Goal: Task Accomplishment & Management: Complete application form

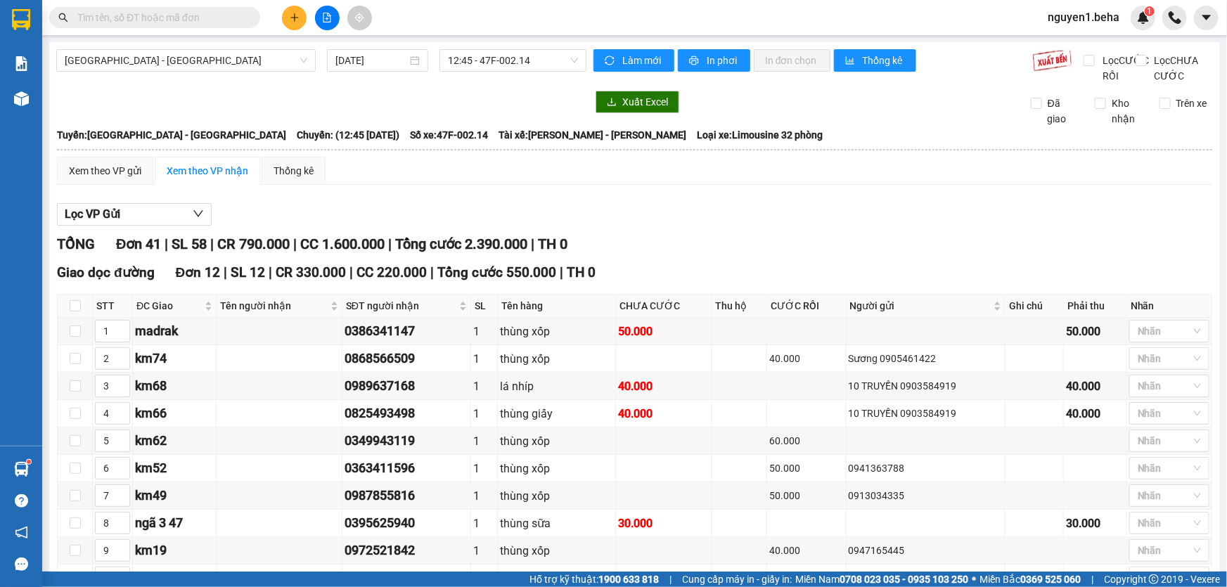
click at [200, 113] on div at bounding box center [321, 102] width 530 height 22
click at [451, 22] on div "Kết quả tìm kiếm ( 1 ) Bộ lọc Mã ĐH Trạng thái Món hàng Thu hộ Tổng cước Chưa c…" at bounding box center [613, 17] width 1227 height 35
click at [127, 10] on input "text" at bounding box center [160, 17] width 166 height 15
click at [127, 18] on input "text" at bounding box center [160, 17] width 166 height 15
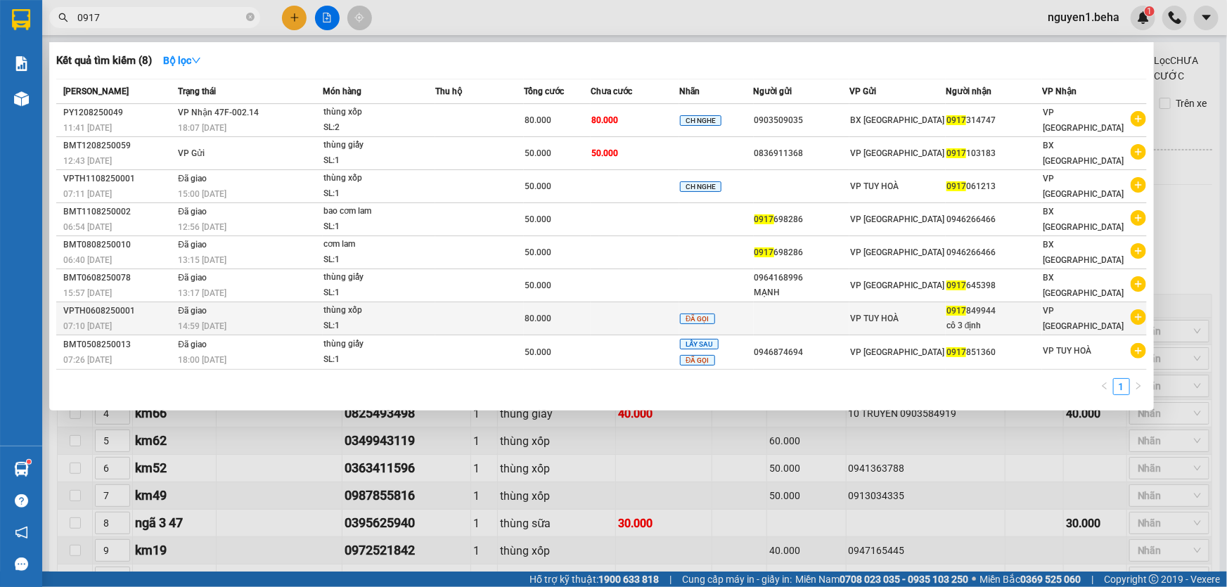
type input "0917"
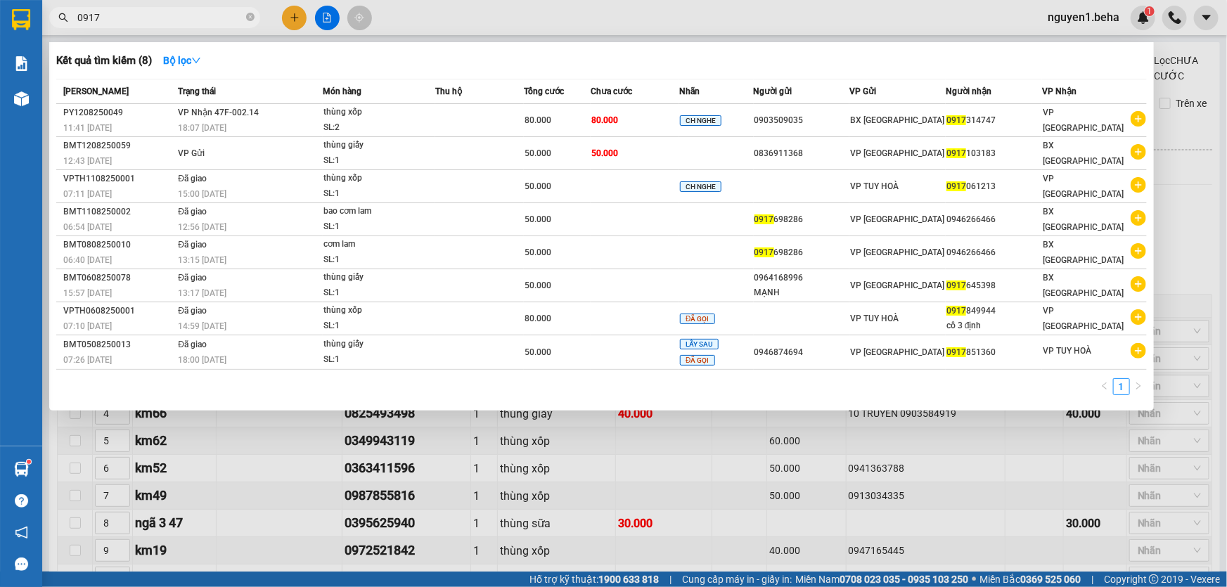
click at [251, 17] on icon "close-circle" at bounding box center [250, 17] width 8 height 8
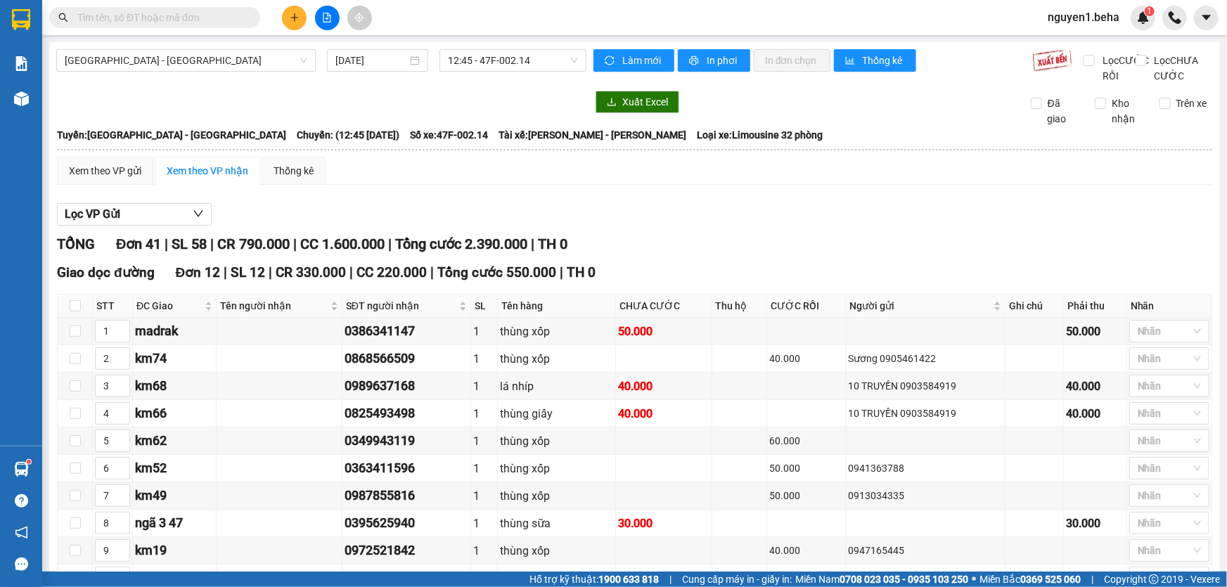
click at [163, 20] on input "text" at bounding box center [160, 17] width 166 height 15
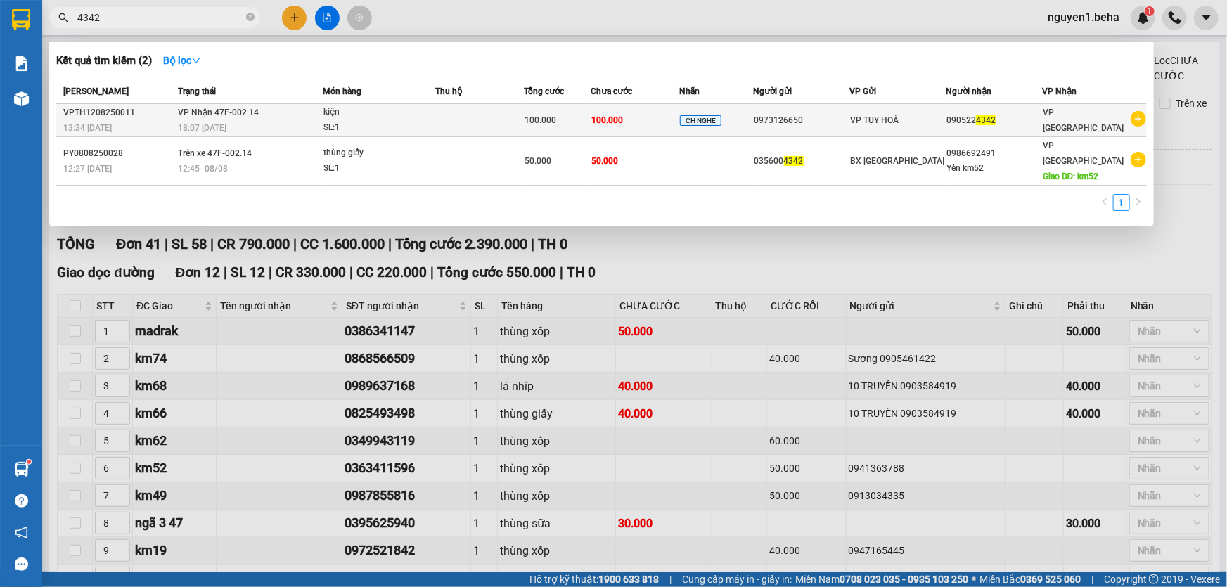
type input "4342"
click at [364, 124] on div "SL: 1" at bounding box center [375, 127] width 105 height 15
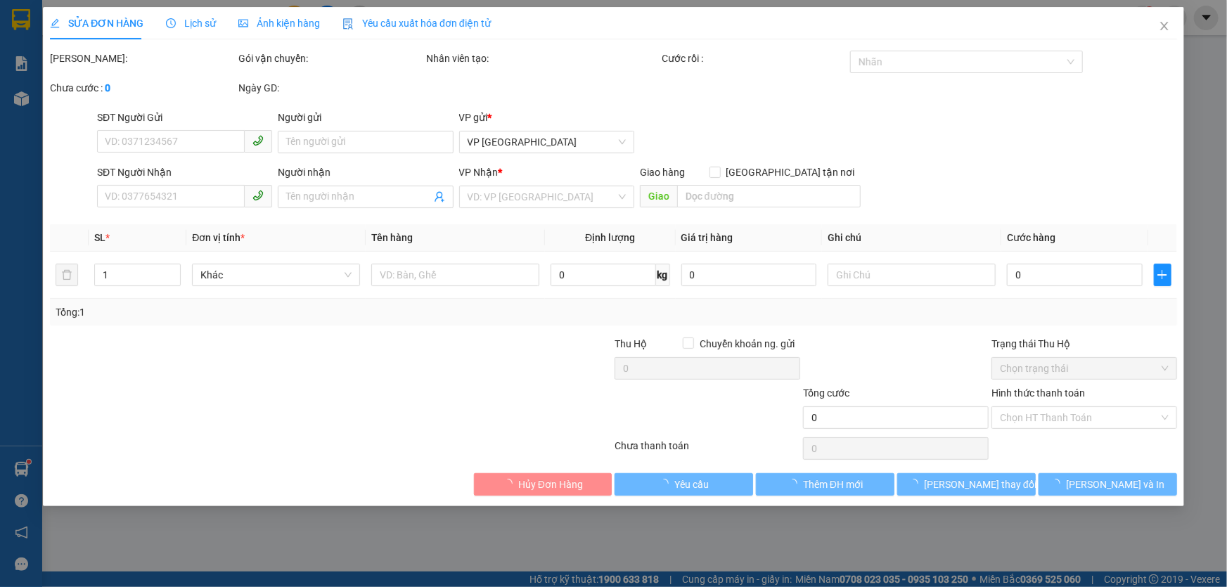
type input "0973126650"
type input "0905224342"
type input "100.000"
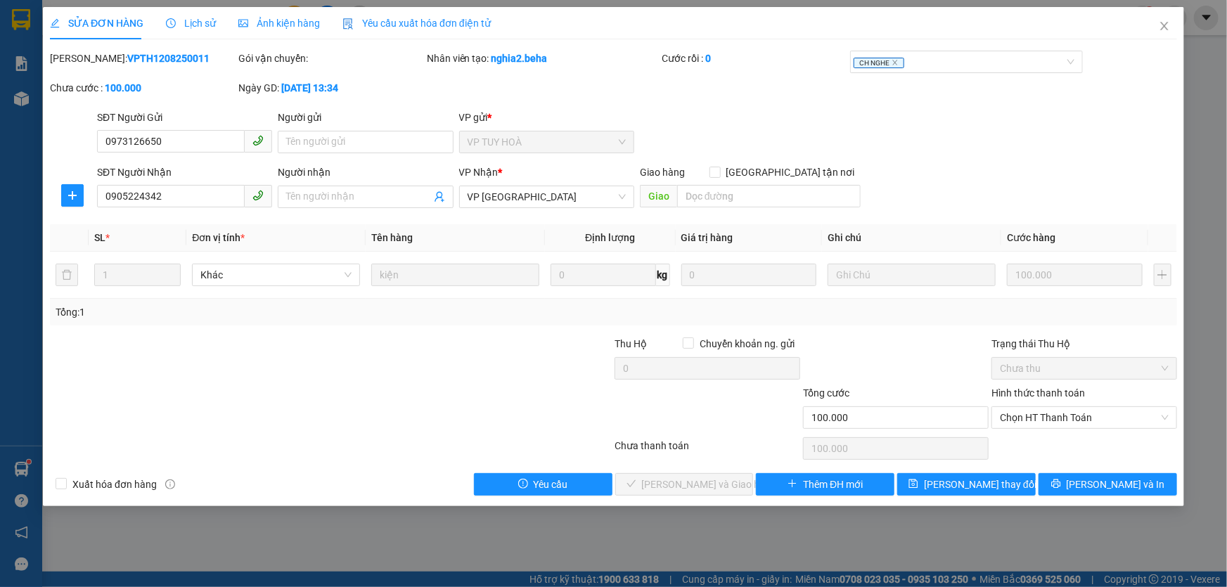
click at [259, 28] on span "Ảnh kiện hàng" at bounding box center [279, 23] width 82 height 11
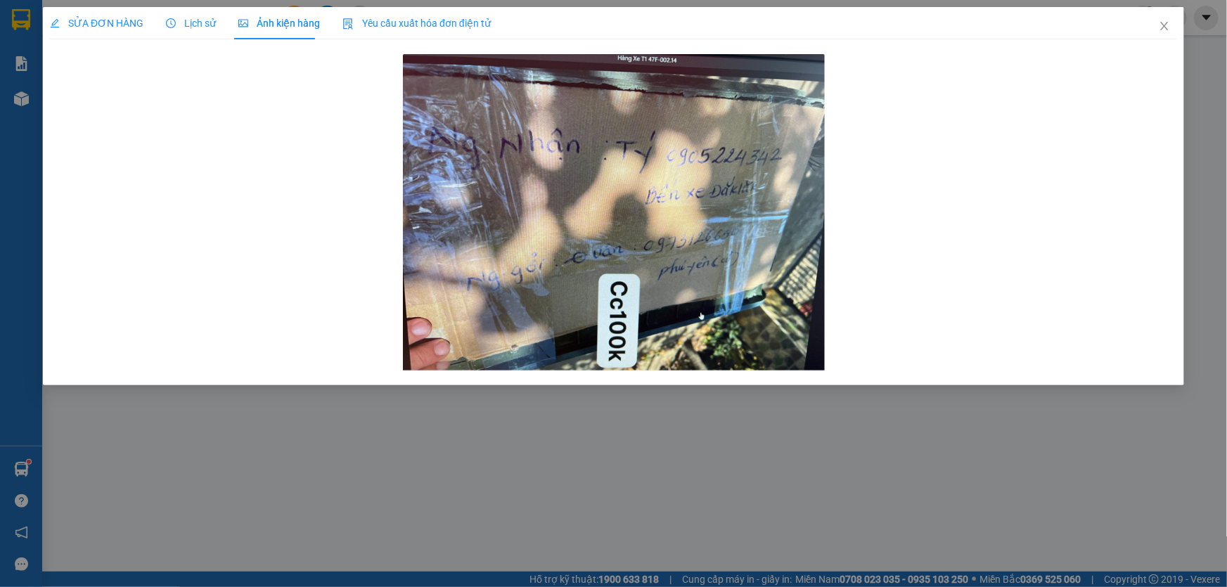
click at [117, 20] on span "SỬA ĐƠN HÀNG" at bounding box center [96, 23] width 93 height 11
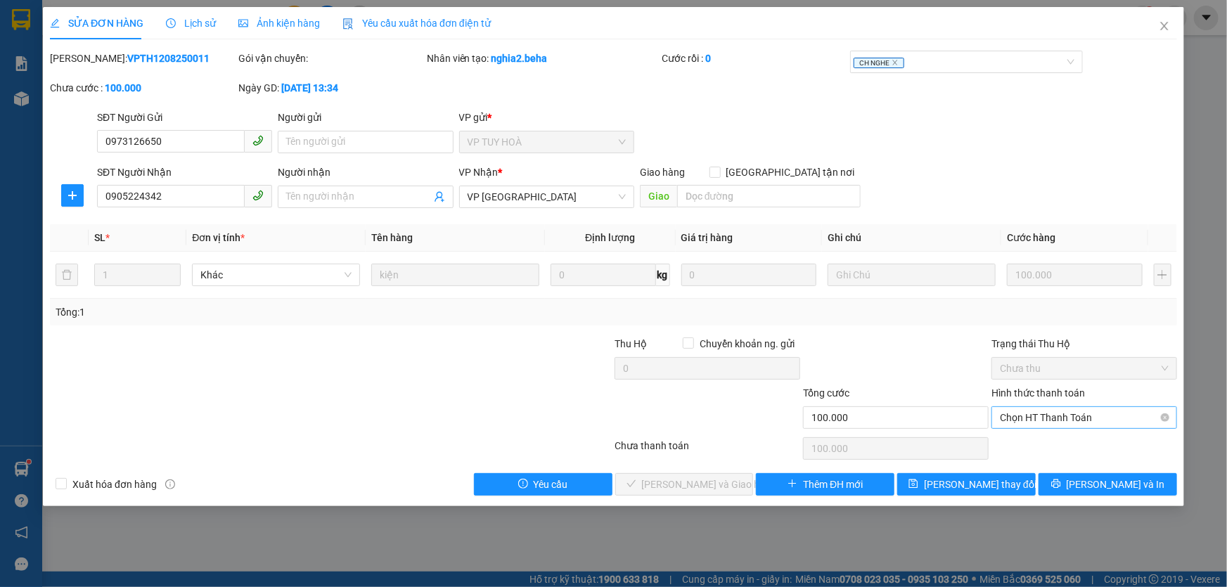
click at [1057, 413] on span "Chọn HT Thanh Toán" at bounding box center [1084, 417] width 169 height 21
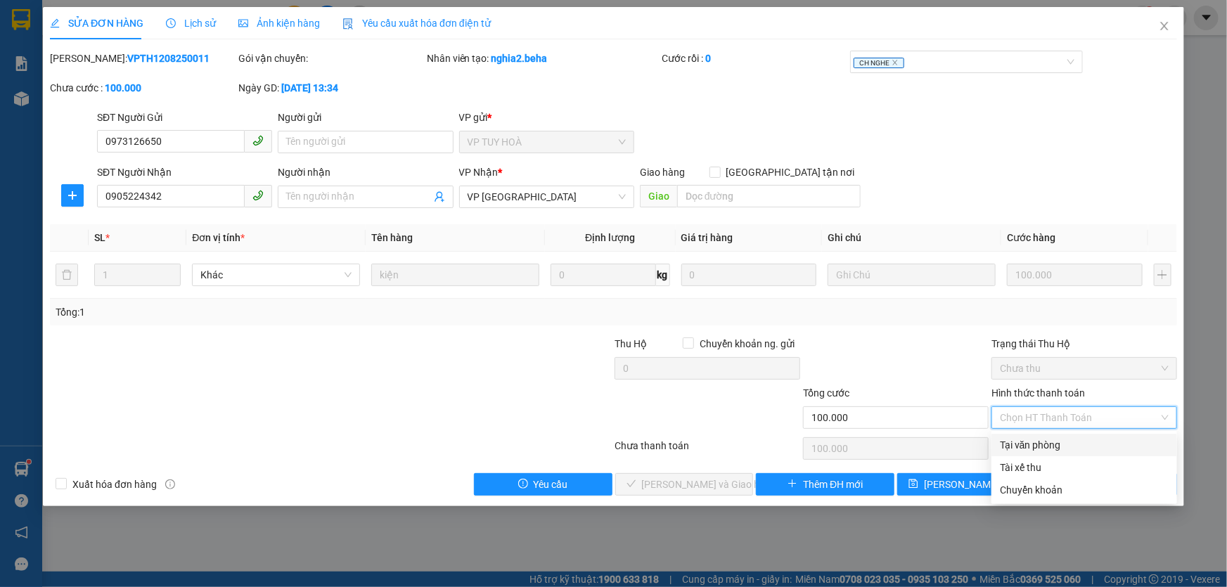
click at [1033, 446] on div "Tại văn phòng" at bounding box center [1084, 444] width 169 height 15
type input "0"
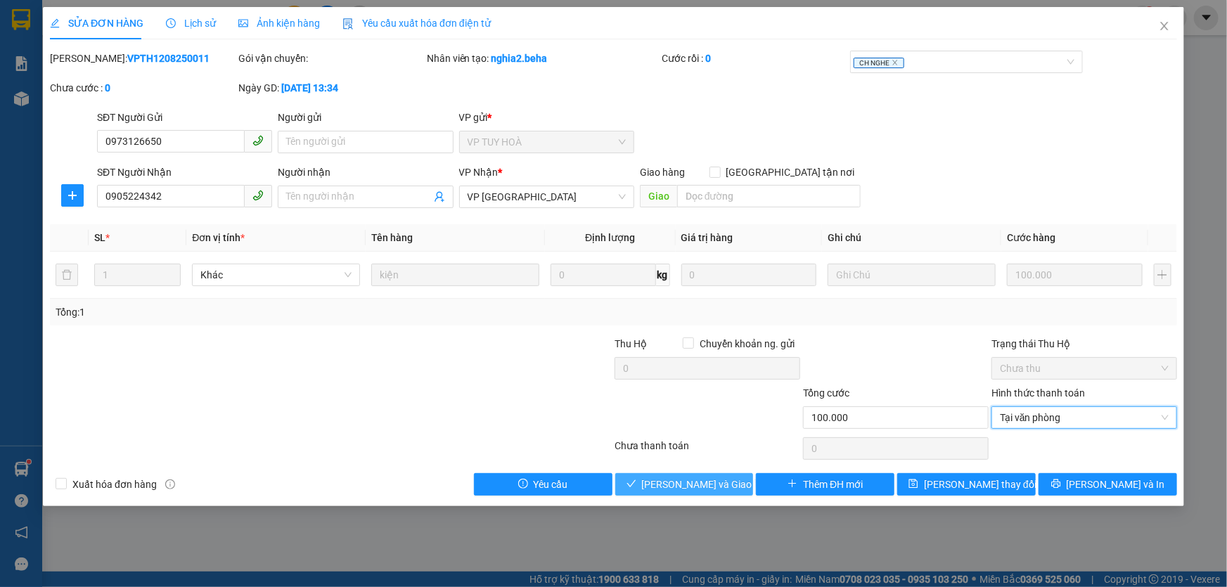
click at [693, 486] on span "[PERSON_NAME] và Giao hàng" at bounding box center [709, 484] width 135 height 15
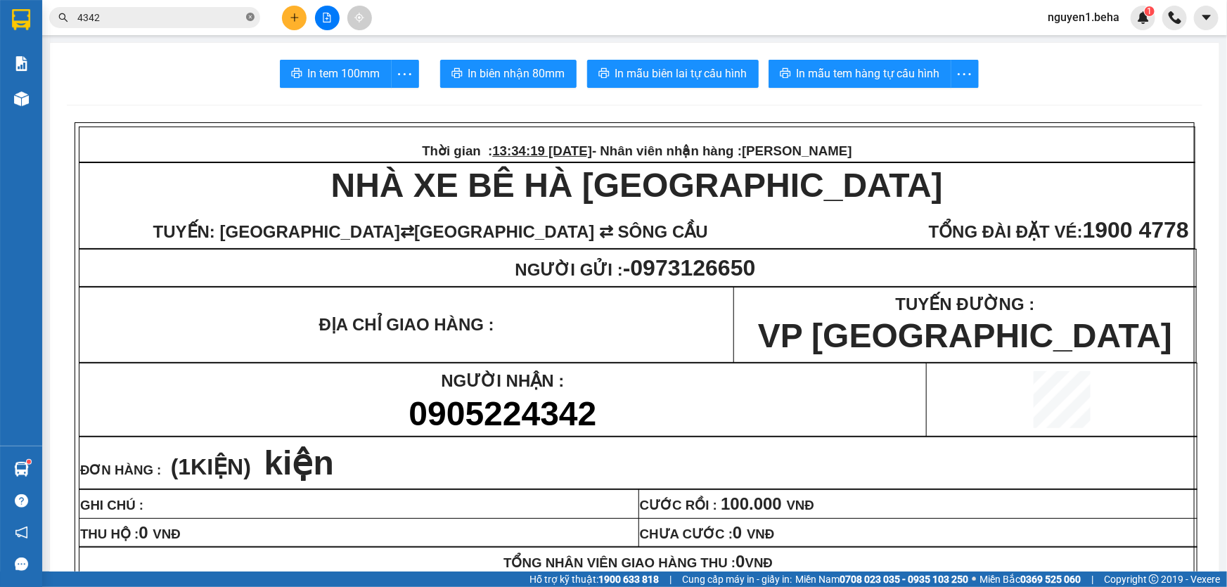
click at [248, 18] on icon "close-circle" at bounding box center [250, 17] width 8 height 8
click at [206, 20] on input "text" at bounding box center [160, 17] width 166 height 15
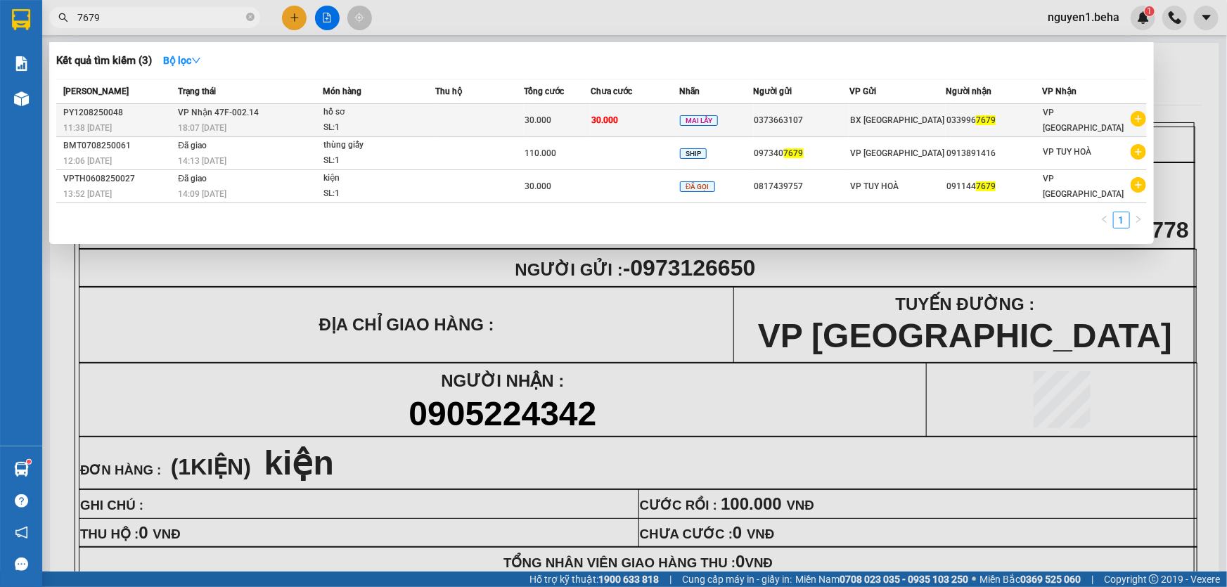
type input "7679"
click at [371, 124] on div "SL: 1" at bounding box center [375, 127] width 105 height 15
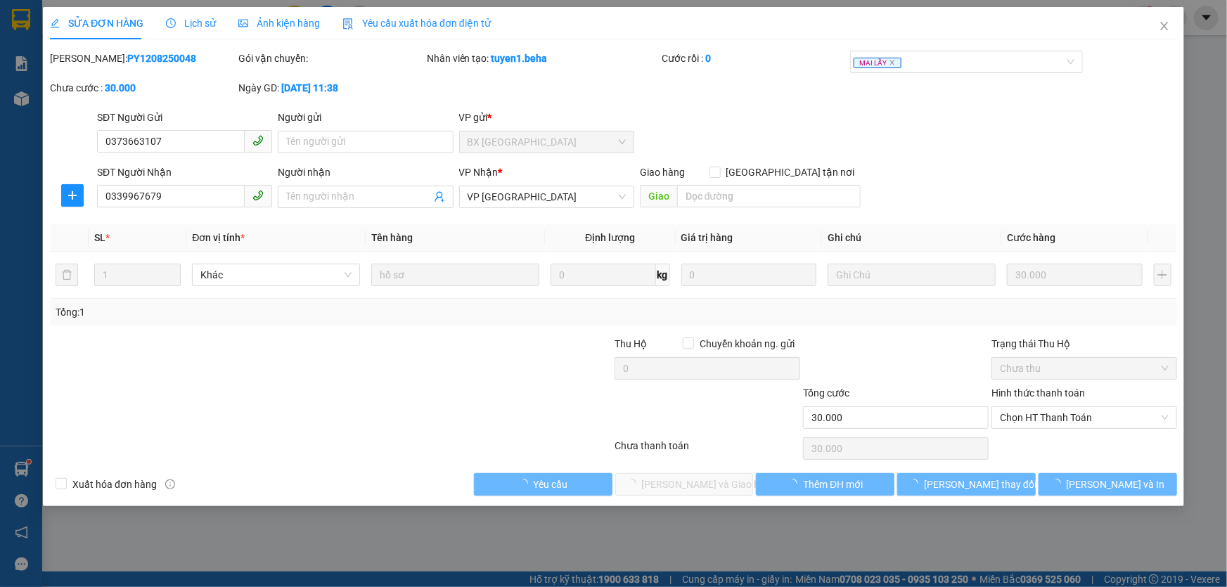
type input "0373663107"
type input "0339967679"
type input "30.000"
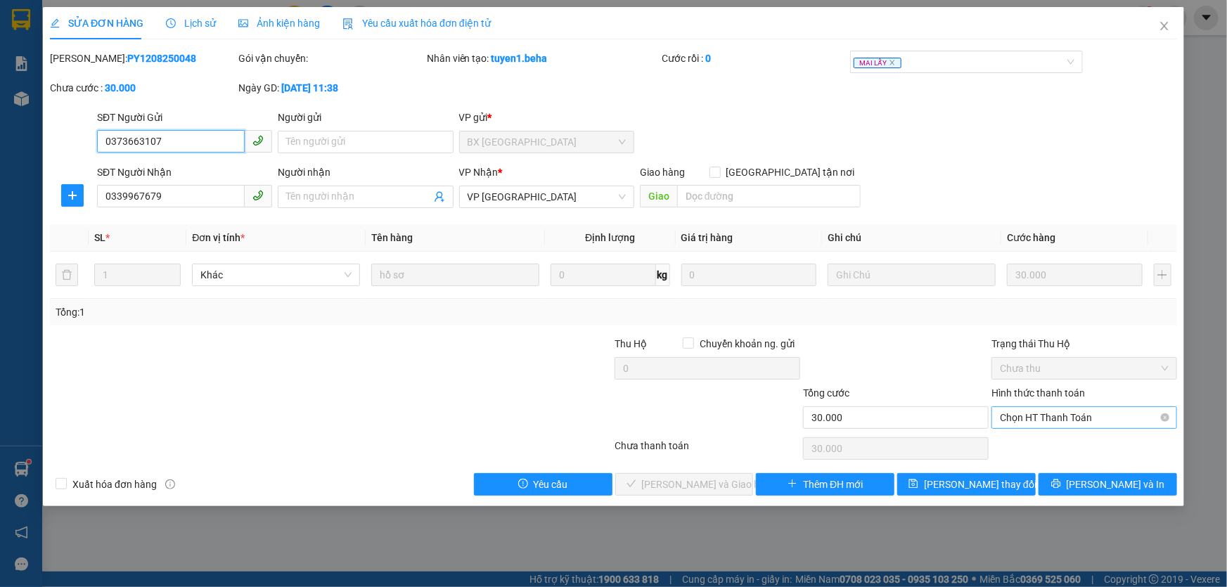
click at [1071, 408] on span "Chọn HT Thanh Toán" at bounding box center [1084, 417] width 169 height 21
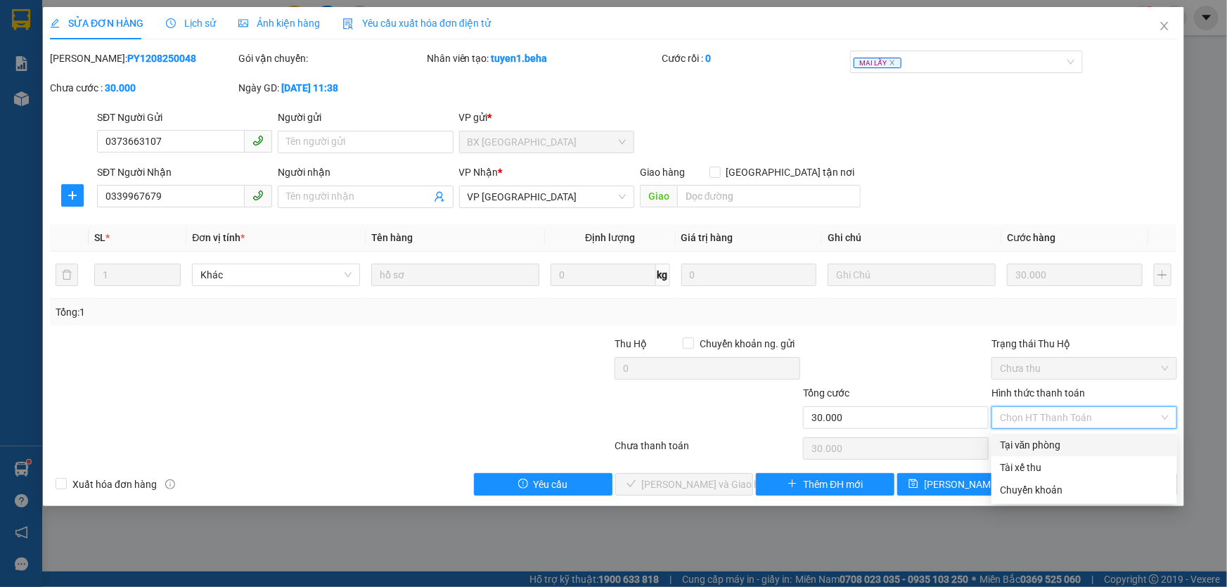
click at [1046, 446] on div "Tại văn phòng" at bounding box center [1084, 444] width 169 height 15
type input "0"
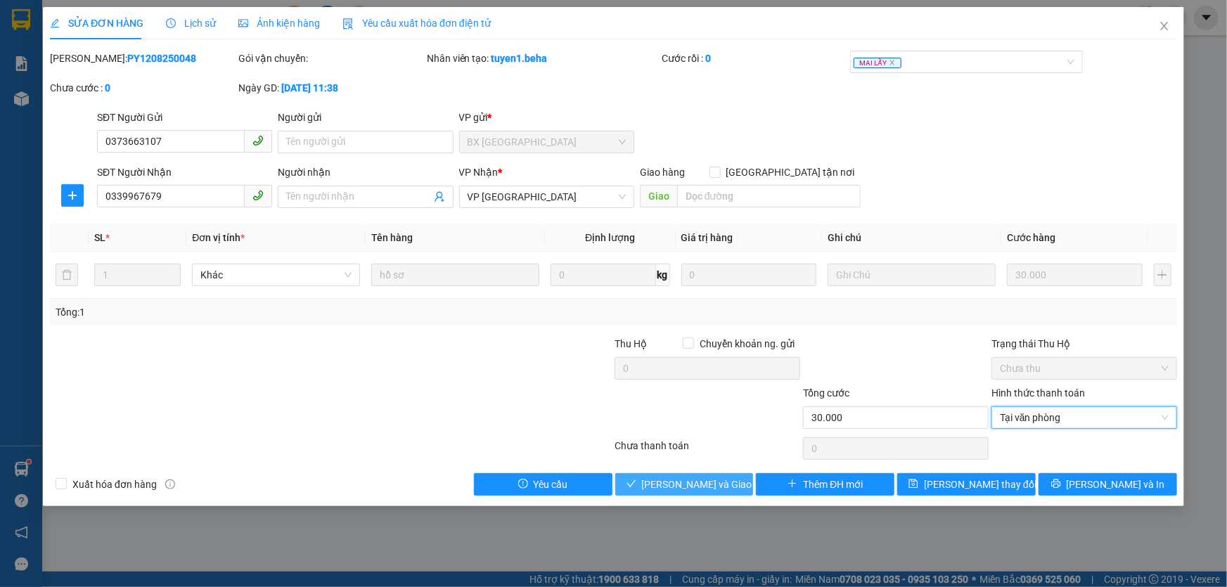
click at [682, 484] on span "[PERSON_NAME] và Giao hàng" at bounding box center [709, 484] width 135 height 15
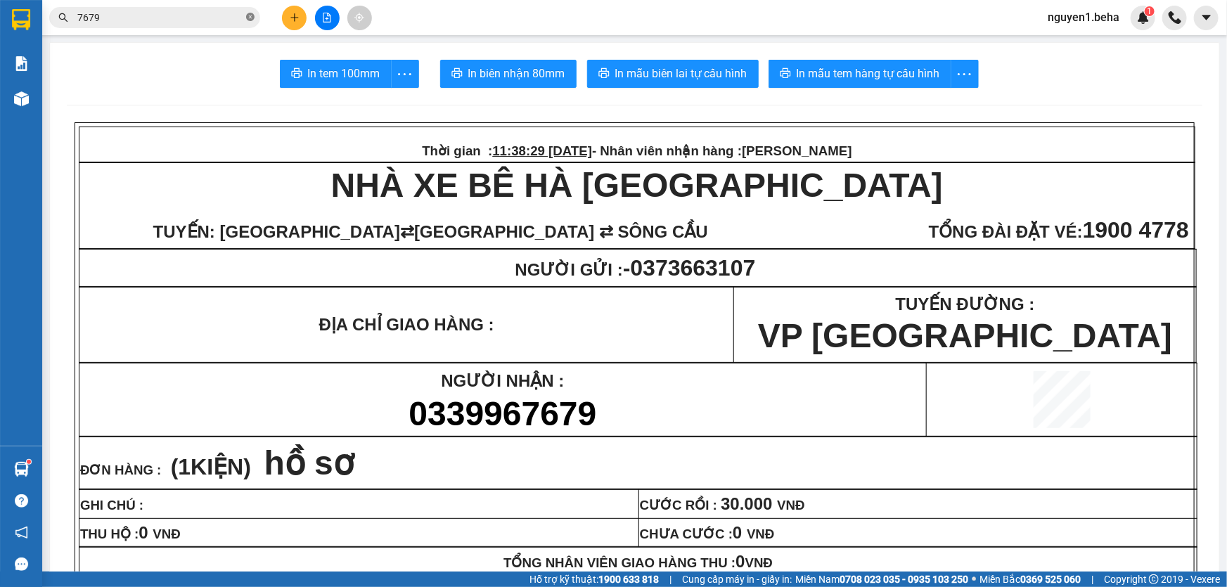
click at [246, 18] on icon "close-circle" at bounding box center [250, 17] width 8 height 8
click at [211, 16] on input "text" at bounding box center [160, 17] width 166 height 15
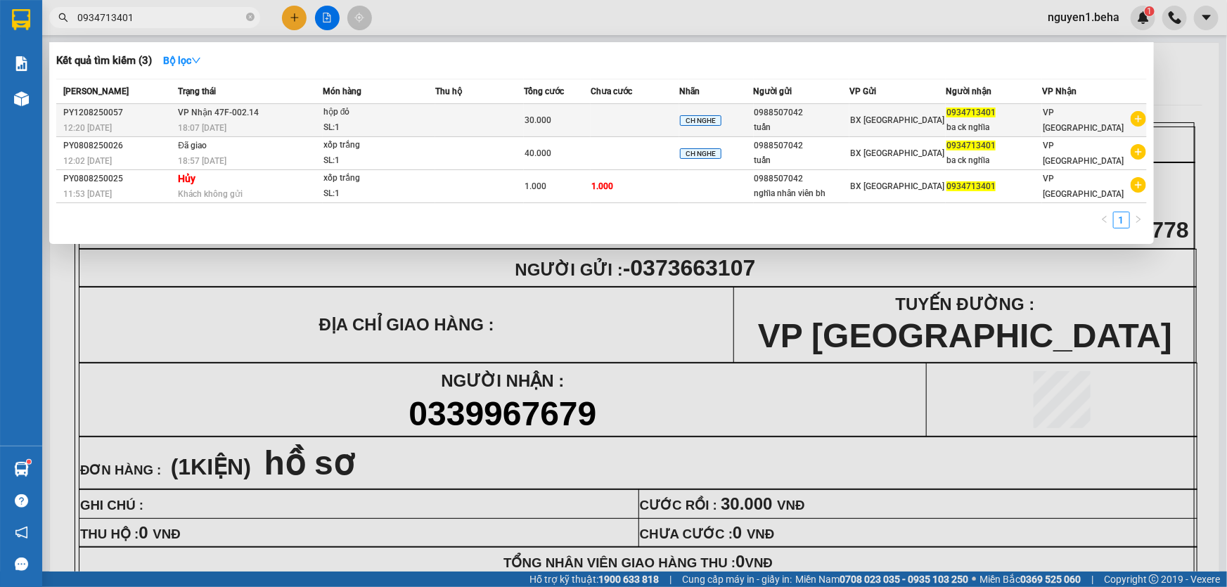
type input "0934713401"
click at [522, 122] on td at bounding box center [479, 120] width 89 height 33
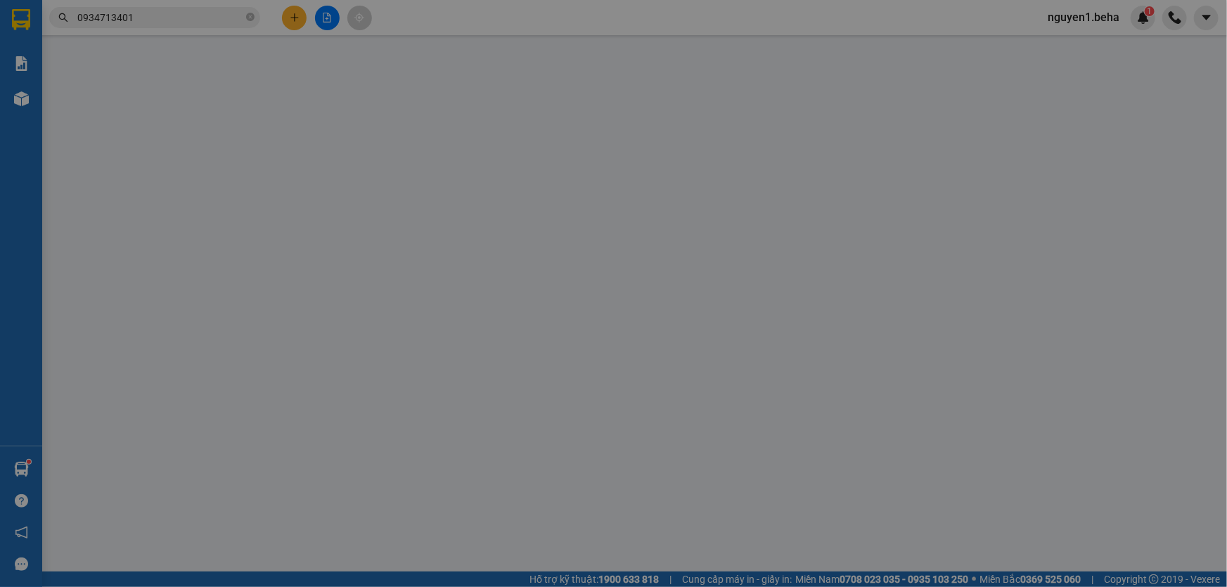
type input "0988507042"
type input "tuấn"
type input "0934713401"
type input "ba ck nghĩa"
type input "30.000"
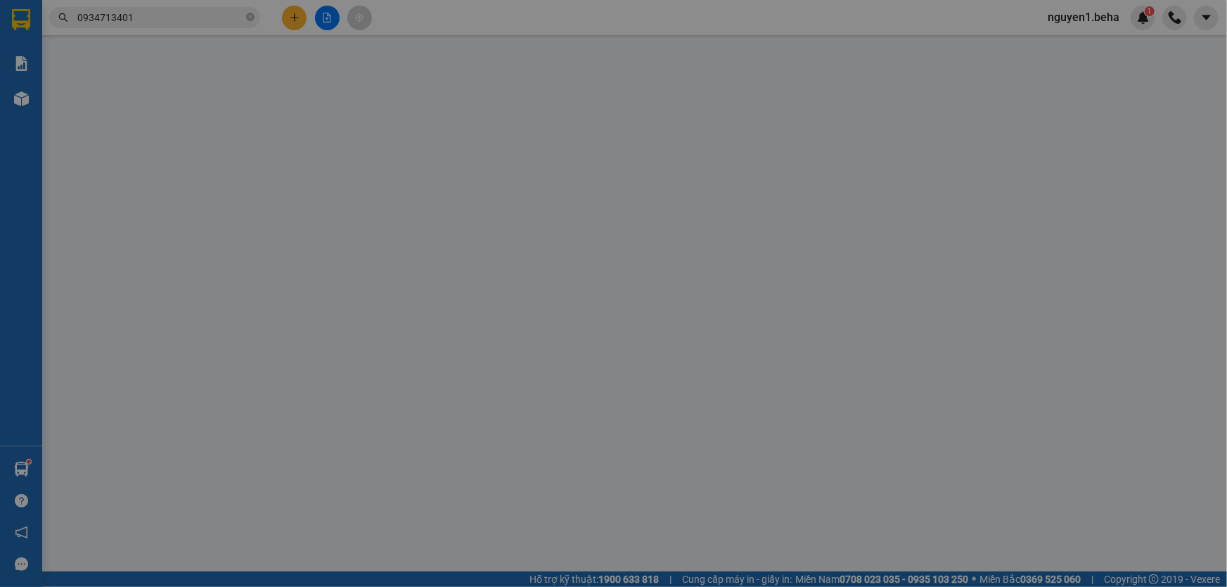
type input "0"
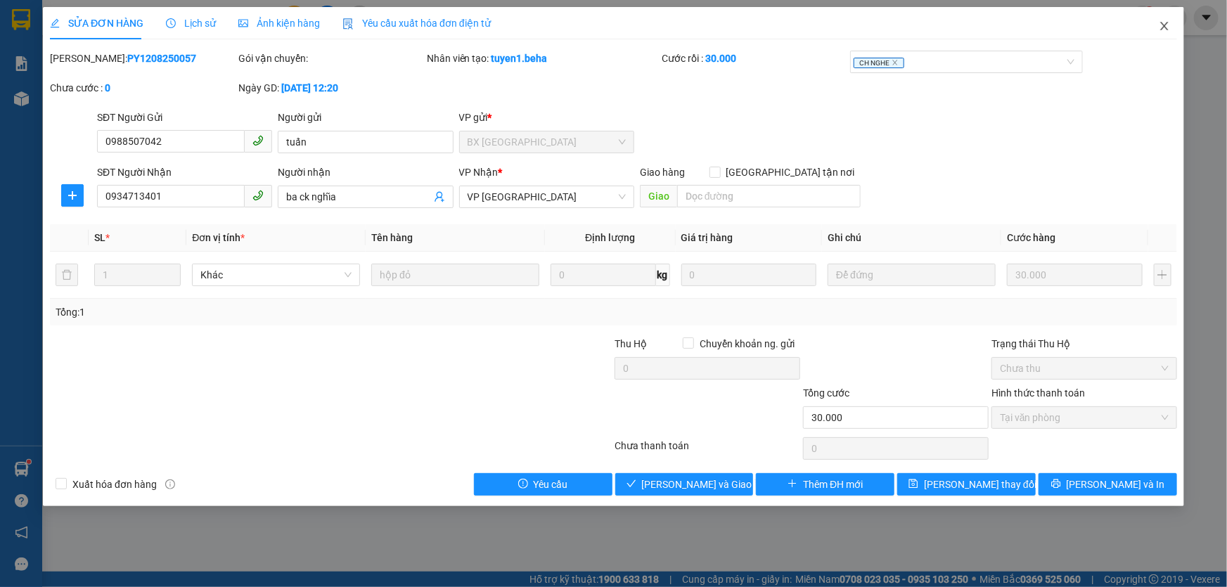
click at [1168, 24] on icon "close" at bounding box center [1163, 25] width 11 height 11
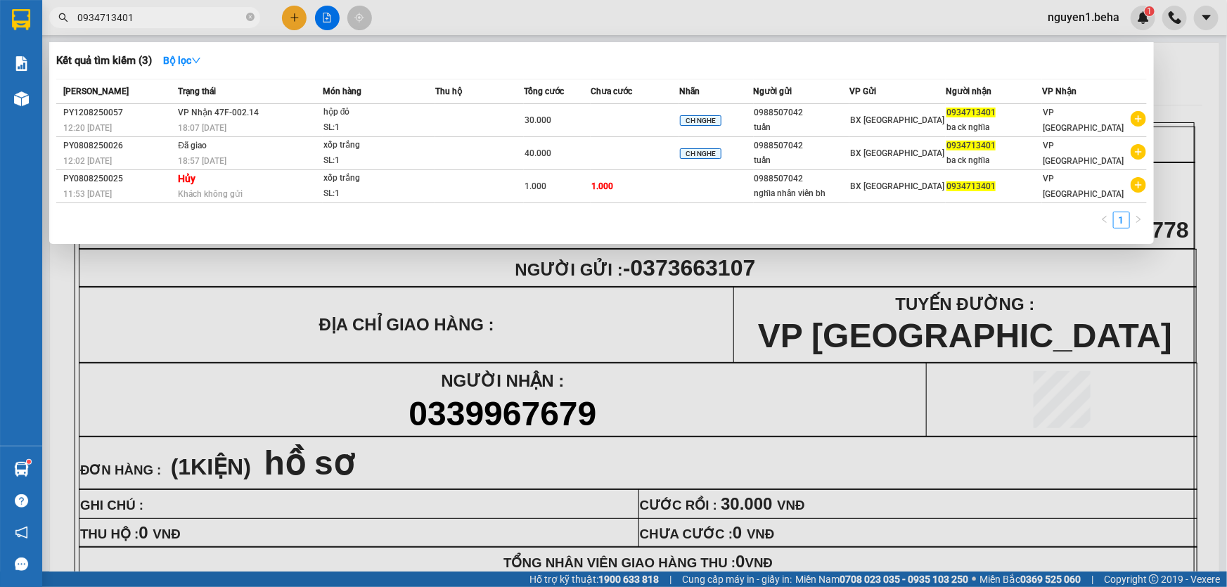
click at [186, 15] on input "0934713401" at bounding box center [160, 17] width 166 height 15
click at [366, 122] on div "SL: 1" at bounding box center [375, 127] width 105 height 15
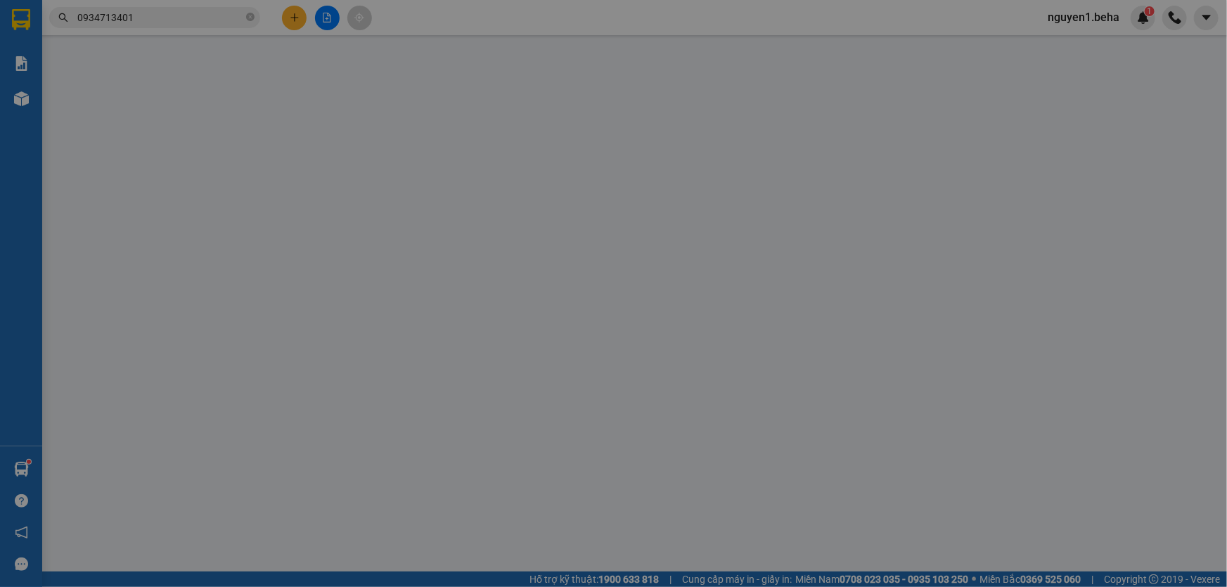
type input "0988507042"
type input "tuấn"
type input "0934713401"
type input "ba ck nghĩa"
type input "30.000"
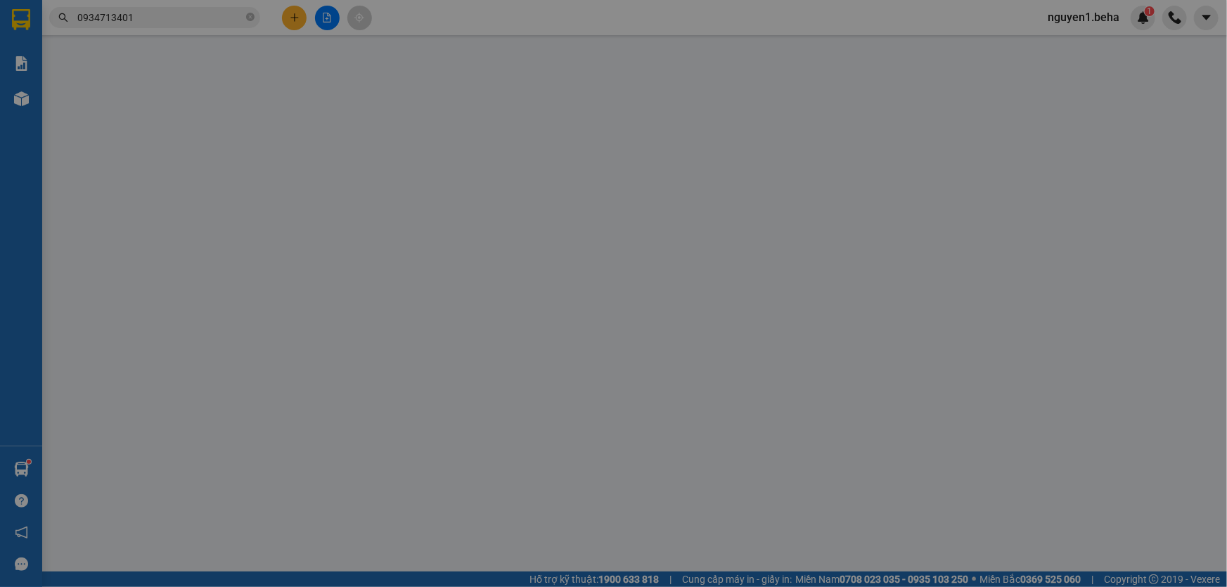
type input "0"
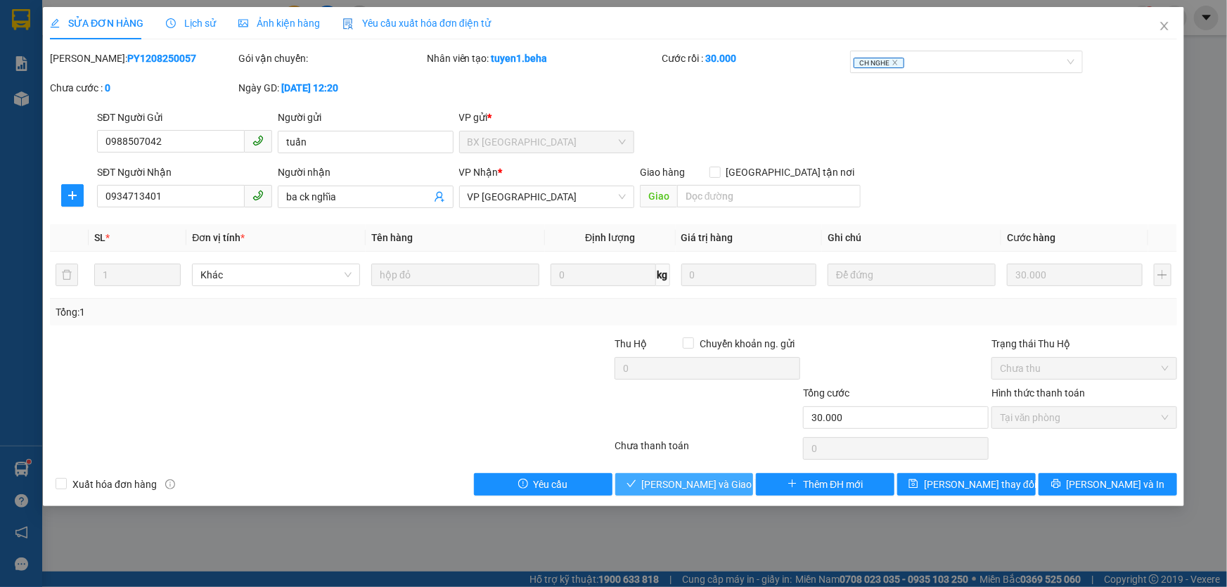
click at [685, 483] on span "[PERSON_NAME] và Giao hàng" at bounding box center [709, 484] width 135 height 15
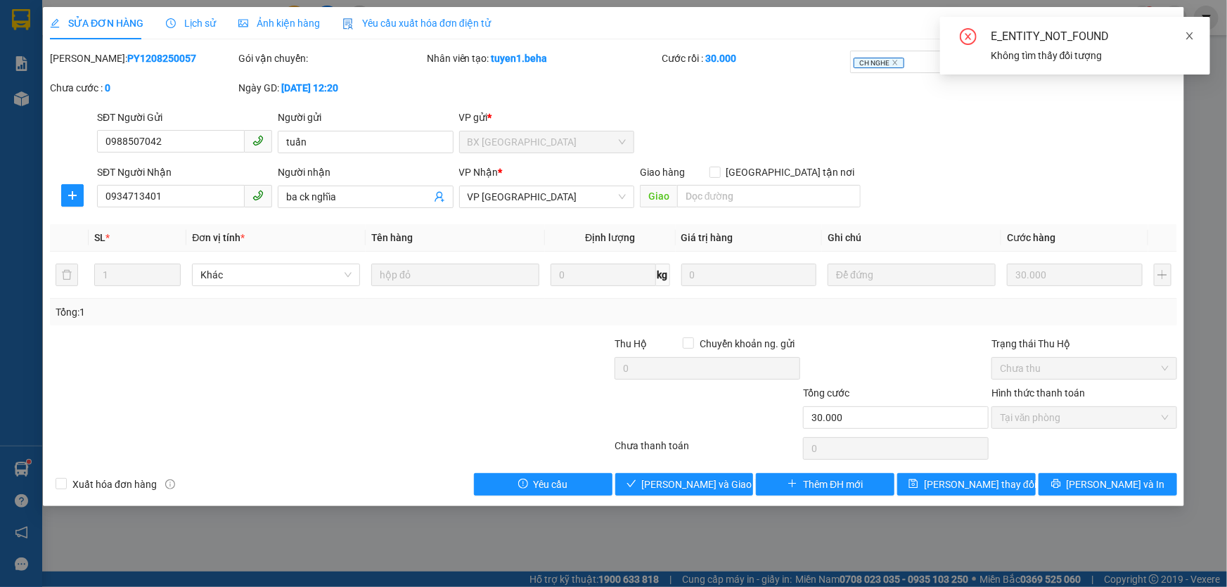
click at [1188, 35] on icon "close" at bounding box center [1189, 36] width 10 height 10
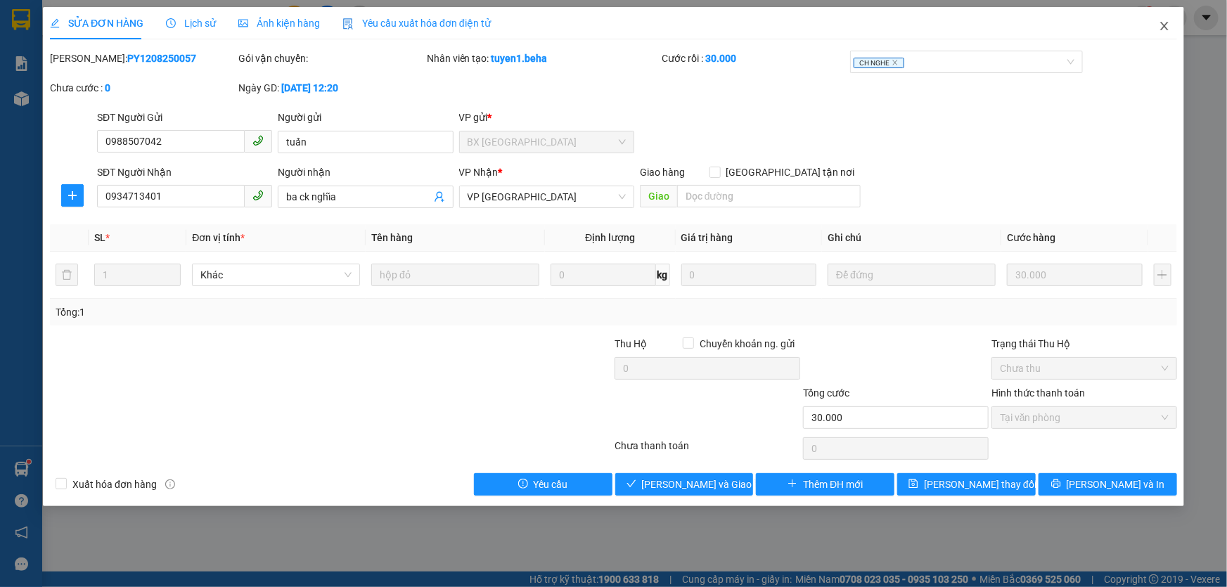
click at [1165, 27] on icon "close" at bounding box center [1163, 25] width 11 height 11
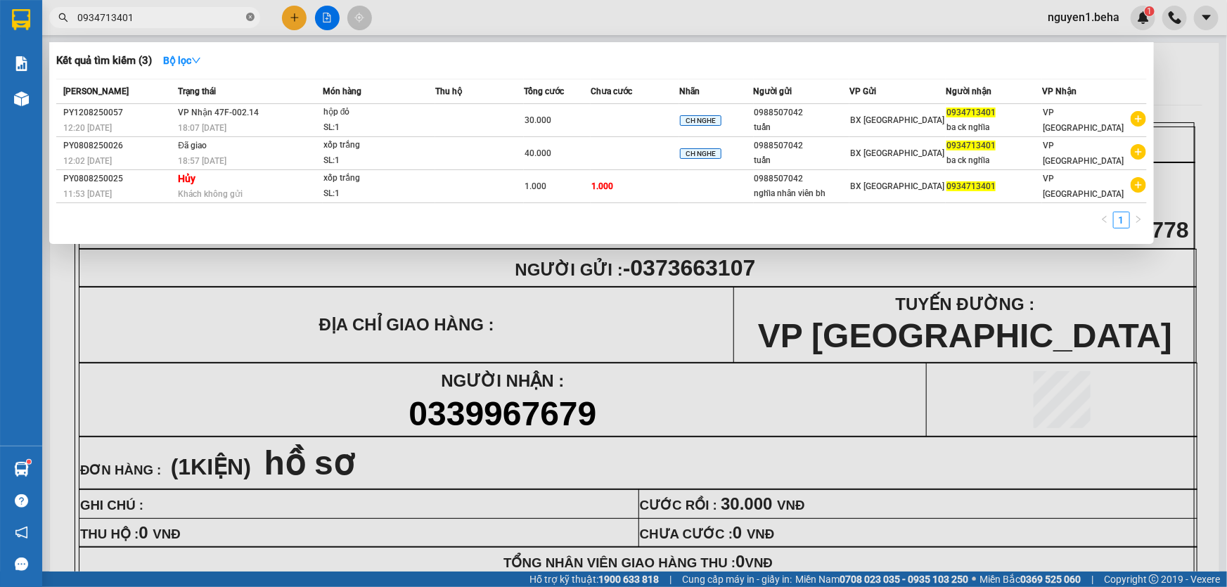
click at [254, 15] on icon "close-circle" at bounding box center [250, 17] width 8 height 8
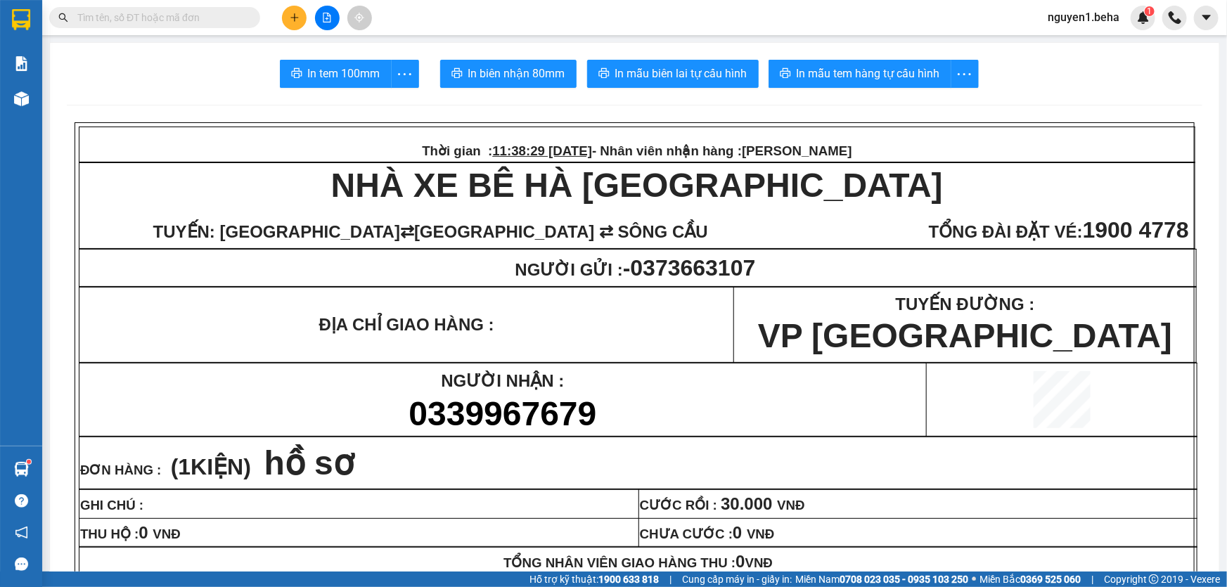
click at [224, 16] on input "text" at bounding box center [160, 17] width 166 height 15
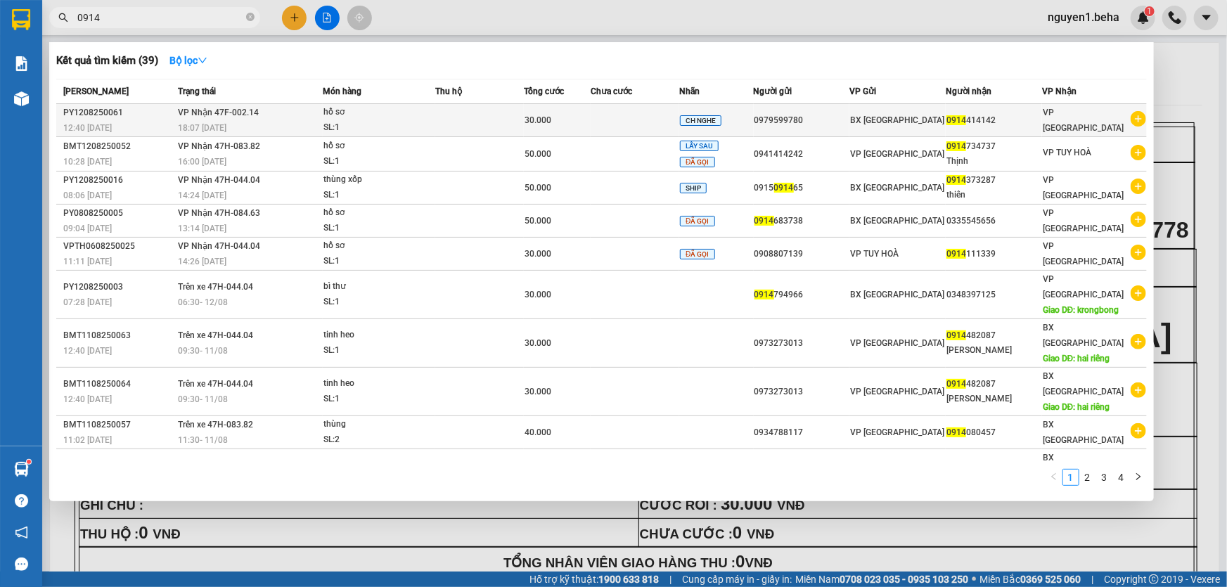
type input "0914"
click at [340, 111] on div "hồ sơ" at bounding box center [375, 112] width 105 height 15
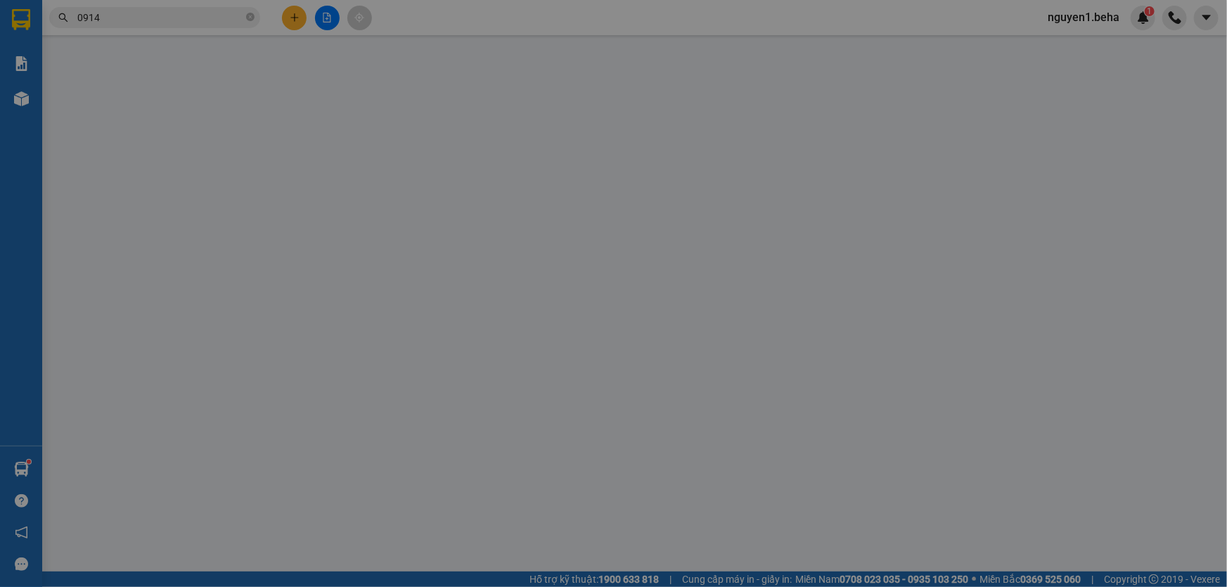
type input "0979599780"
type input "0914414142"
type input "30.000"
type input "0"
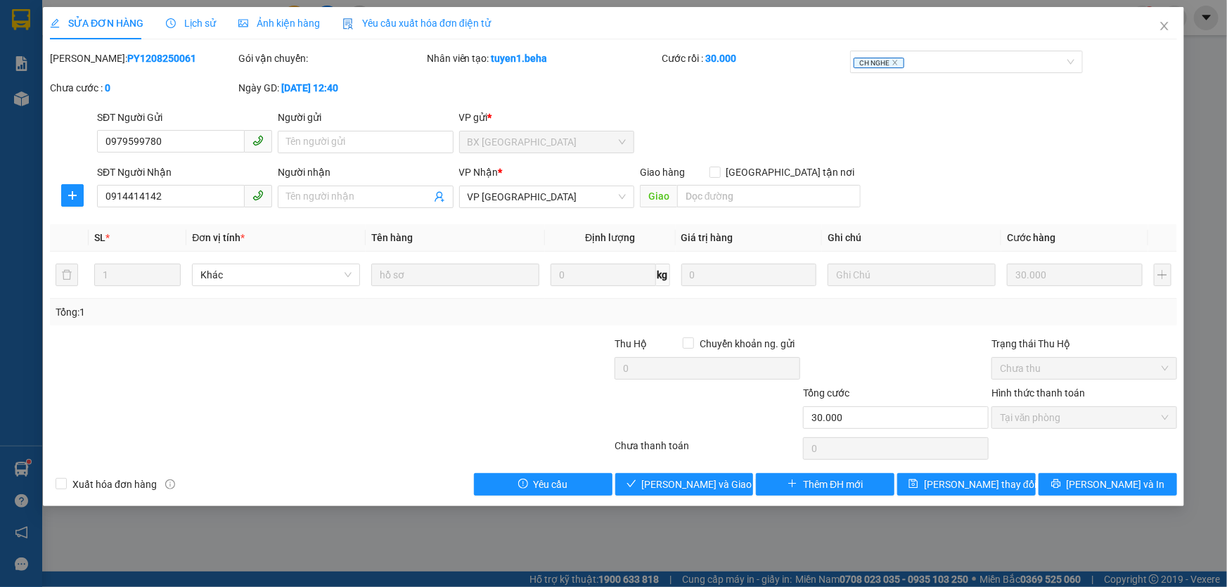
click at [304, 21] on span "Ảnh kiện hàng" at bounding box center [279, 23] width 82 height 11
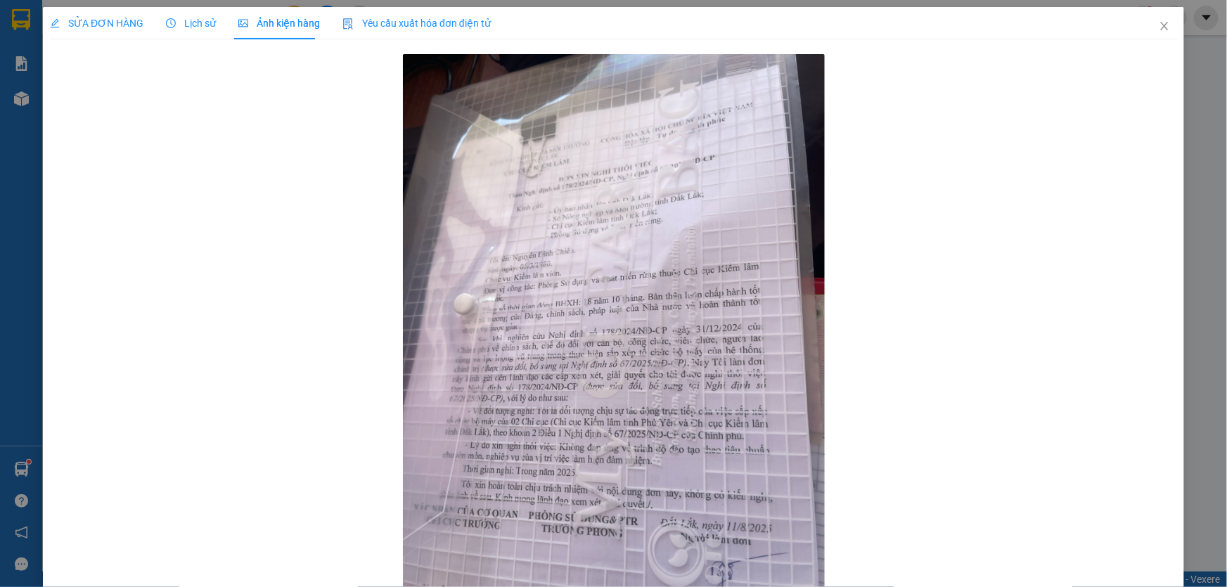
click at [94, 18] on span "SỬA ĐƠN HÀNG" at bounding box center [96, 23] width 93 height 11
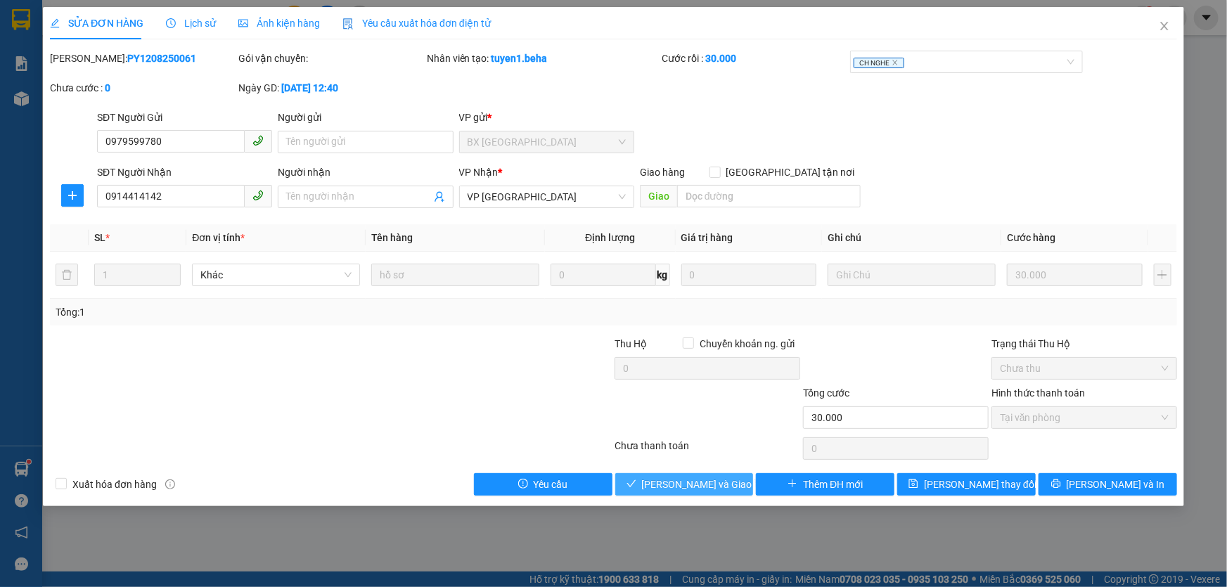
click at [683, 484] on span "[PERSON_NAME] và Giao hàng" at bounding box center [709, 484] width 135 height 15
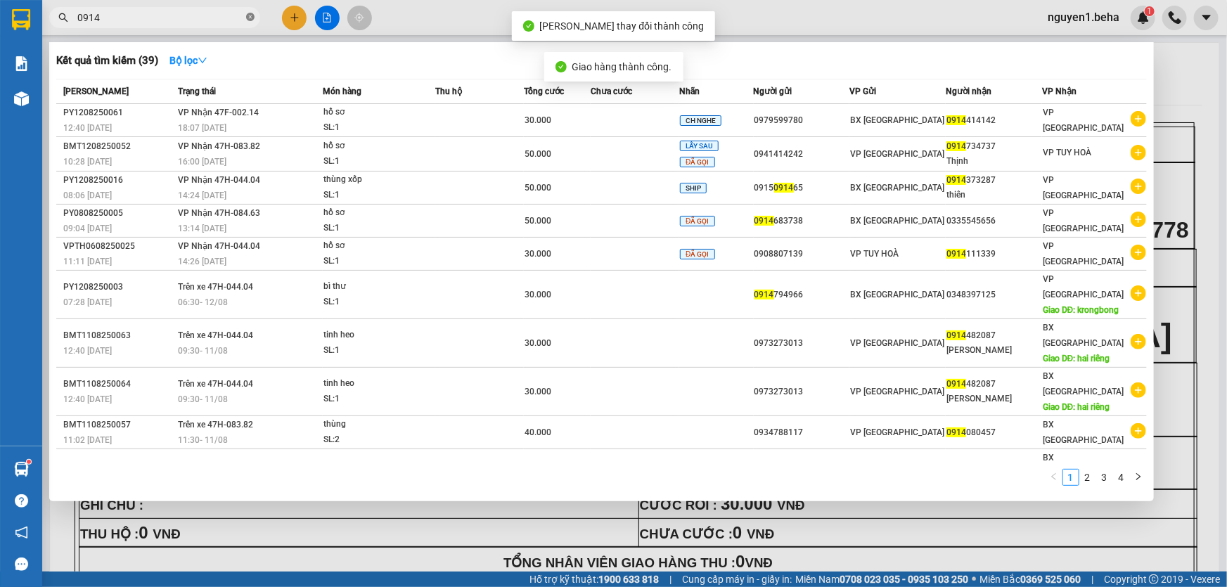
click at [247, 15] on icon "close-circle" at bounding box center [250, 17] width 8 height 8
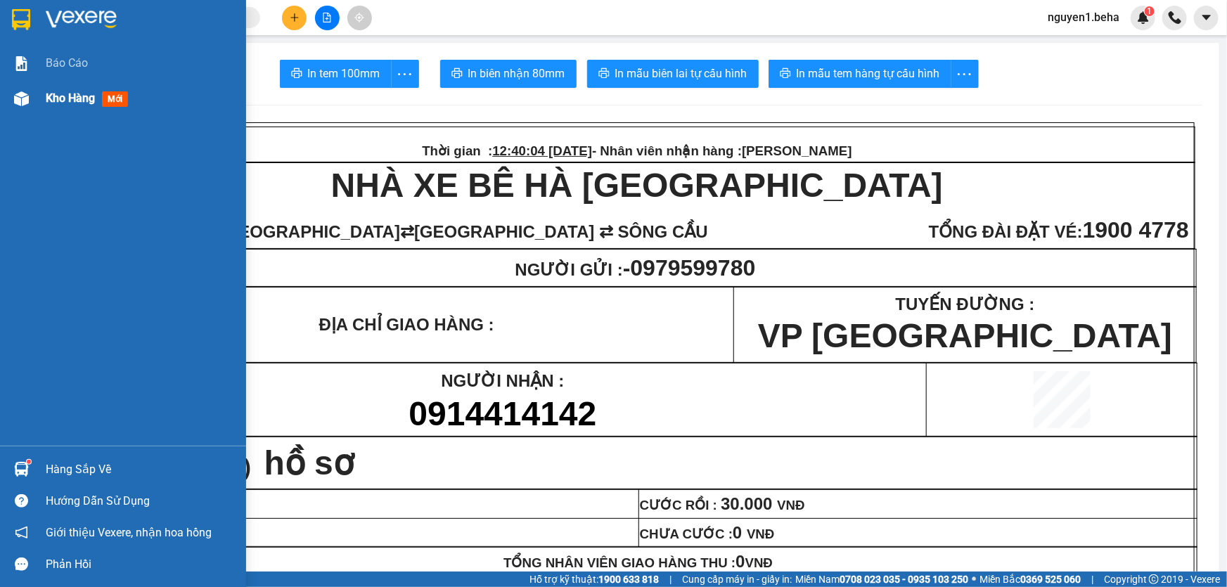
click at [15, 96] on img at bounding box center [21, 98] width 15 height 15
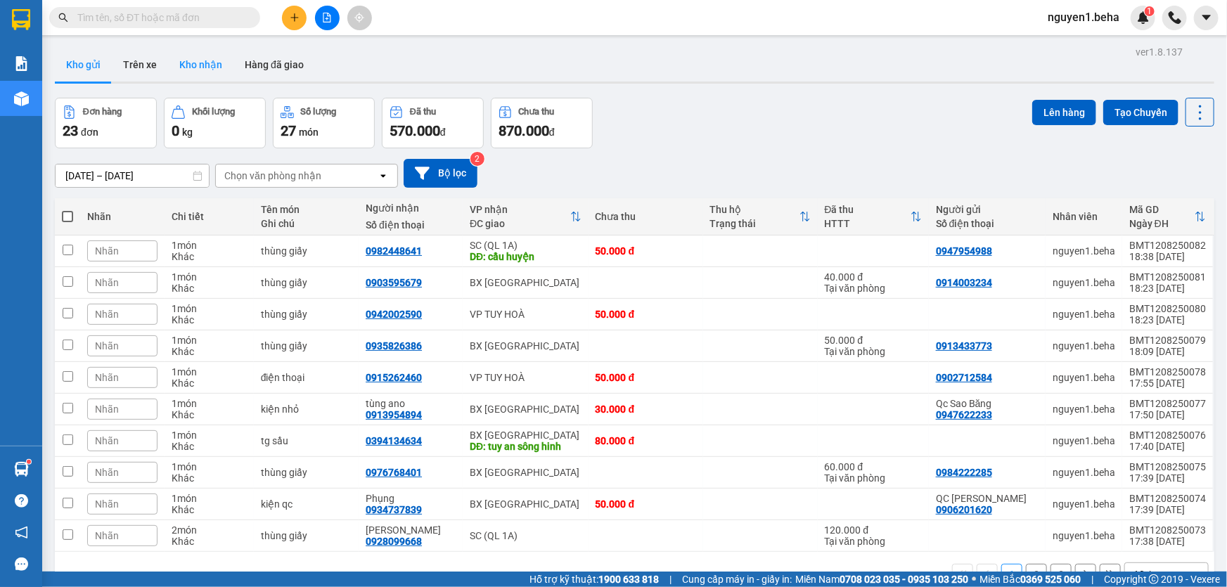
click at [212, 70] on button "Kho nhận" at bounding box center [200, 65] width 65 height 34
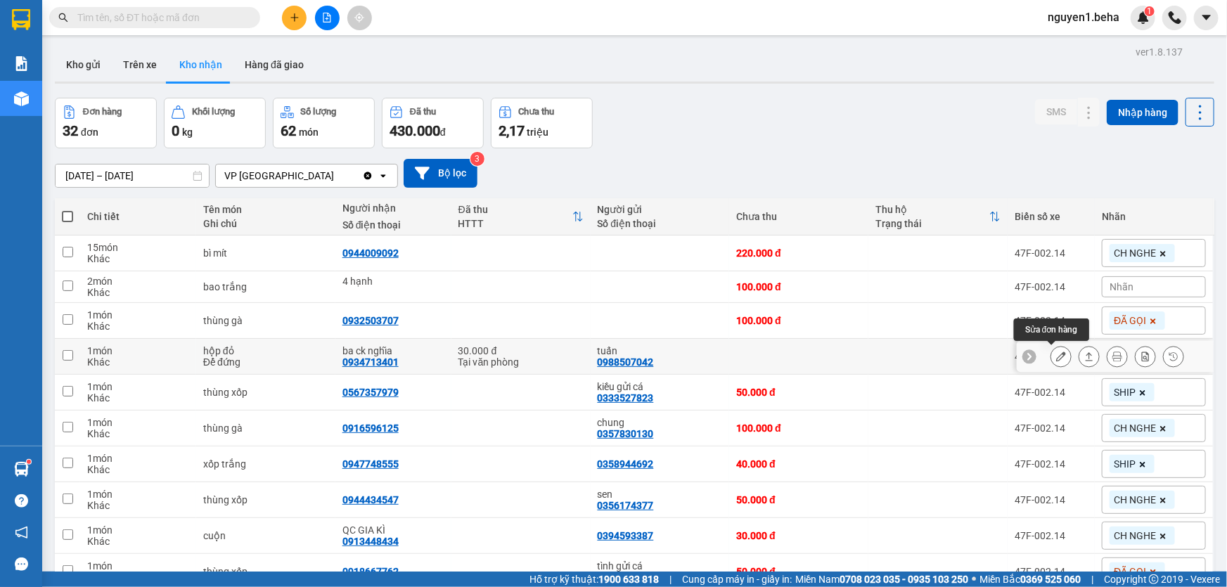
click at [1056, 358] on icon at bounding box center [1061, 356] width 10 height 10
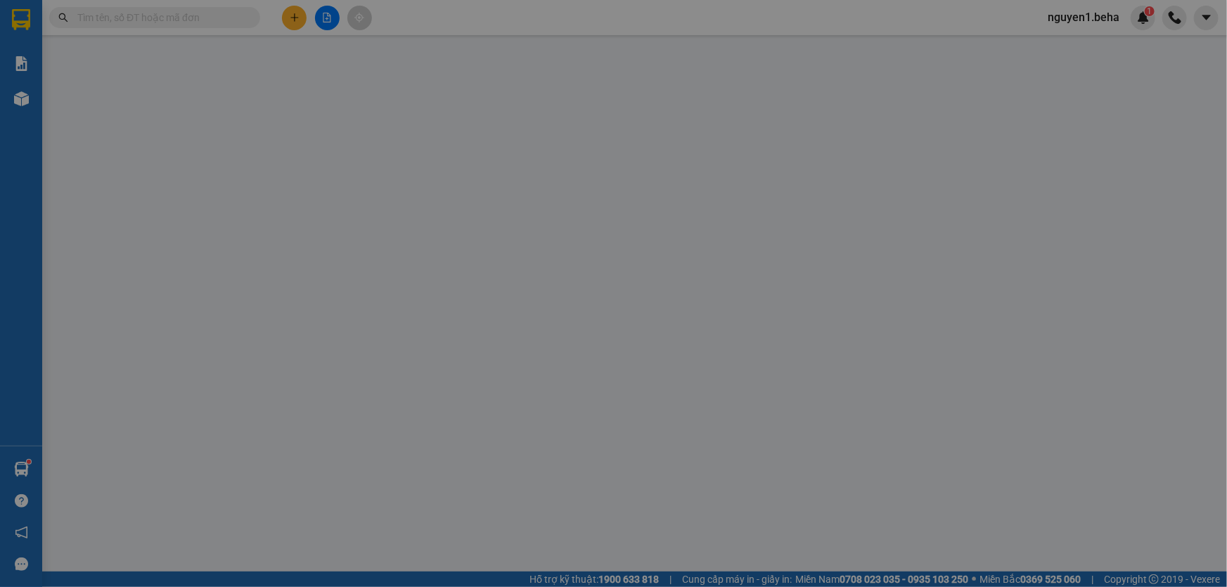
type input "0988507042"
type input "tuấn"
type input "0934713401"
type input "ba ck nghĩa"
type input "30.000"
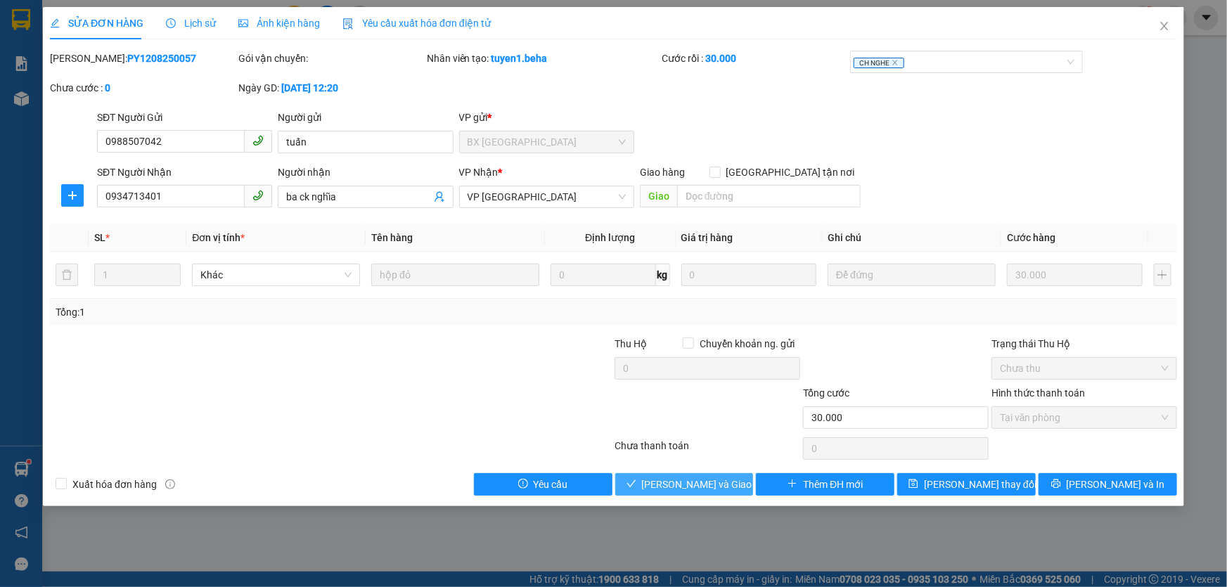
click at [722, 477] on span "[PERSON_NAME] và Giao hàng" at bounding box center [709, 484] width 135 height 15
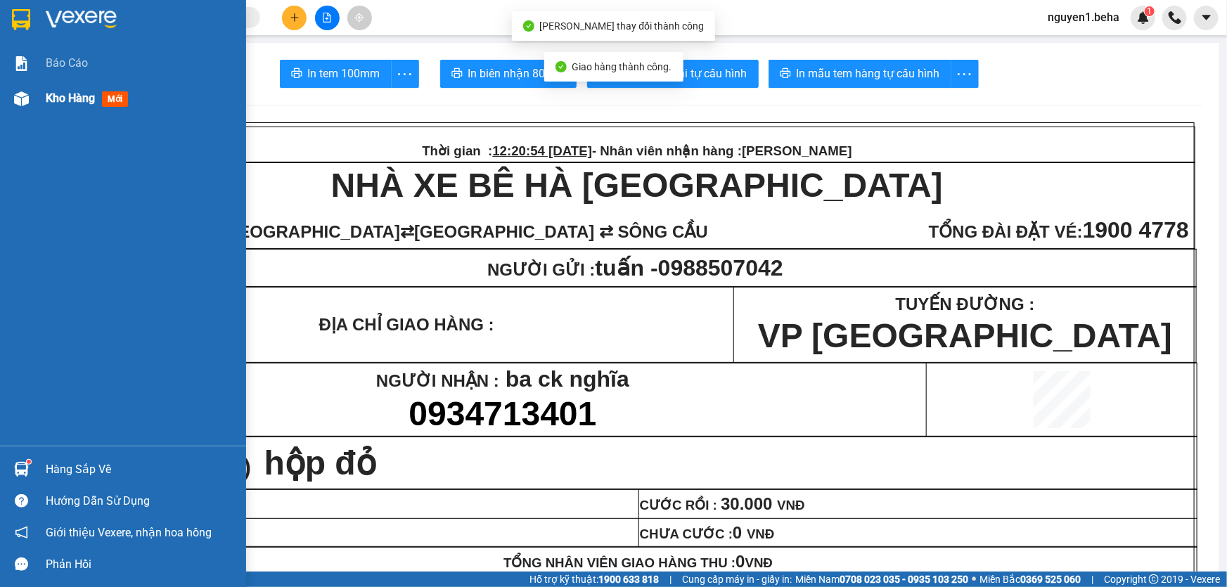
click at [19, 97] on img at bounding box center [21, 98] width 15 height 15
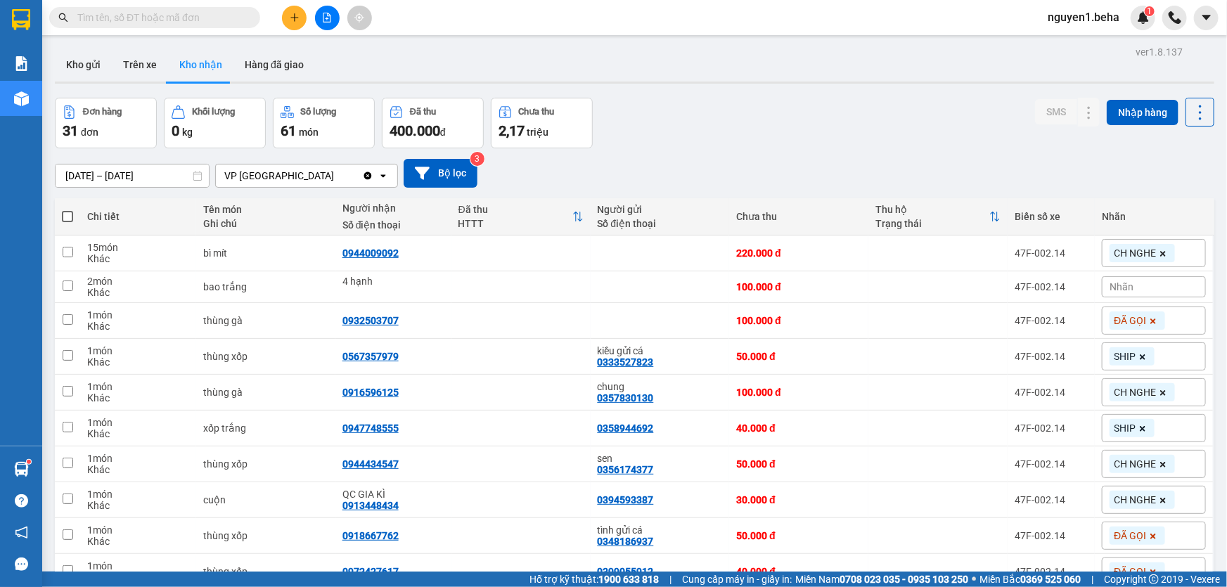
paste input "0913913716"
type input "0913913716"
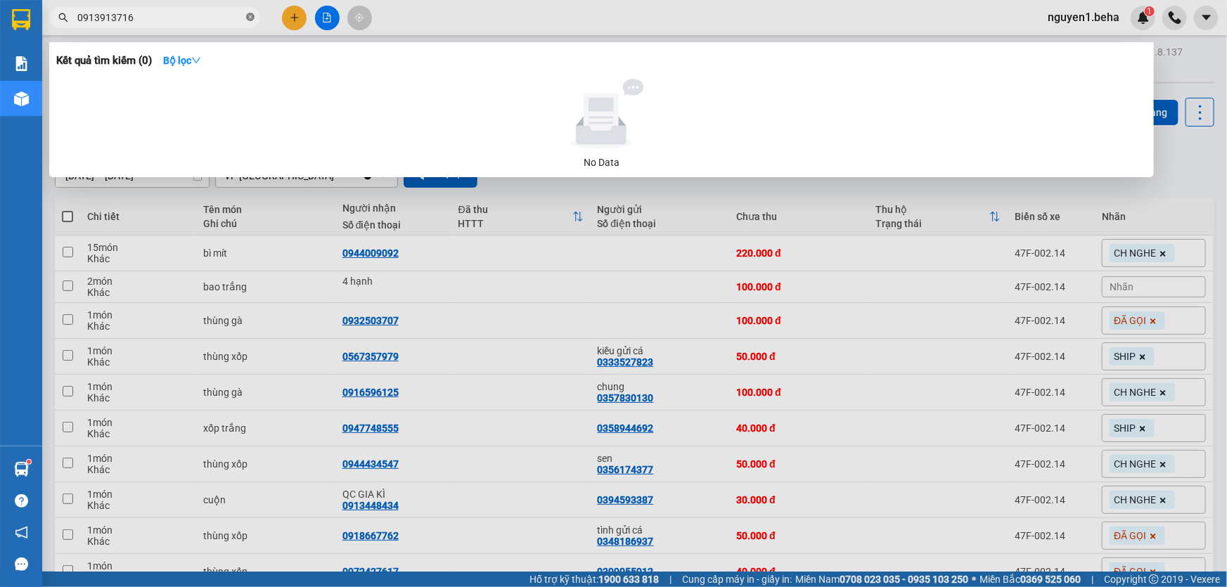
click at [252, 18] on icon "close-circle" at bounding box center [250, 17] width 8 height 8
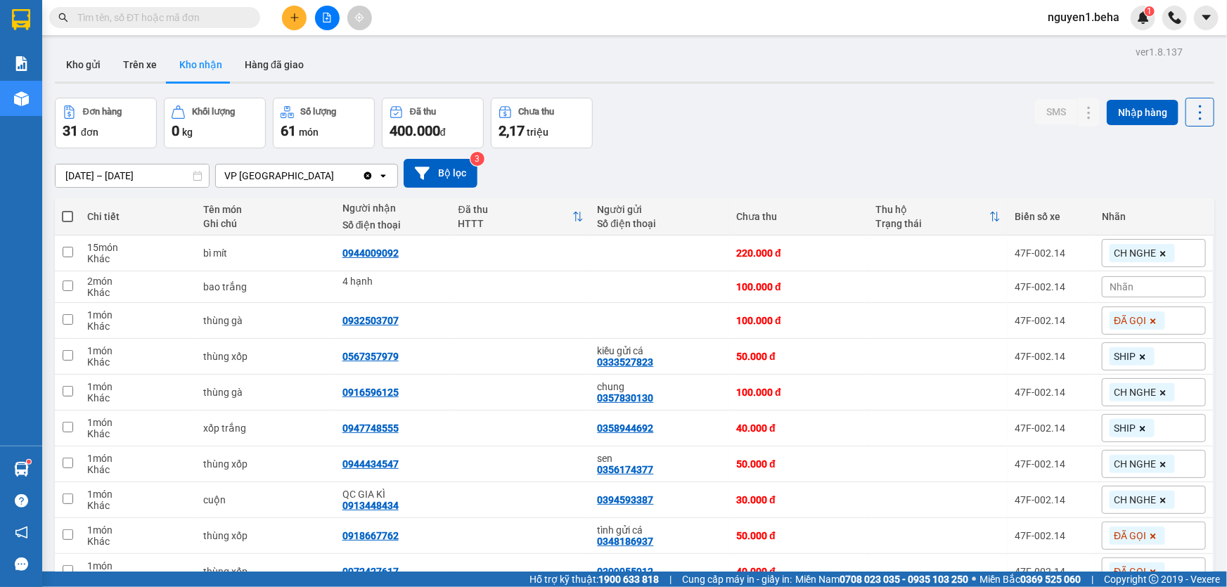
paste input "0947748555"
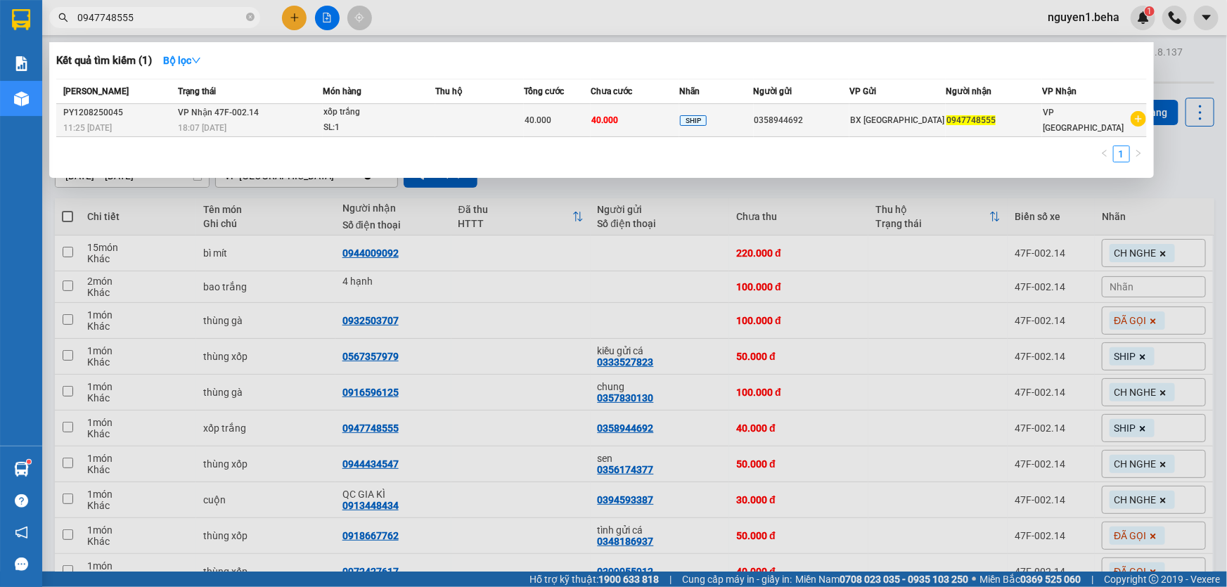
type input "0947748555"
click at [266, 120] on div "18:07 [DATE]" at bounding box center [250, 127] width 144 height 15
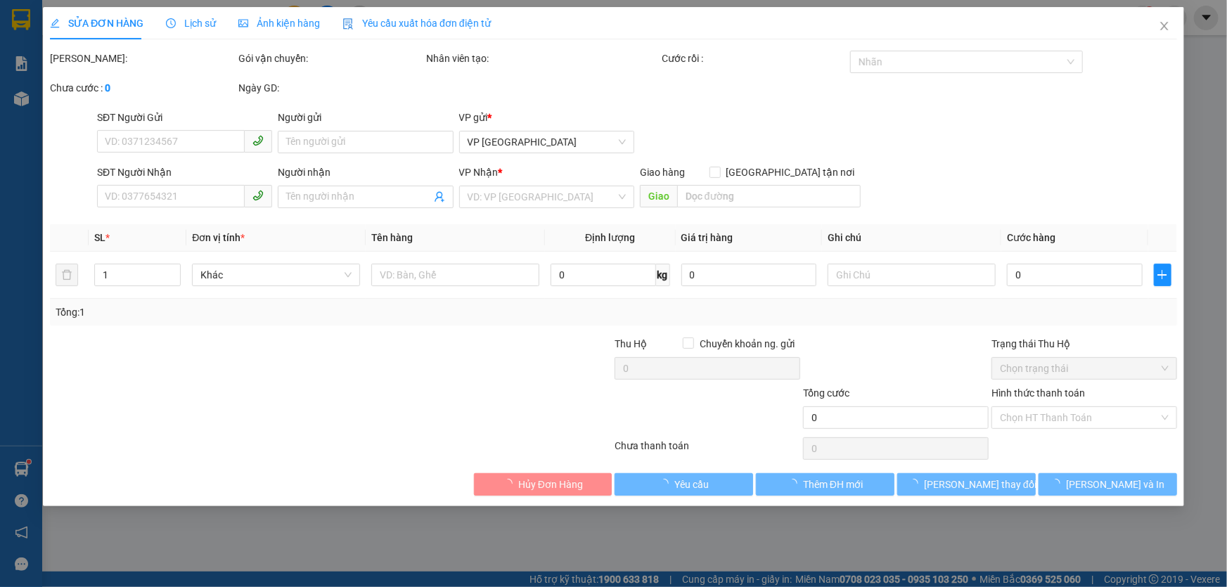
type input "0358944692"
type input "0947748555"
type input "40.000"
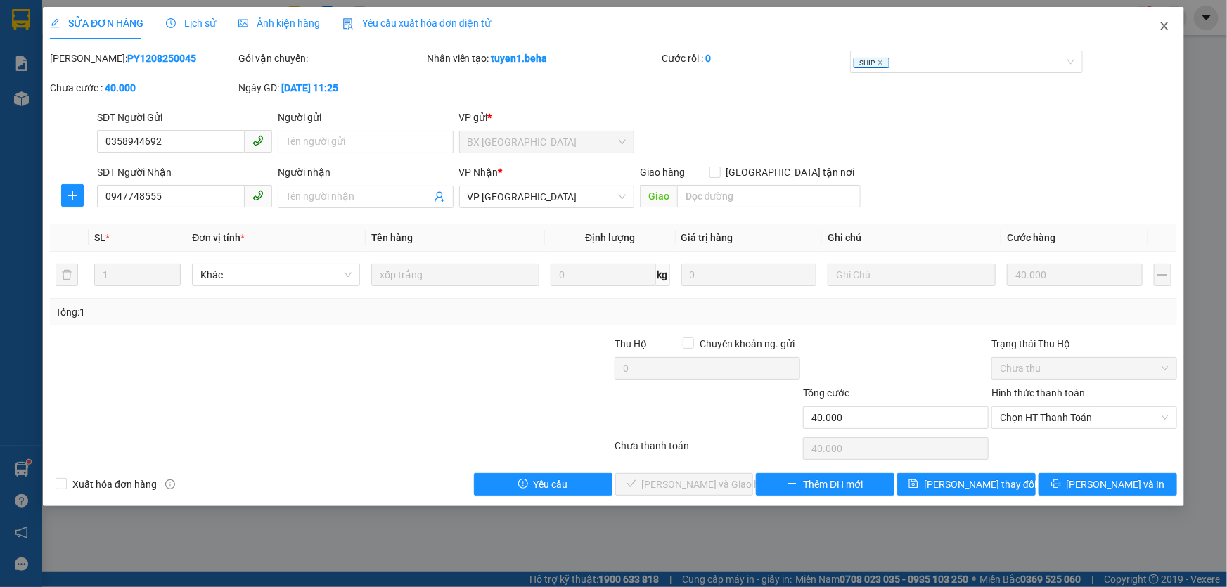
click at [1161, 25] on icon "close" at bounding box center [1163, 25] width 11 height 11
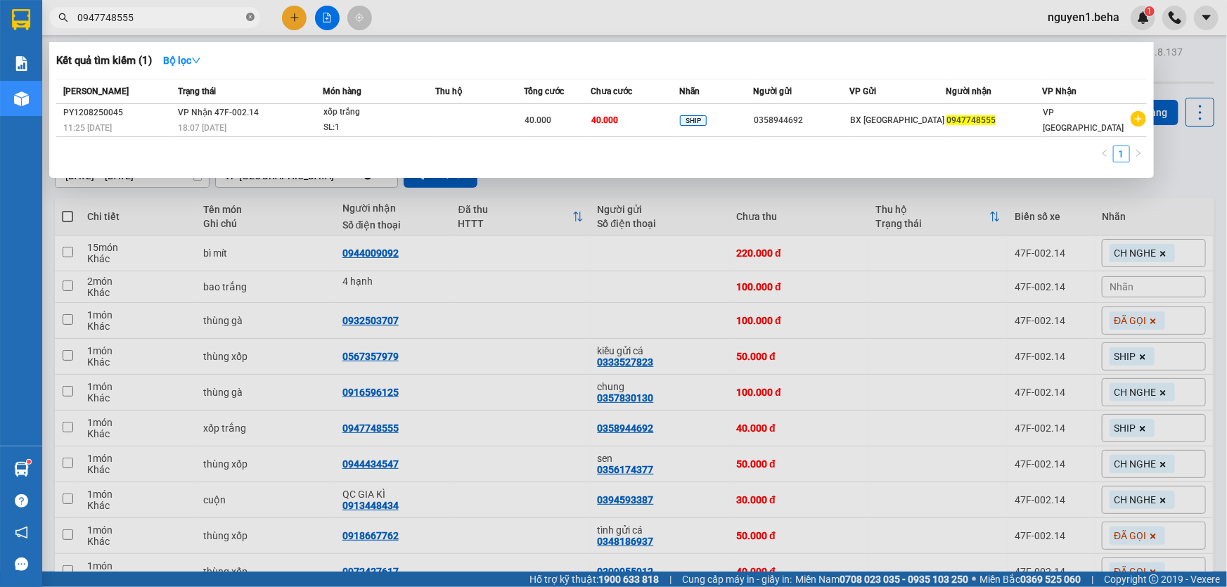
click at [250, 19] on icon "close-circle" at bounding box center [250, 17] width 8 height 8
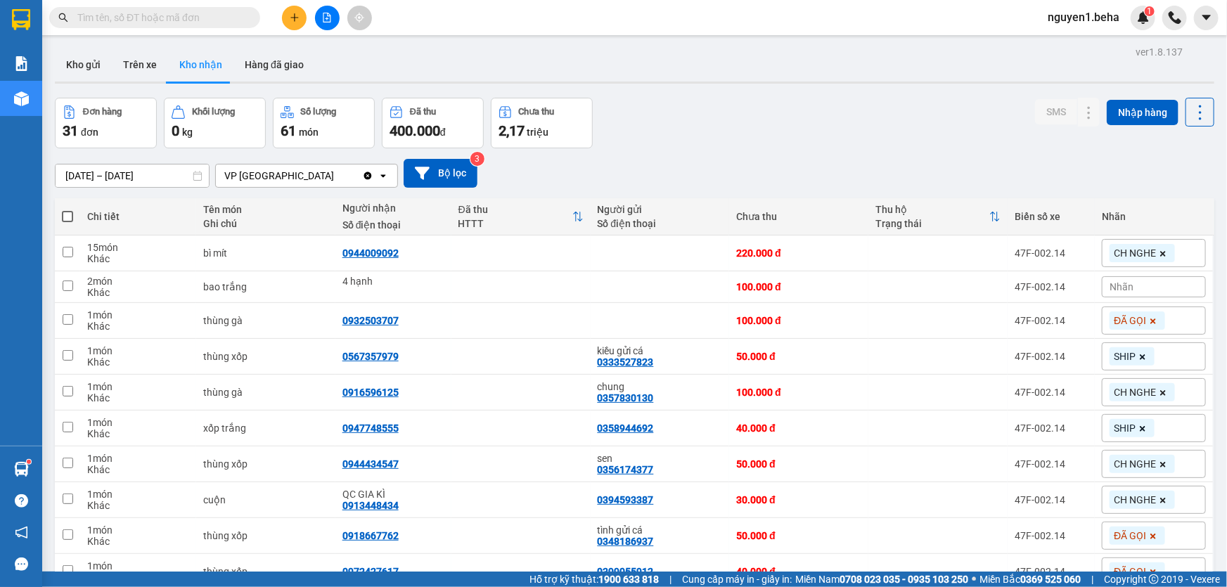
click at [178, 20] on input "text" at bounding box center [160, 17] width 166 height 15
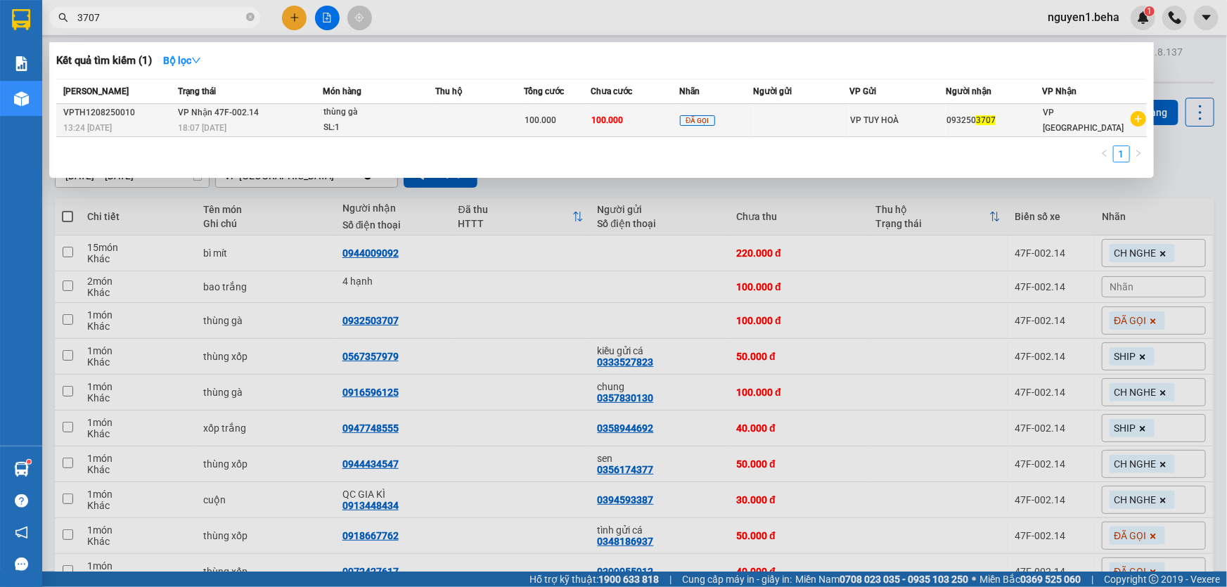
type input "3707"
click at [274, 113] on td "VP Nhận 47F-002.14 18:07 [DATE]" at bounding box center [248, 120] width 148 height 33
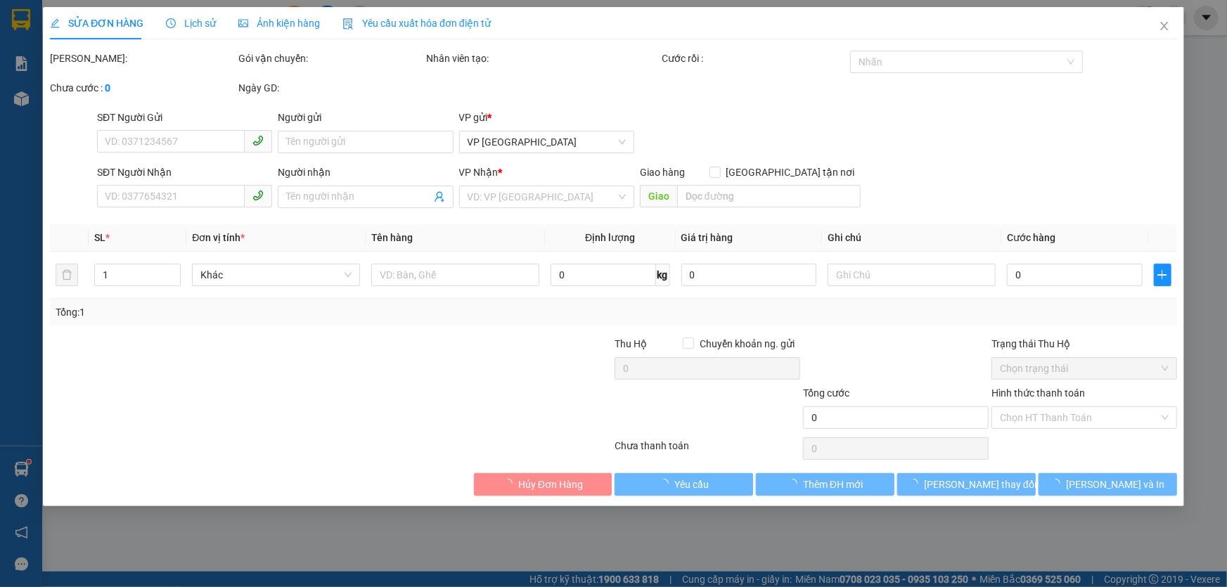
type input "0932503707"
type input "100.000"
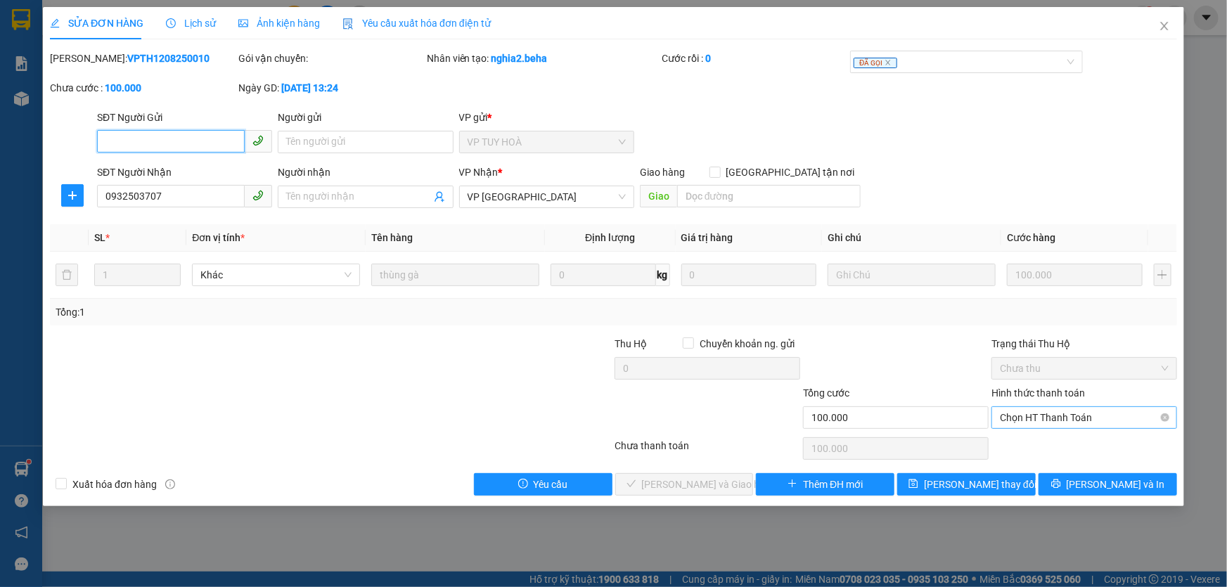
click at [1038, 416] on span "Chọn HT Thanh Toán" at bounding box center [1084, 417] width 169 height 21
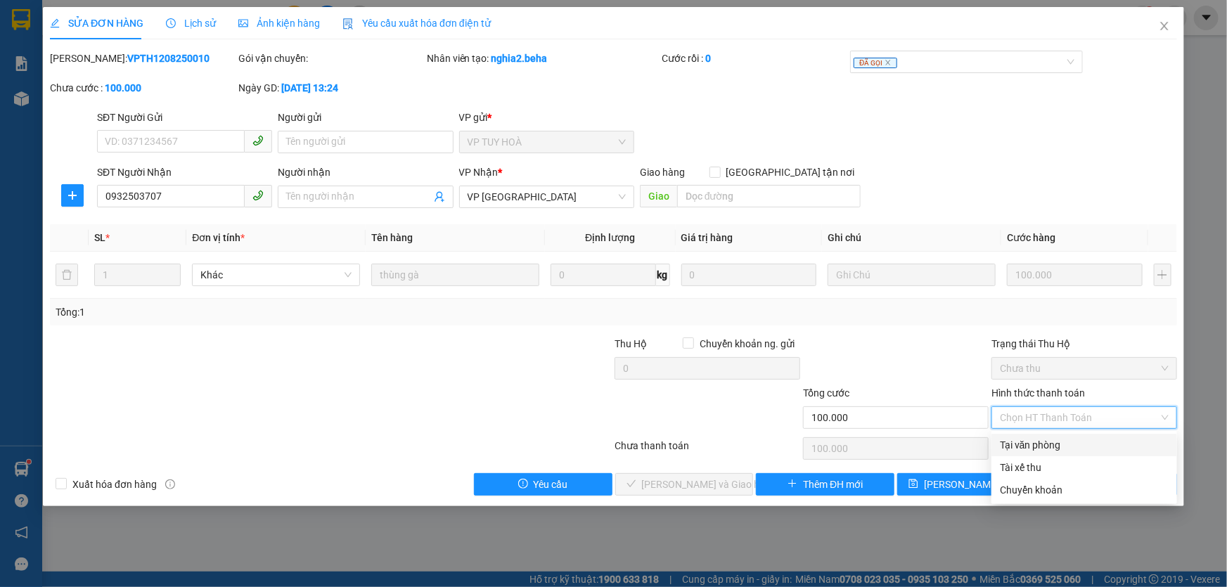
click at [1026, 444] on div "Tại văn phòng" at bounding box center [1084, 444] width 169 height 15
type input "0"
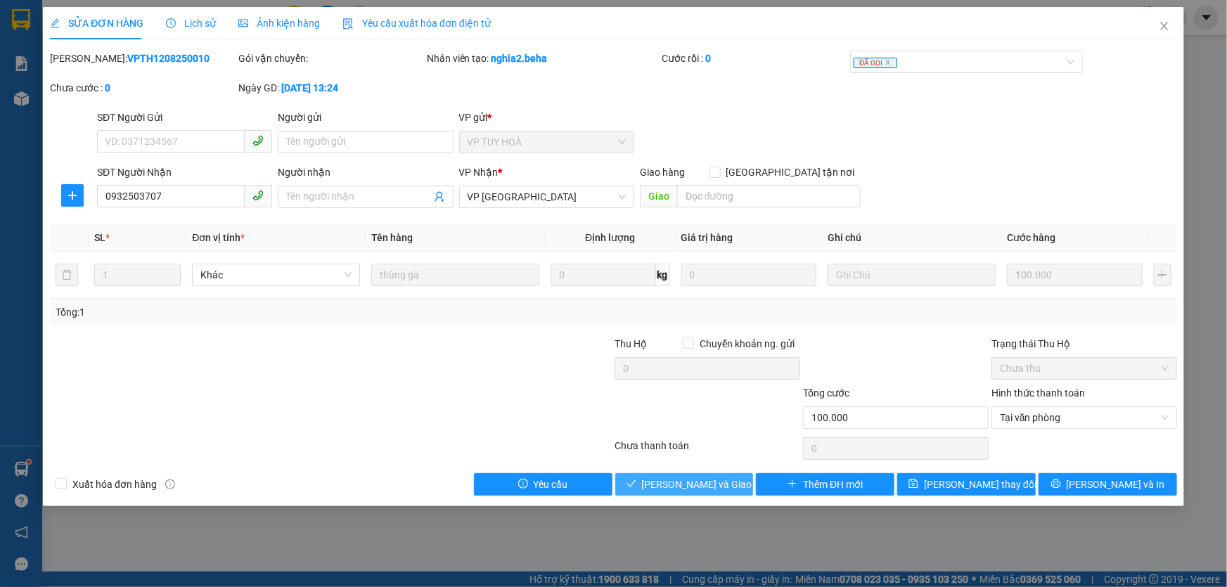
click at [673, 489] on span "[PERSON_NAME] và Giao hàng" at bounding box center [709, 484] width 135 height 15
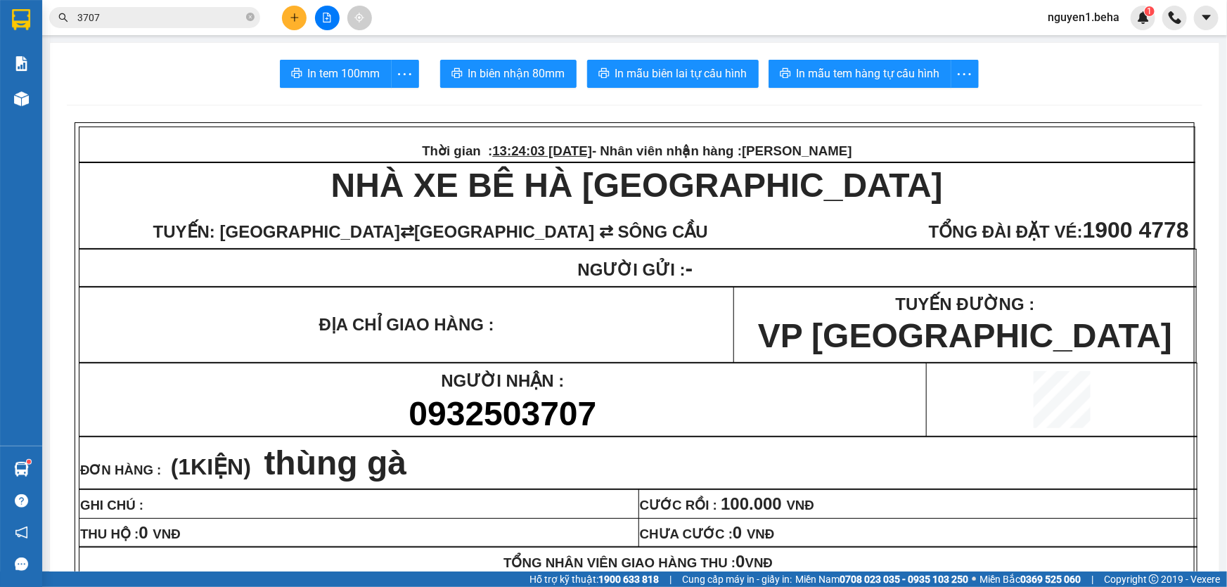
click at [295, 15] on icon "plus" at bounding box center [295, 18] width 10 height 10
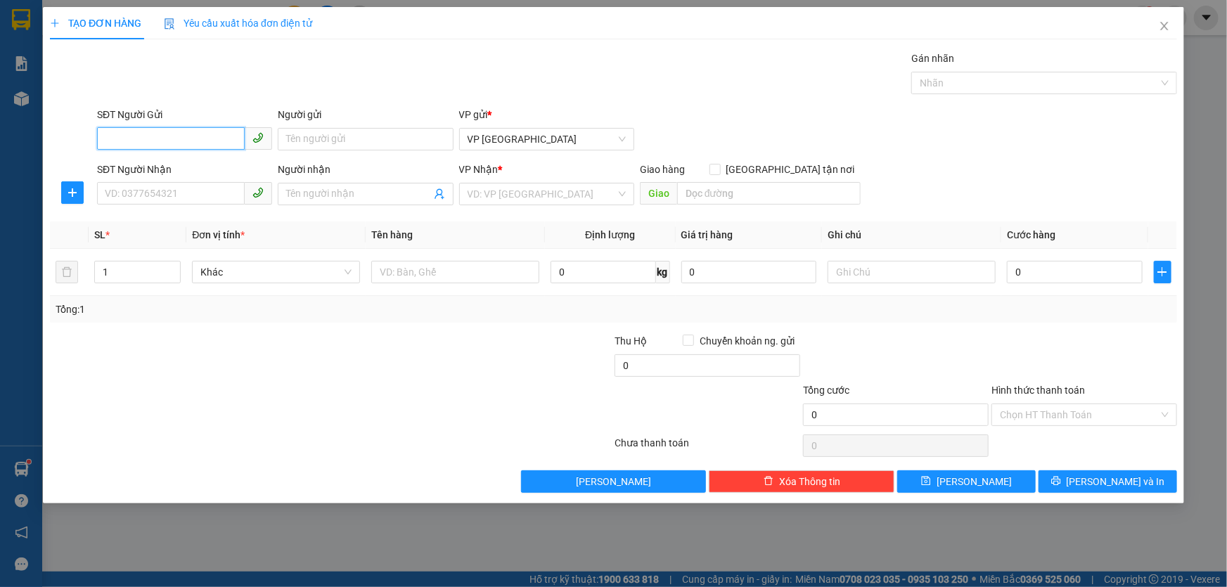
click at [211, 139] on input "SĐT Người Gửi" at bounding box center [171, 138] width 148 height 22
type input "0332858898"
click at [192, 188] on input "SĐT Người Nhận" at bounding box center [171, 193] width 148 height 22
click at [148, 197] on input "SĐT Người Nhận" at bounding box center [171, 193] width 148 height 22
click at [155, 194] on input "0978" at bounding box center [171, 193] width 148 height 22
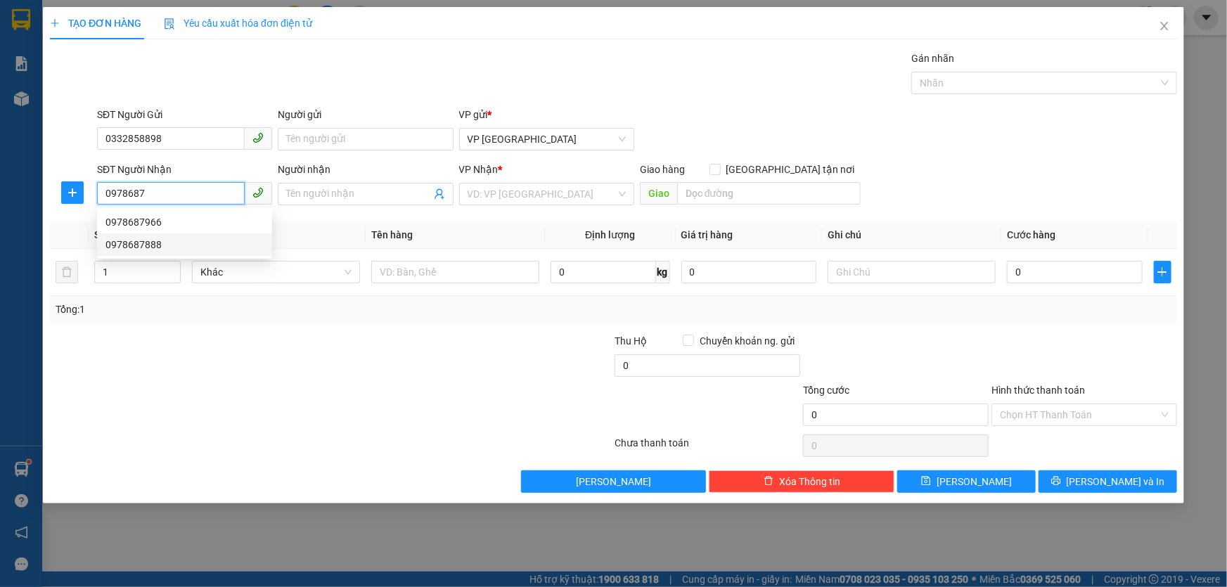
type input "0978687"
click at [1161, 26] on icon "close" at bounding box center [1163, 25] width 11 height 11
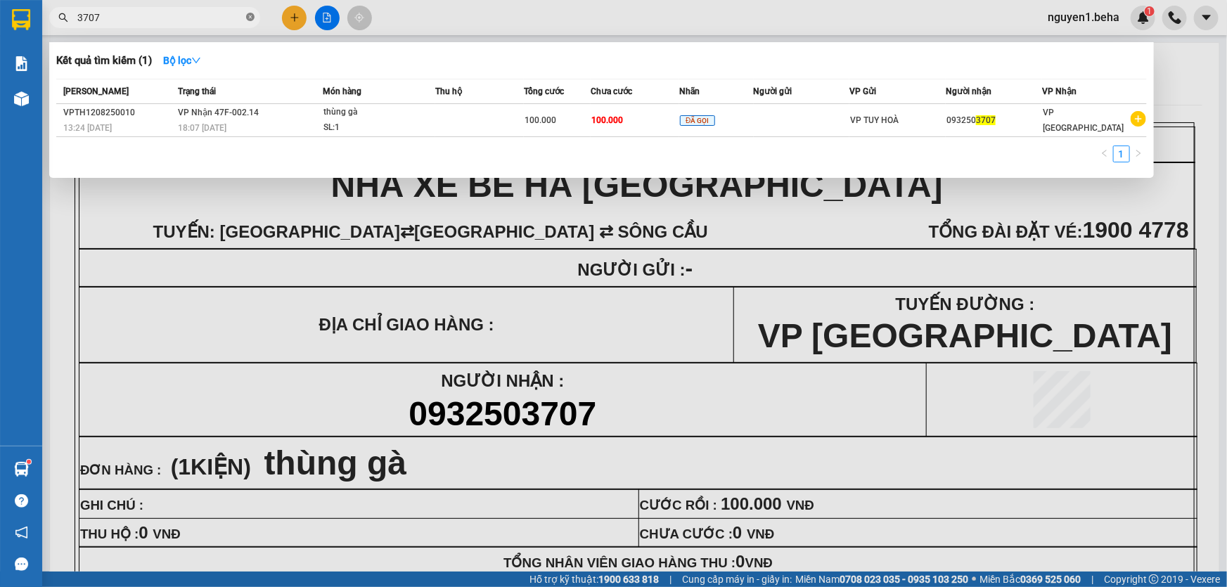
click at [249, 19] on icon "close-circle" at bounding box center [250, 17] width 8 height 8
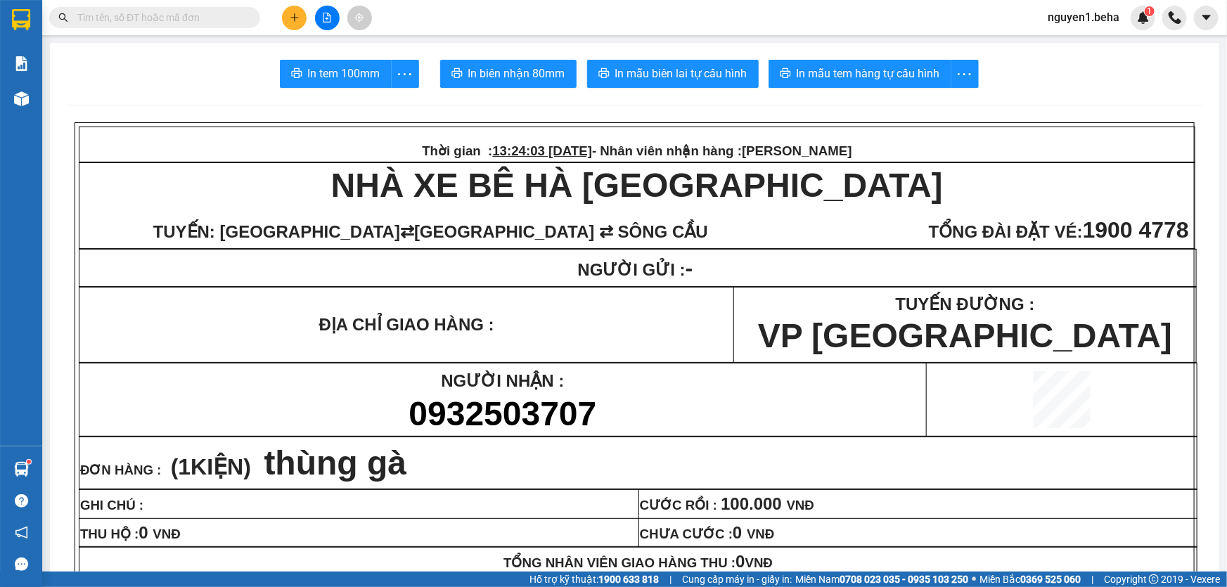
click at [148, 21] on input "text" at bounding box center [160, 17] width 166 height 15
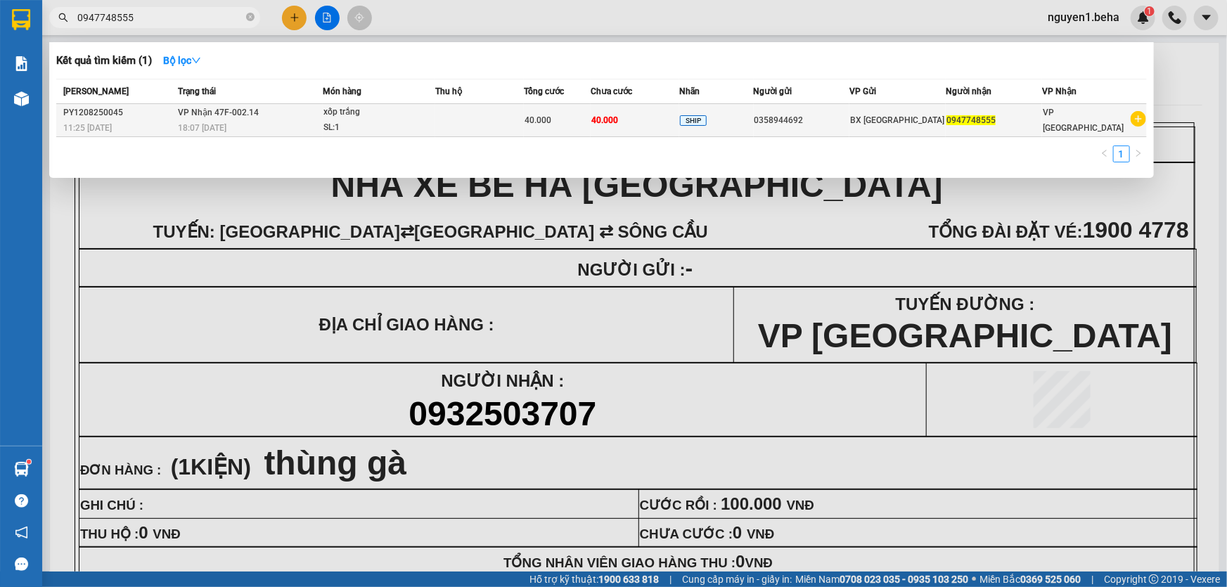
type input "0947748555"
click at [394, 120] on div "SL: 1" at bounding box center [375, 127] width 105 height 15
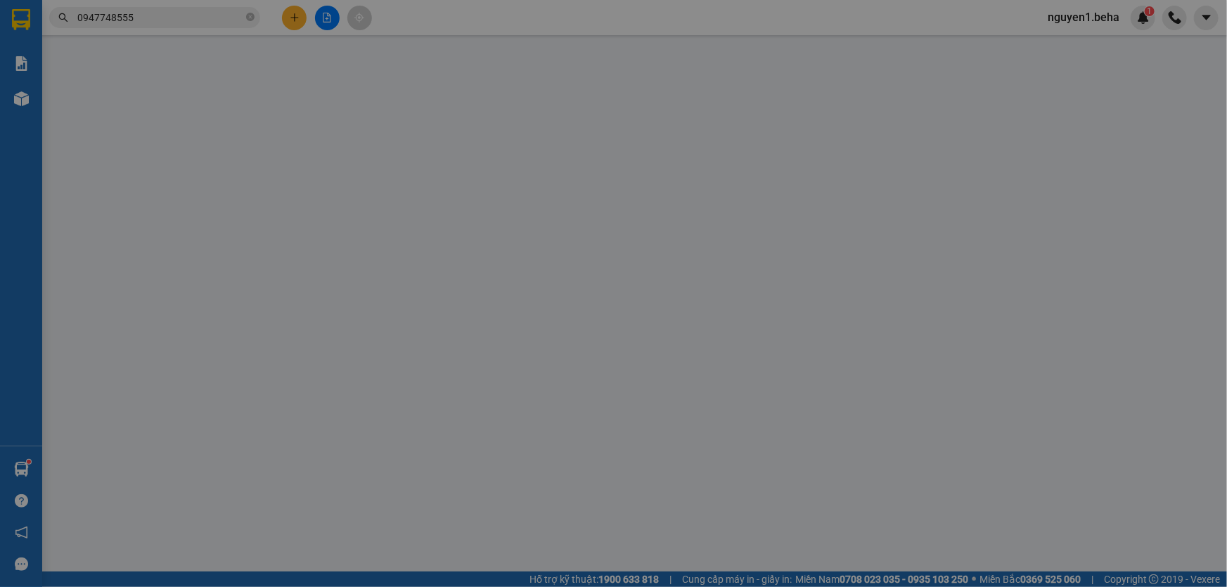
type input "0358944692"
type input "0947748555"
type input "40.000"
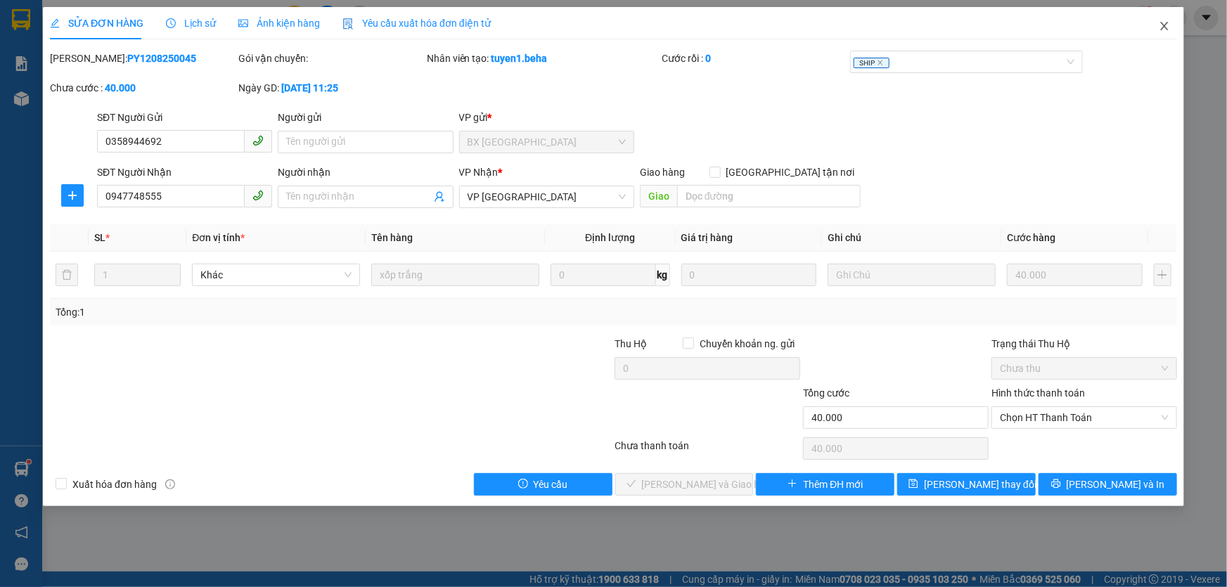
click at [1167, 28] on icon "close" at bounding box center [1163, 25] width 11 height 11
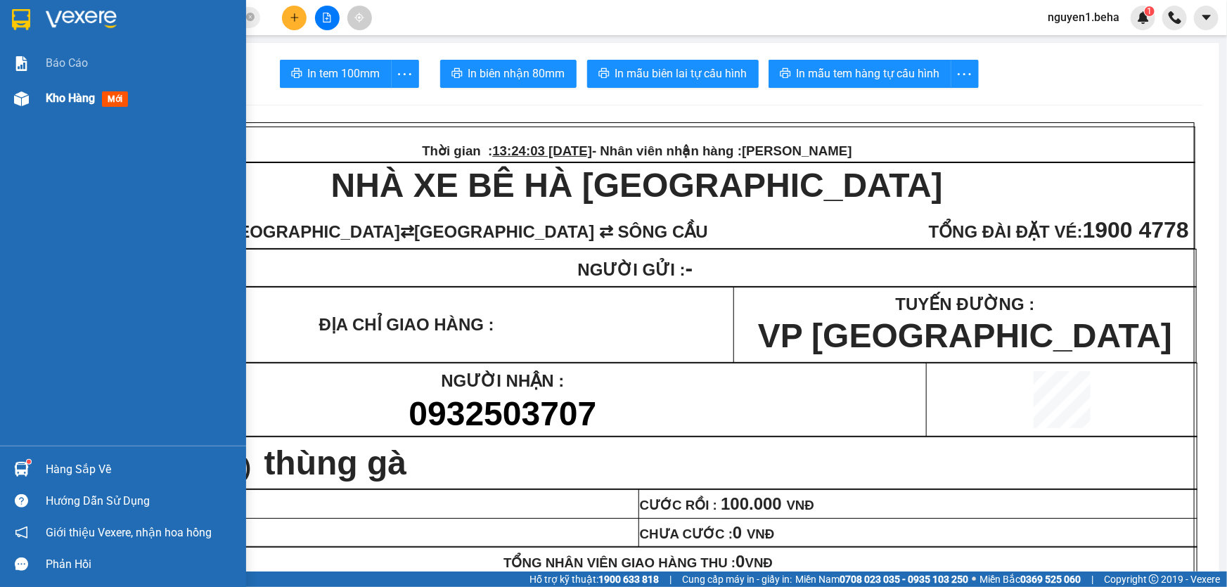
click at [27, 93] on img at bounding box center [21, 98] width 15 height 15
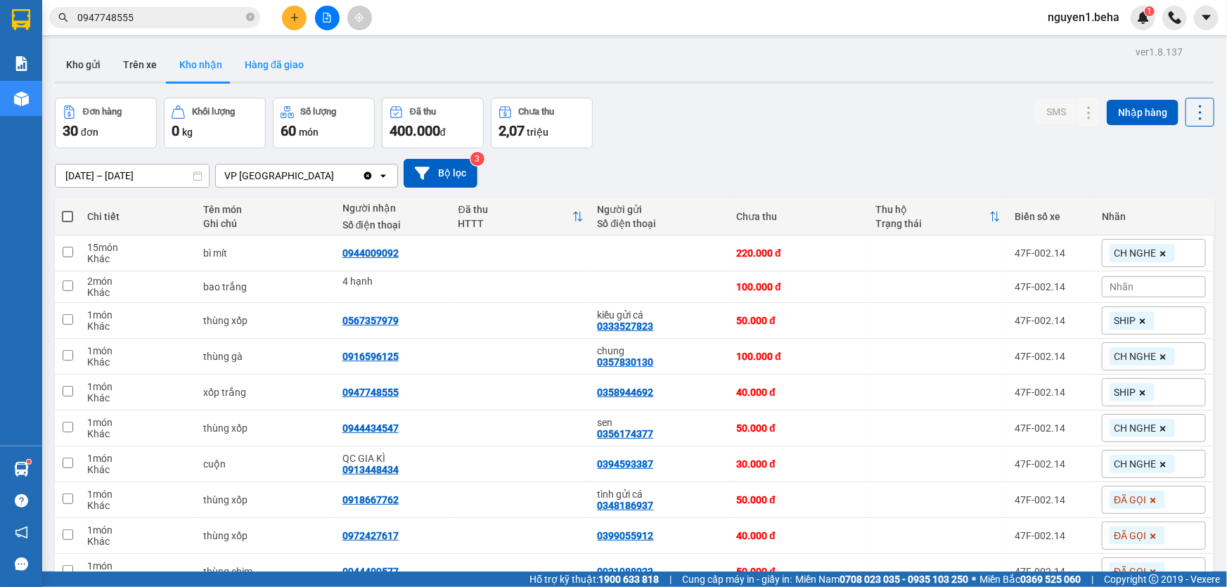
click at [262, 72] on button "Hàng đã giao" at bounding box center [274, 65] width 82 height 34
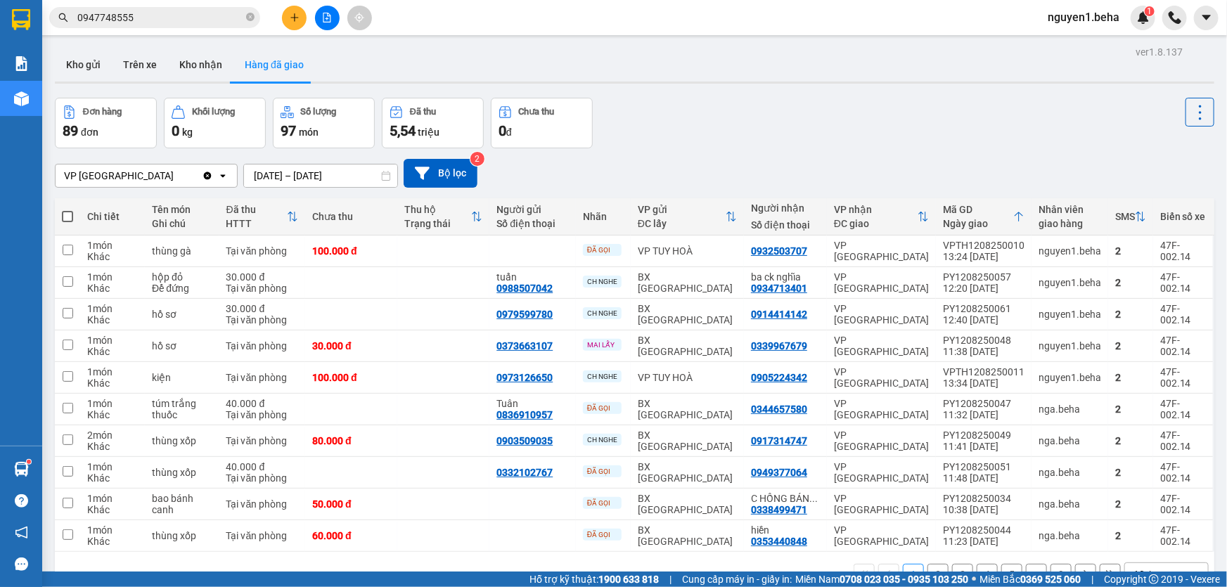
click at [295, 16] on icon "plus" at bounding box center [294, 17] width 1 height 8
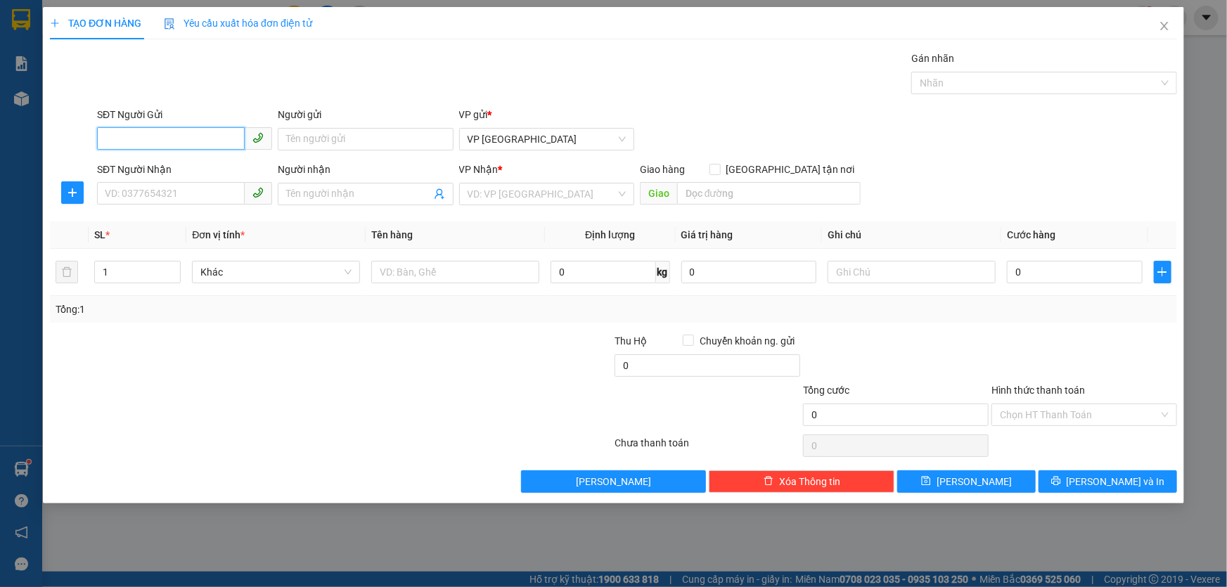
click at [174, 136] on input "SĐT Người Gửi" at bounding box center [171, 138] width 148 height 22
type input "0332858898"
click at [186, 197] on input "SĐT Người Nhận" at bounding box center [171, 193] width 148 height 22
type input "0978687973"
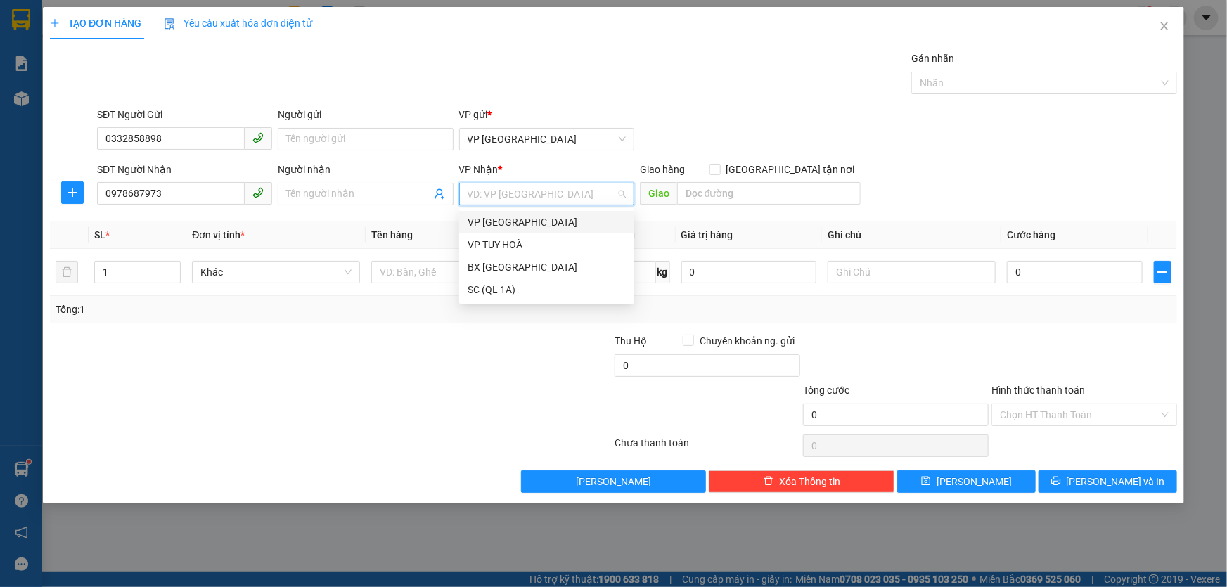
click at [494, 196] on input "search" at bounding box center [541, 193] width 148 height 21
drag, startPoint x: 493, startPoint y: 285, endPoint x: 519, endPoint y: 273, distance: 28.6
click at [493, 286] on div "SC (QL 1A)" at bounding box center [546, 289] width 158 height 15
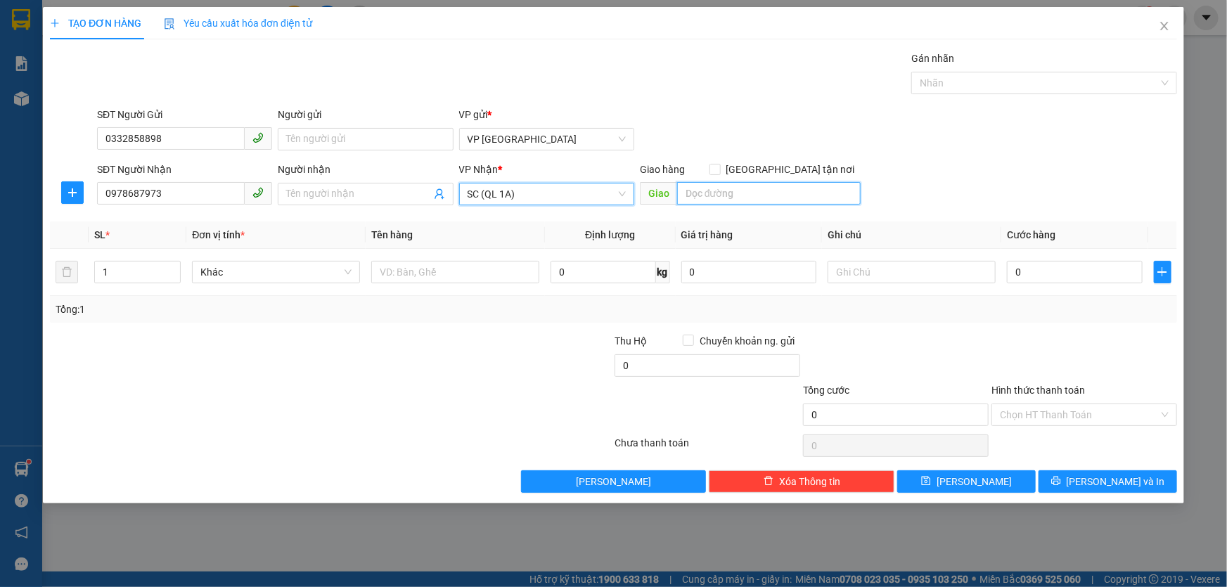
click at [753, 195] on input "search" at bounding box center [768, 193] width 183 height 22
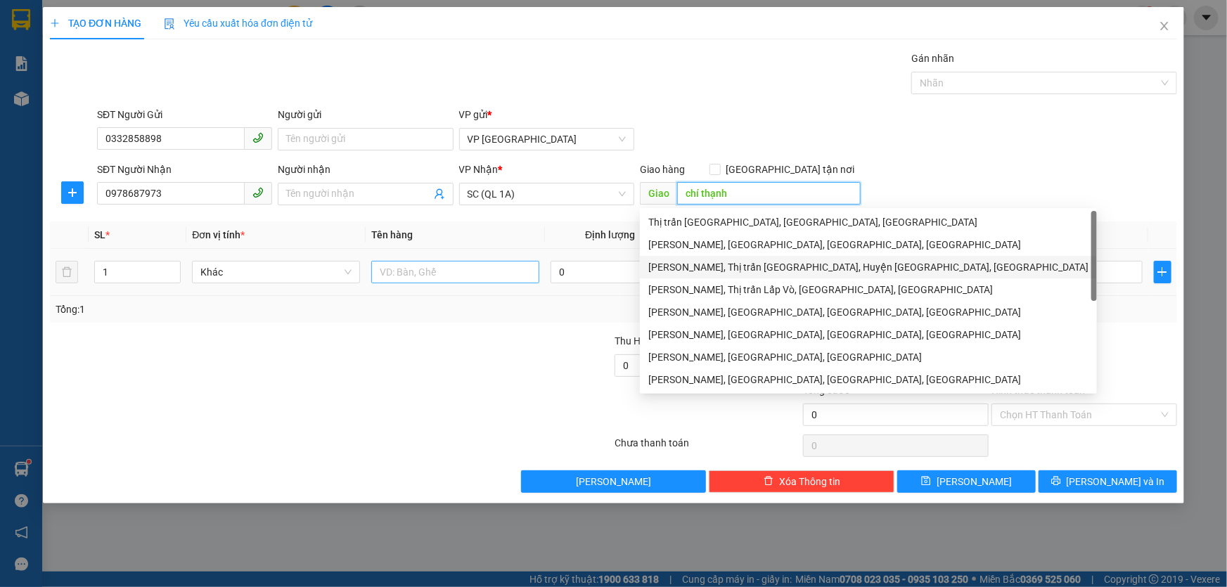
type input "chí thạnh"
click at [402, 268] on input "text" at bounding box center [455, 272] width 168 height 22
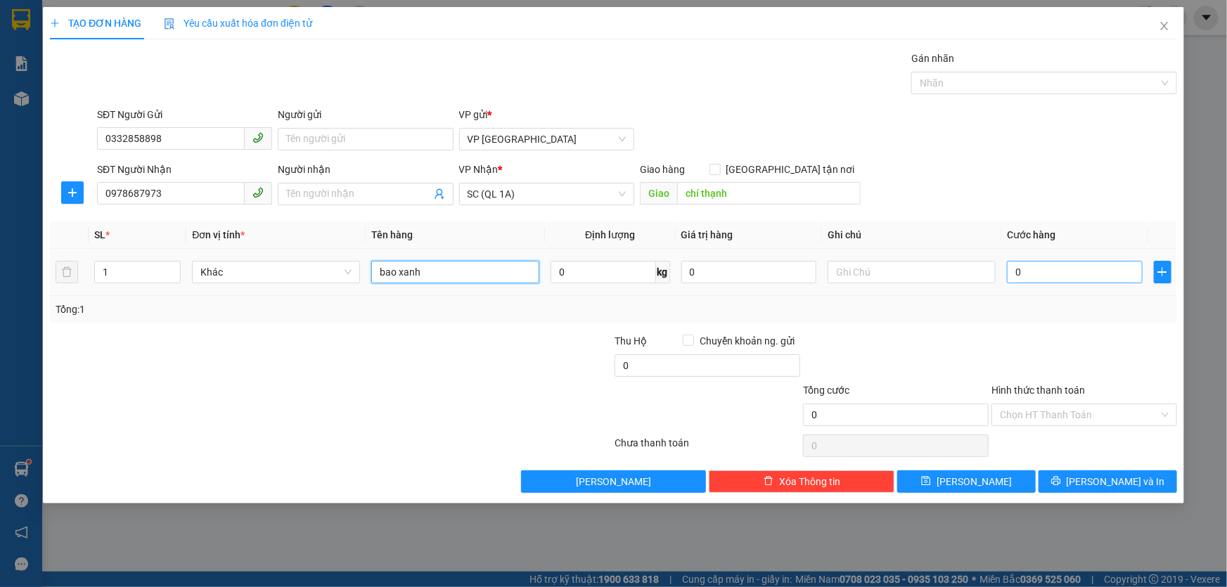
type input "bao xanh"
click at [1028, 266] on input "0" at bounding box center [1075, 272] width 136 height 22
type input "6"
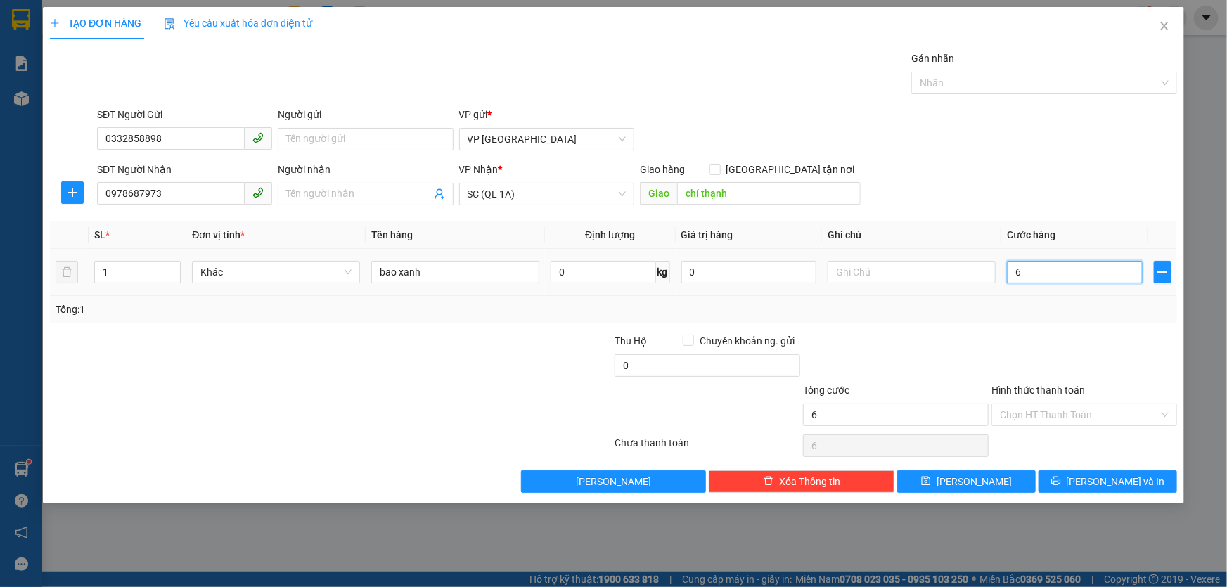
type input "60"
type input "60.000"
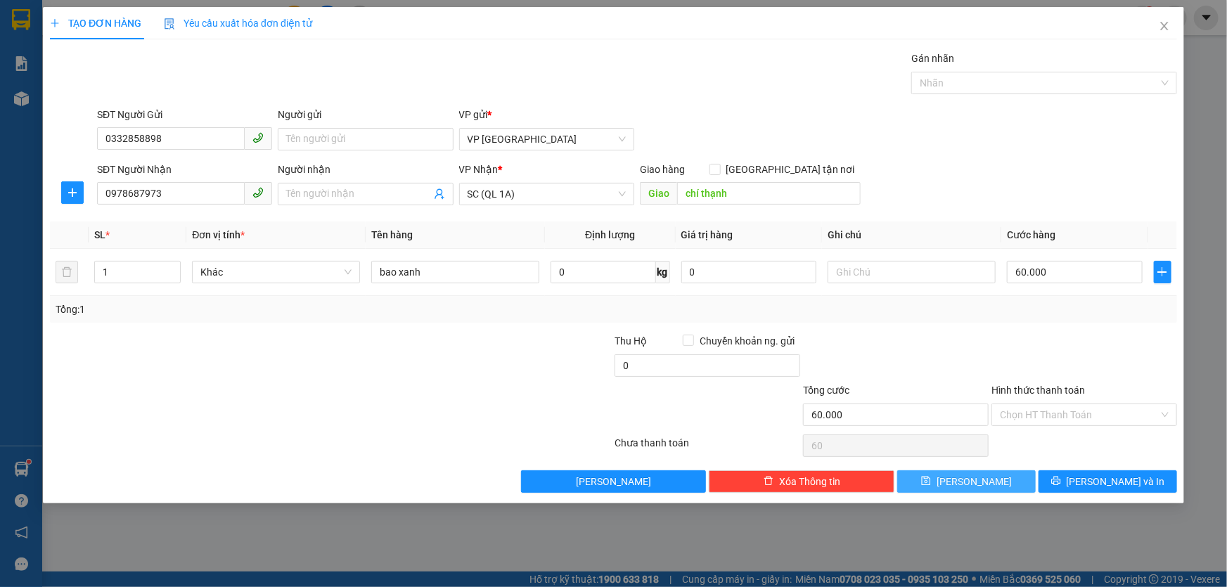
type input "60.000"
click at [931, 485] on icon "save" at bounding box center [926, 481] width 9 height 9
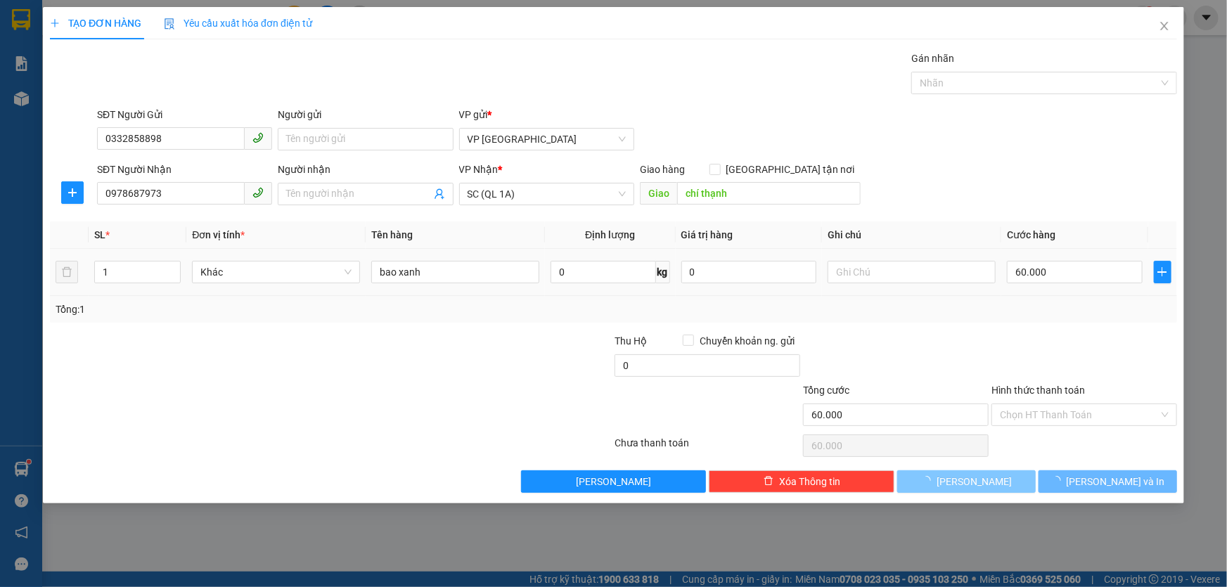
type input "0"
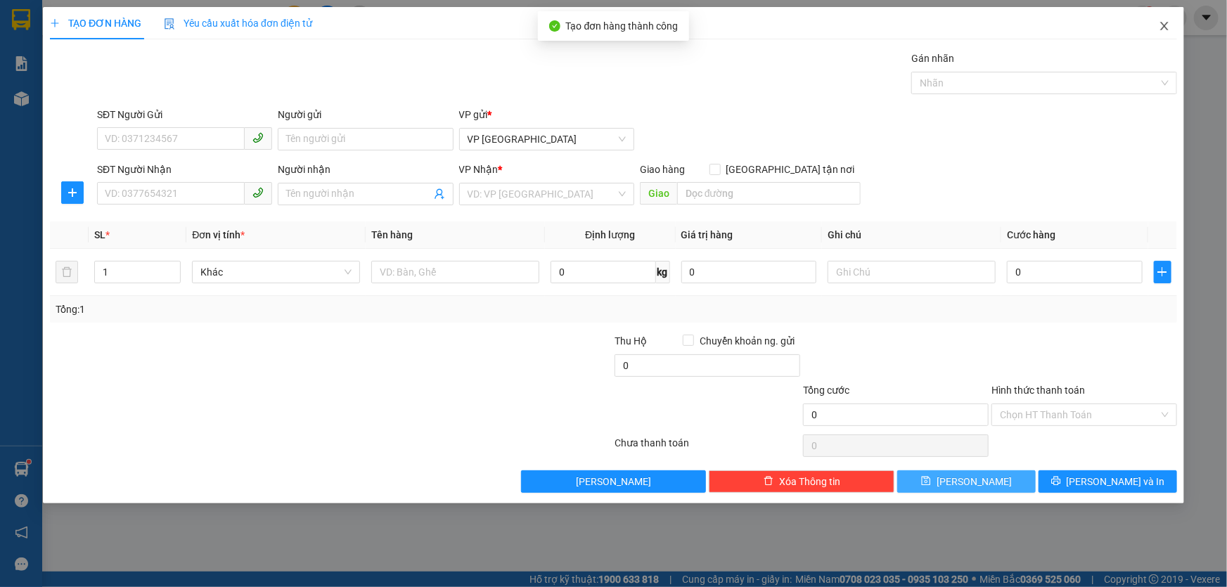
click at [1167, 27] on icon "close" at bounding box center [1163, 25] width 11 height 11
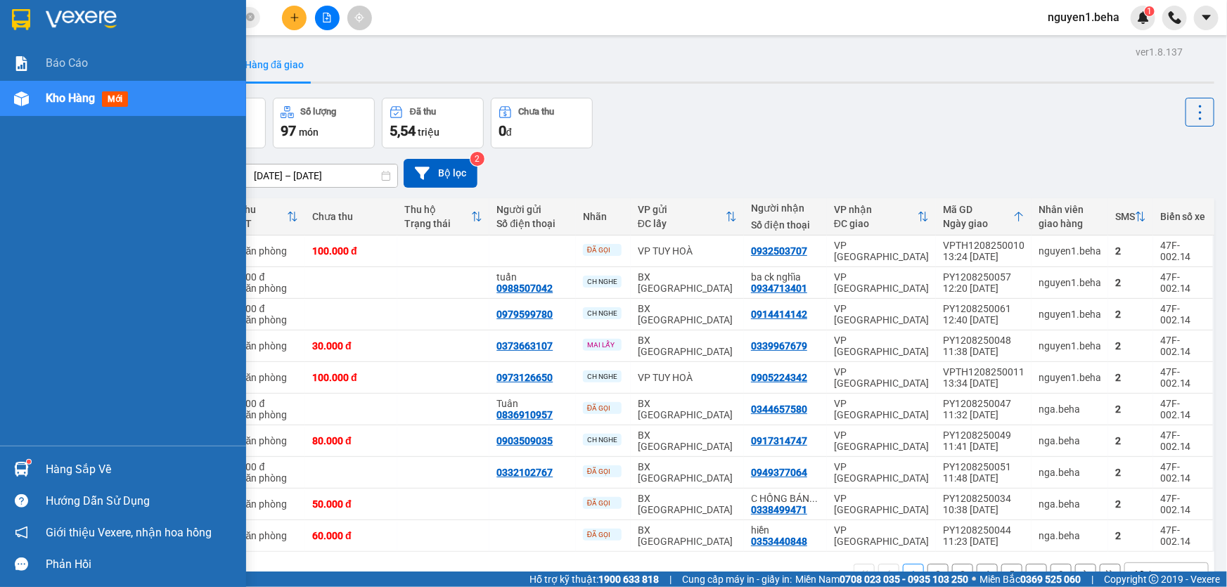
click at [18, 100] on img at bounding box center [21, 98] width 15 height 15
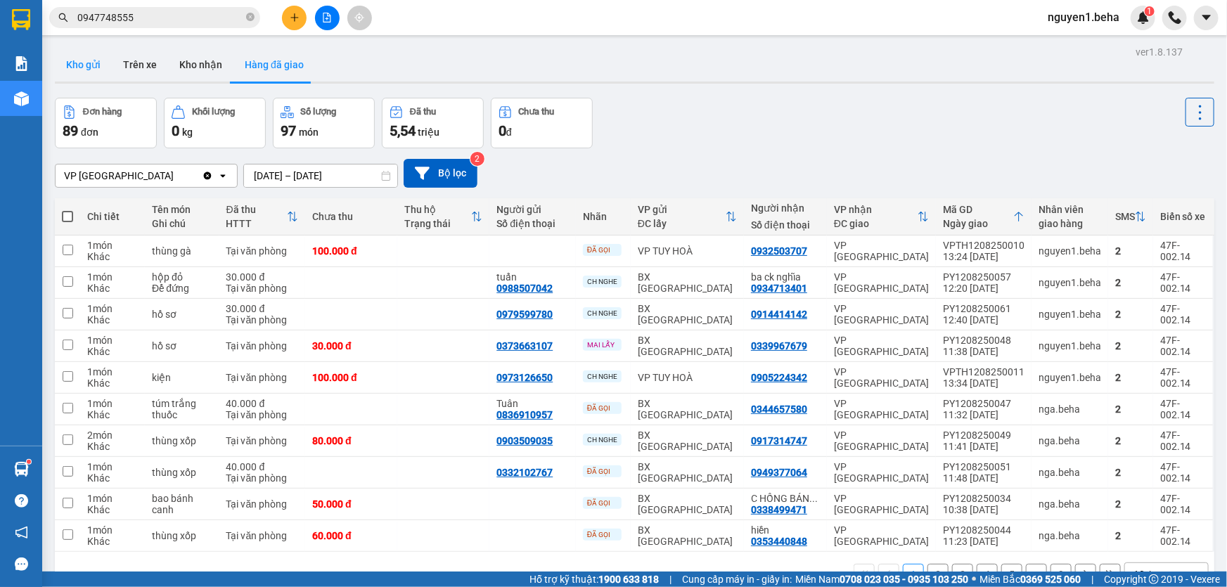
click at [94, 63] on button "Kho gửi" at bounding box center [83, 65] width 57 height 34
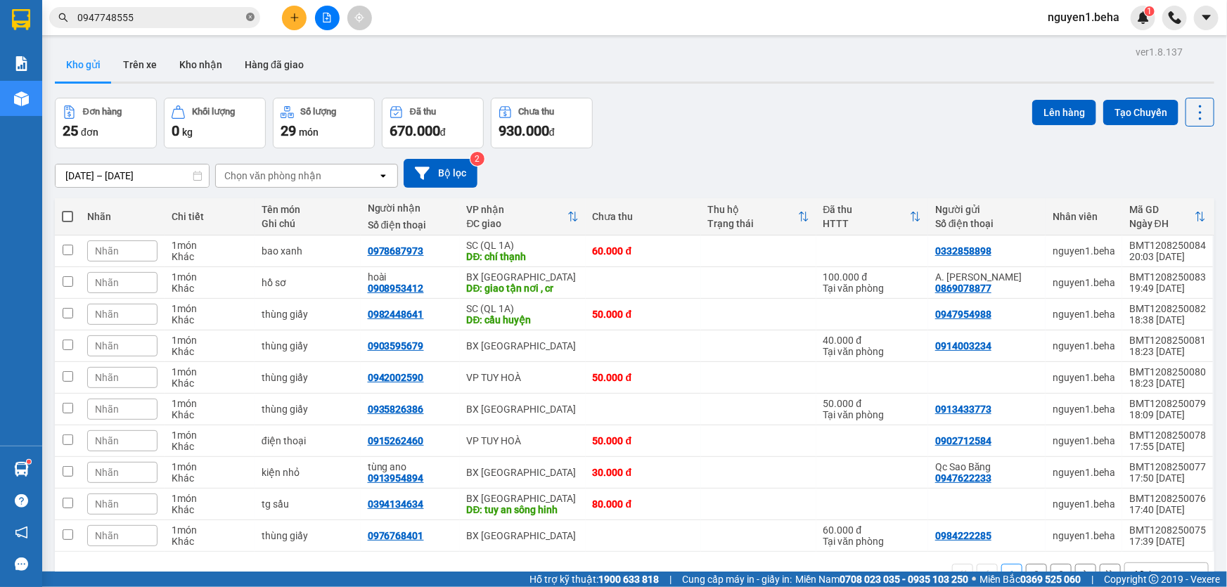
click at [250, 18] on icon "close-circle" at bounding box center [250, 17] width 8 height 8
click at [218, 20] on input "text" at bounding box center [160, 17] width 166 height 15
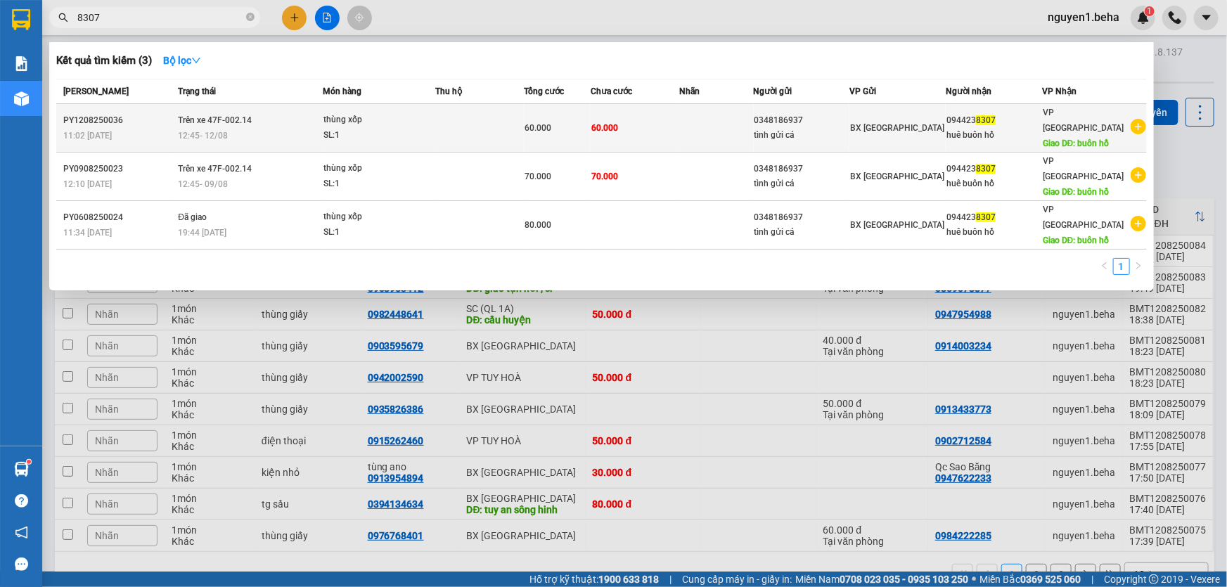
type input "8307"
click at [399, 112] on div "thùng xốp" at bounding box center [375, 119] width 105 height 15
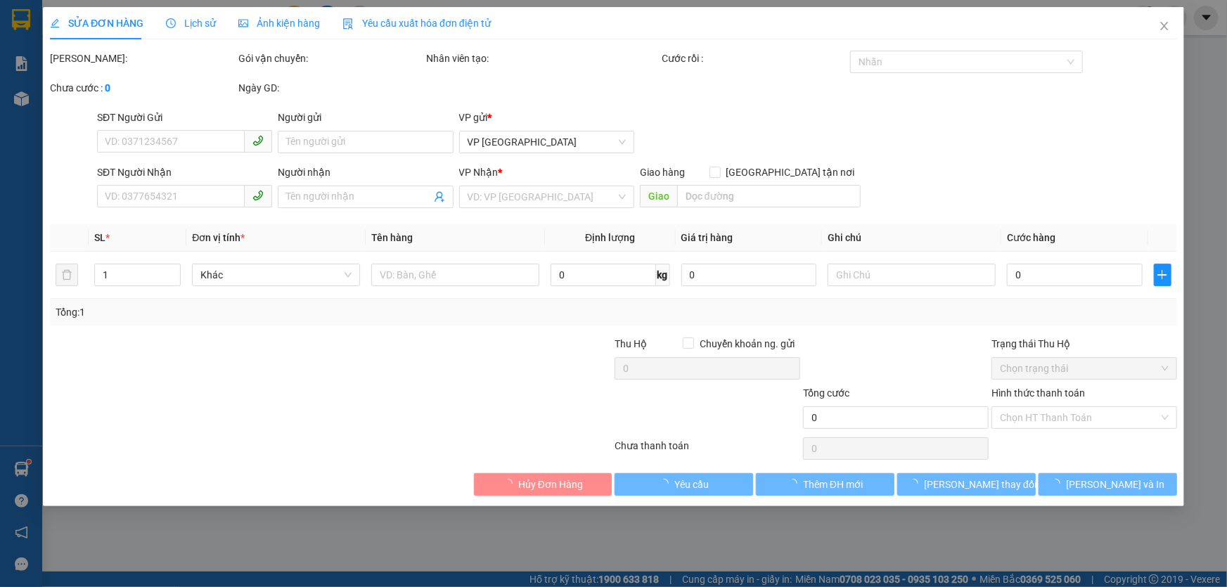
type input "0348186937"
type input "tình gửi cá"
type input "0944238307"
type input "huê buôn hồ"
type input "buôn hồ"
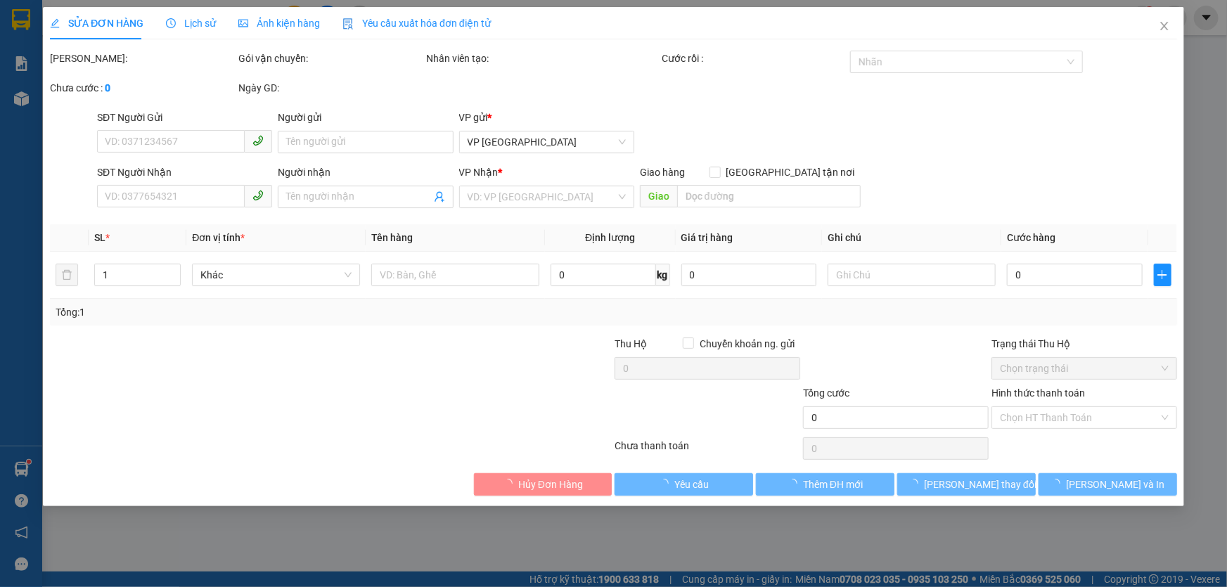
type input "60.000"
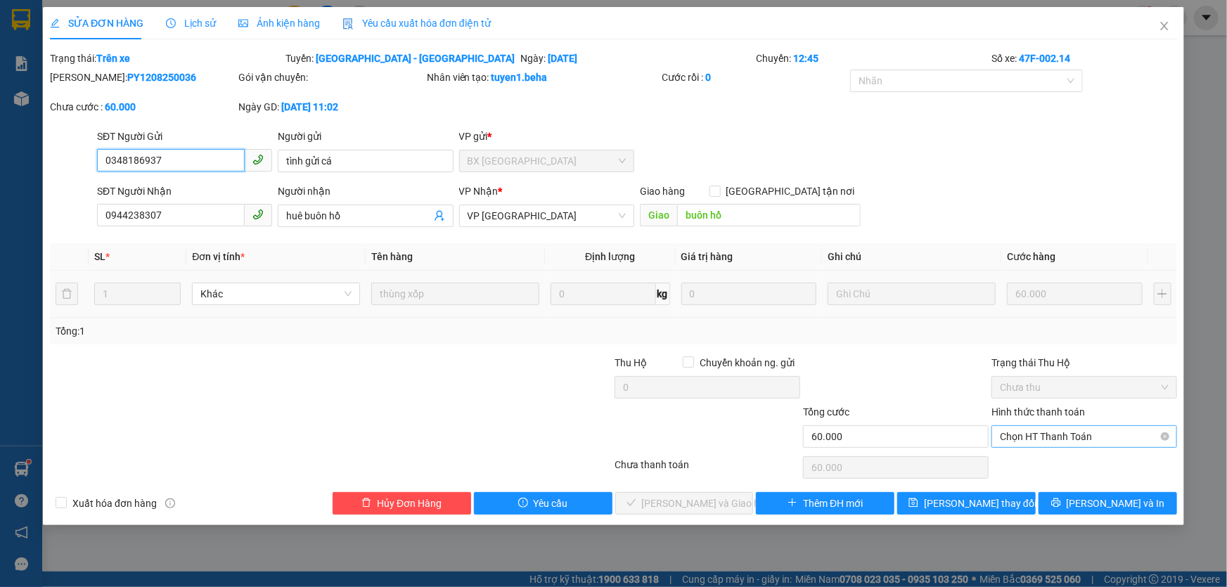
click at [1084, 437] on span "Chọn HT Thanh Toán" at bounding box center [1084, 436] width 169 height 21
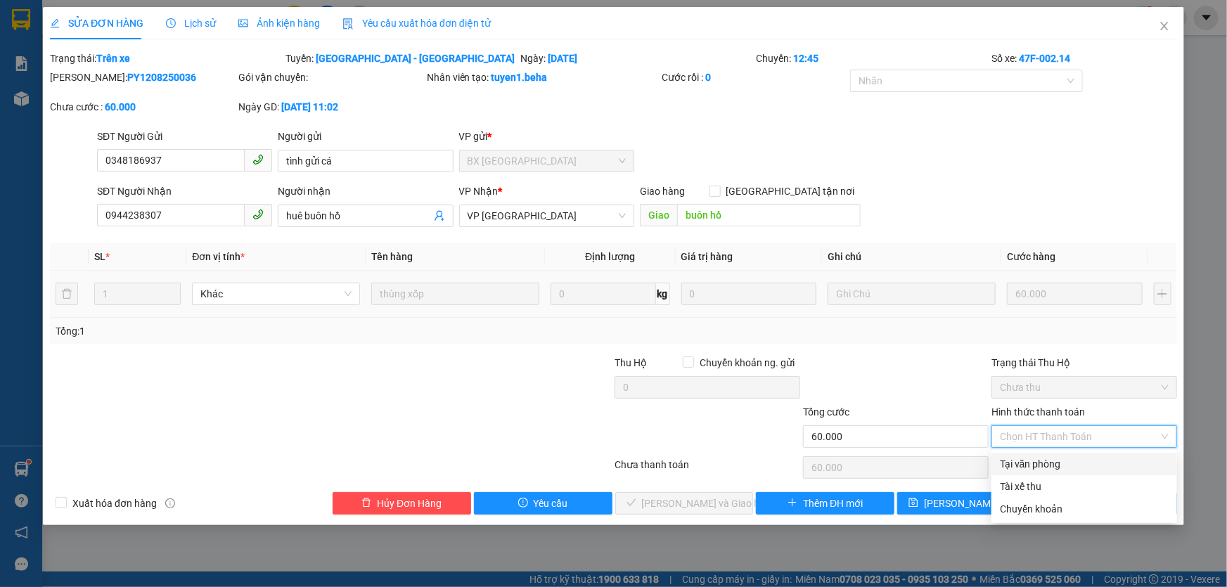
click at [1033, 464] on div "Tại văn phòng" at bounding box center [1084, 463] width 169 height 15
type input "0"
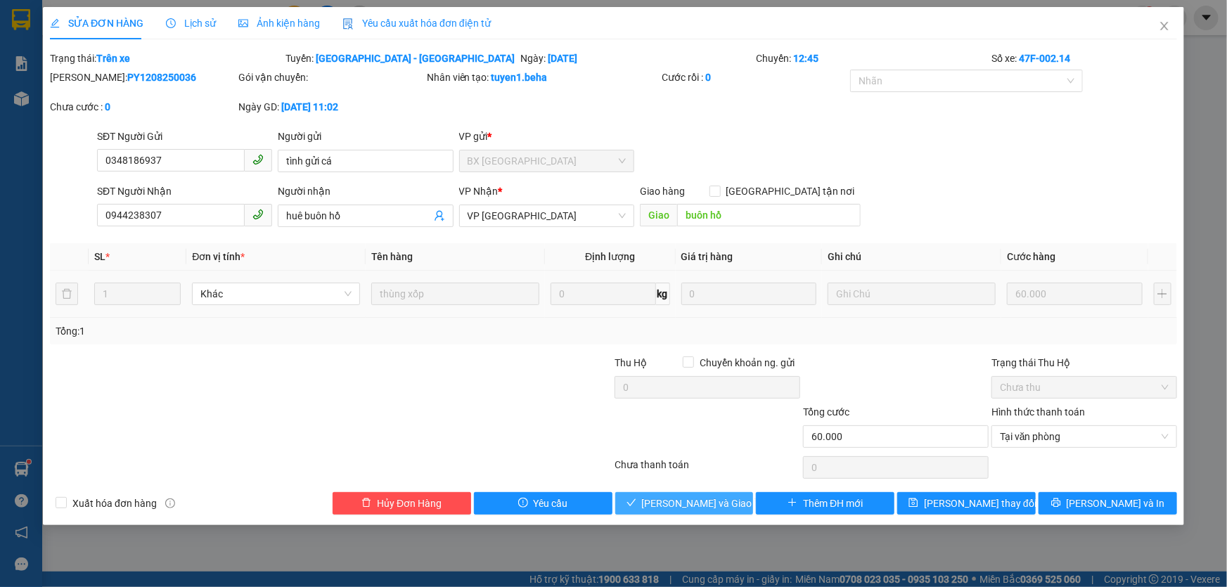
click at [678, 505] on span "[PERSON_NAME] và Giao hàng" at bounding box center [709, 503] width 135 height 15
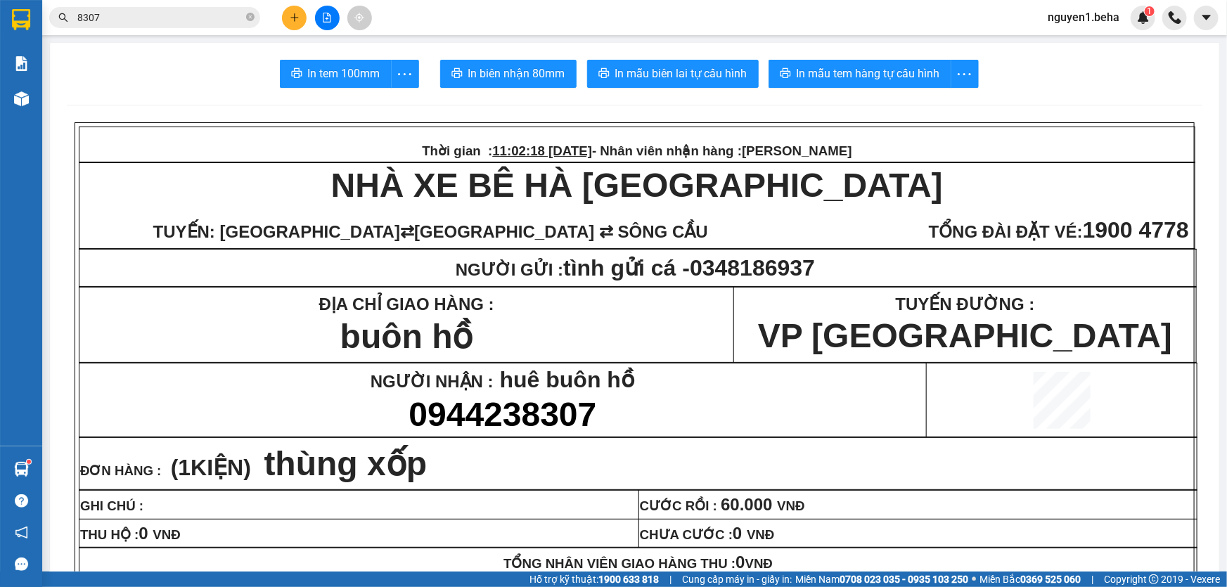
click at [251, 17] on icon "close-circle" at bounding box center [250, 17] width 8 height 8
click at [226, 16] on input "text" at bounding box center [160, 17] width 166 height 15
click at [199, 14] on input "text" at bounding box center [160, 17] width 166 height 15
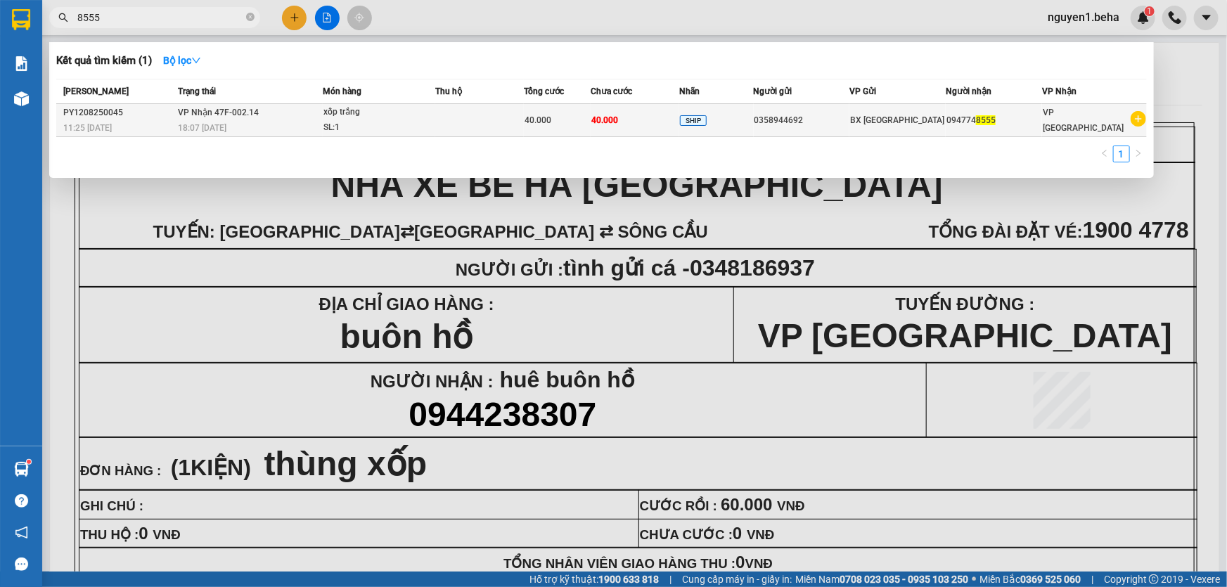
type input "8555"
click at [332, 120] on div "SL: 1" at bounding box center [375, 127] width 105 height 15
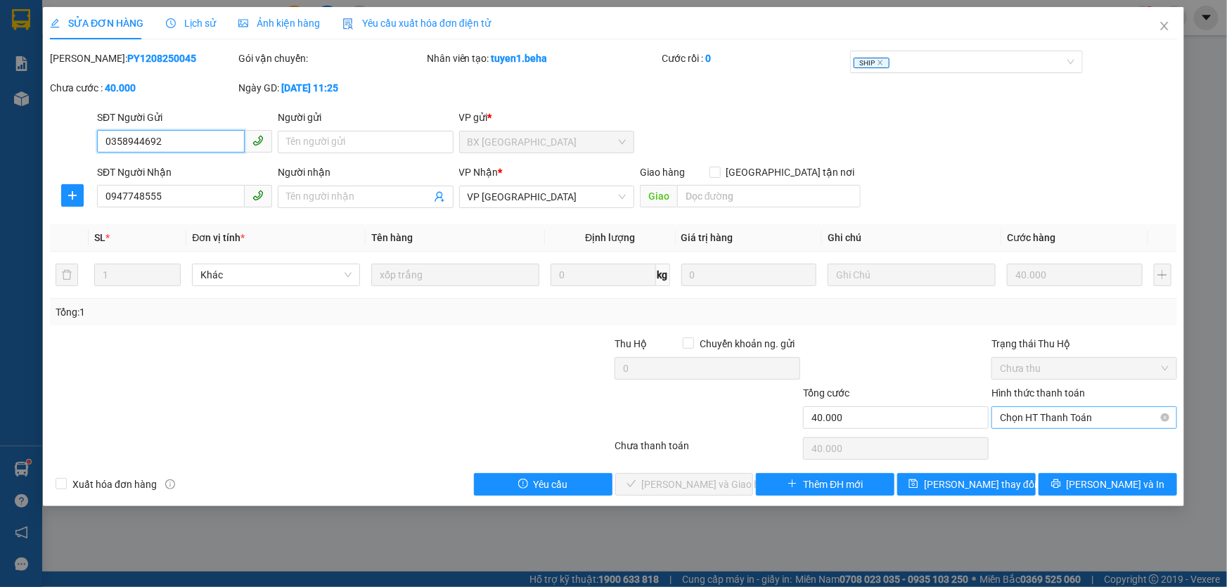
click at [1019, 415] on span "Chọn HT Thanh Toán" at bounding box center [1084, 417] width 169 height 21
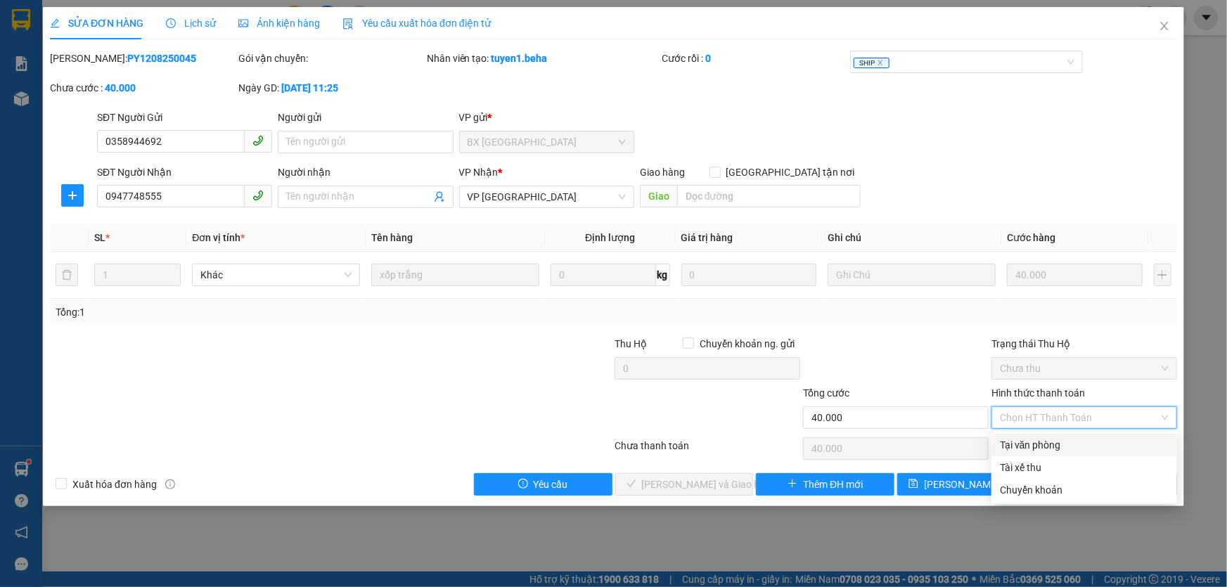
click at [1008, 443] on div "Tại văn phòng" at bounding box center [1084, 444] width 169 height 15
type input "0"
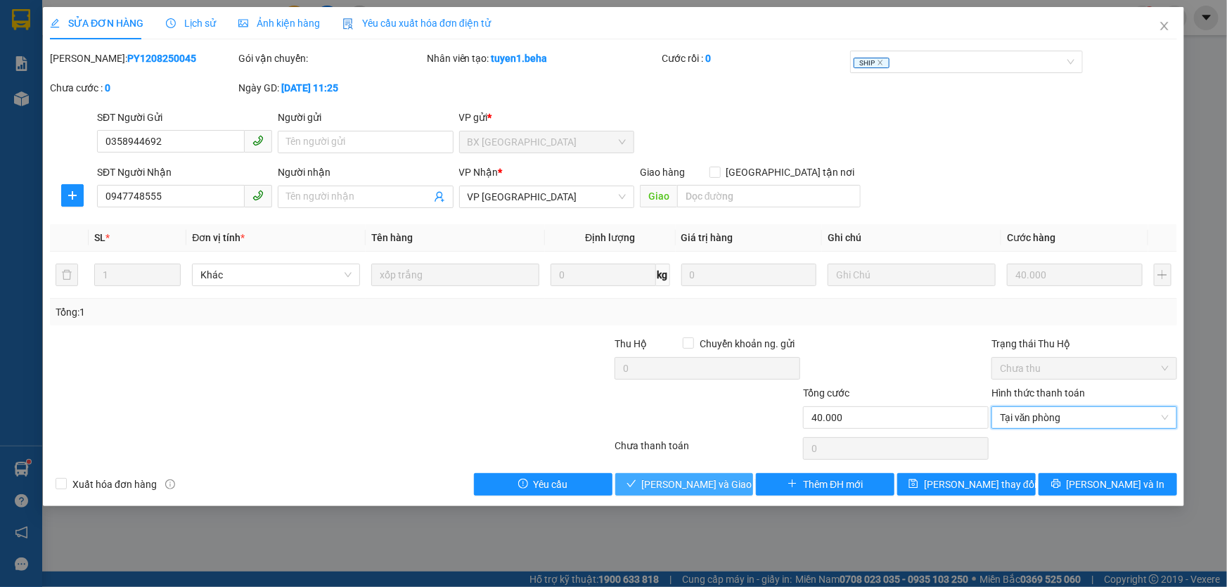
drag, startPoint x: 639, startPoint y: 491, endPoint x: 645, endPoint y: 485, distance: 8.5
click at [640, 490] on button "[PERSON_NAME] và Giao hàng" at bounding box center [684, 484] width 138 height 22
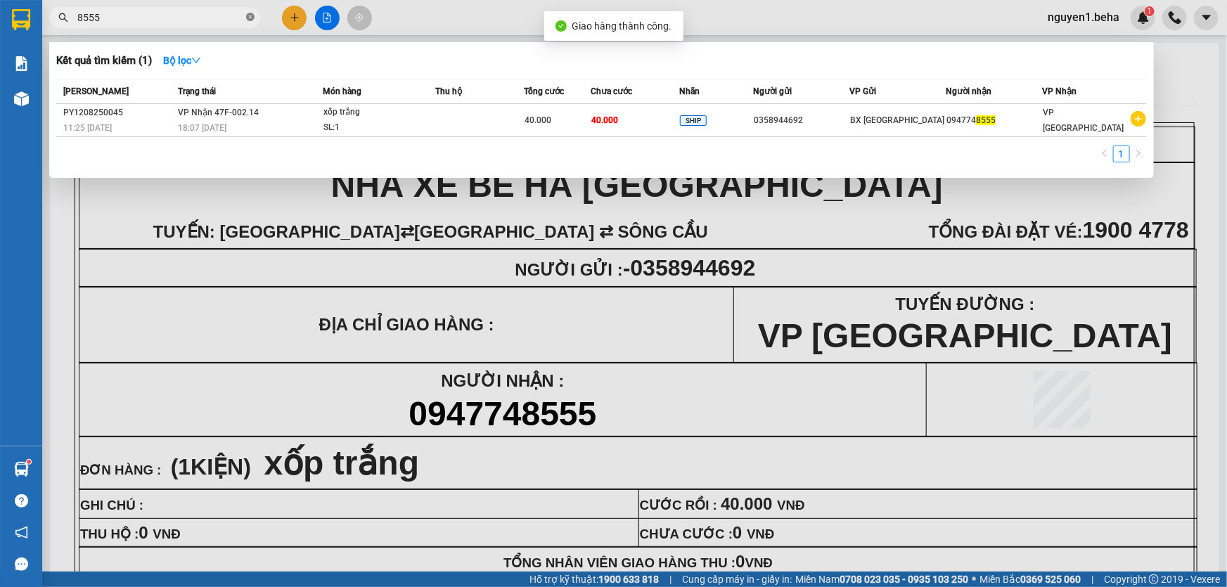
click at [251, 15] on icon "close-circle" at bounding box center [250, 17] width 8 height 8
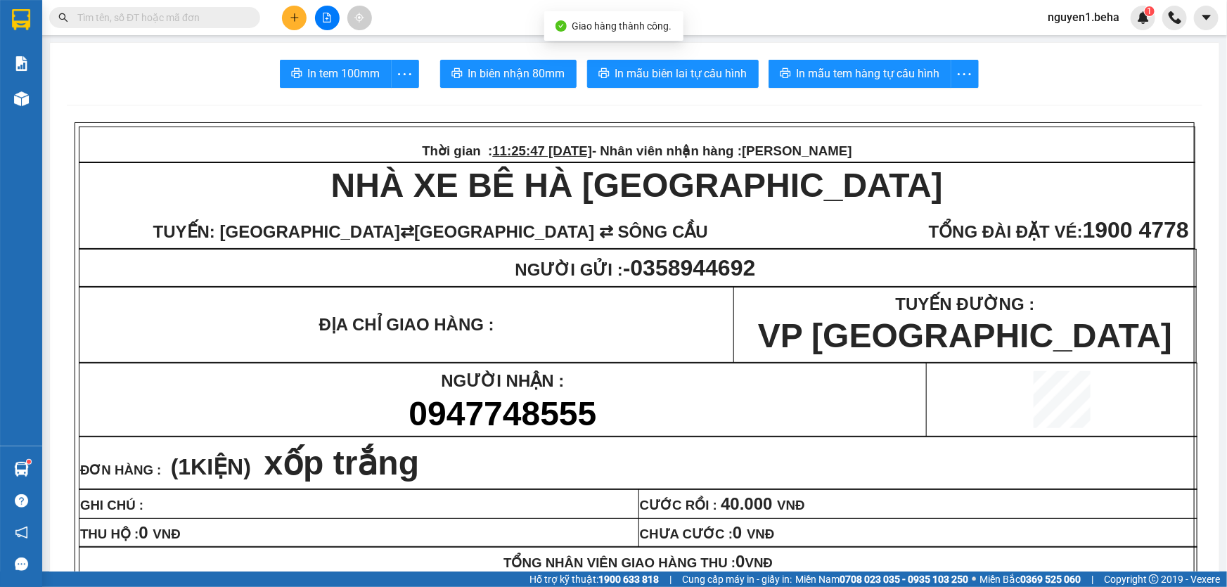
click at [216, 16] on input "text" at bounding box center [160, 17] width 166 height 15
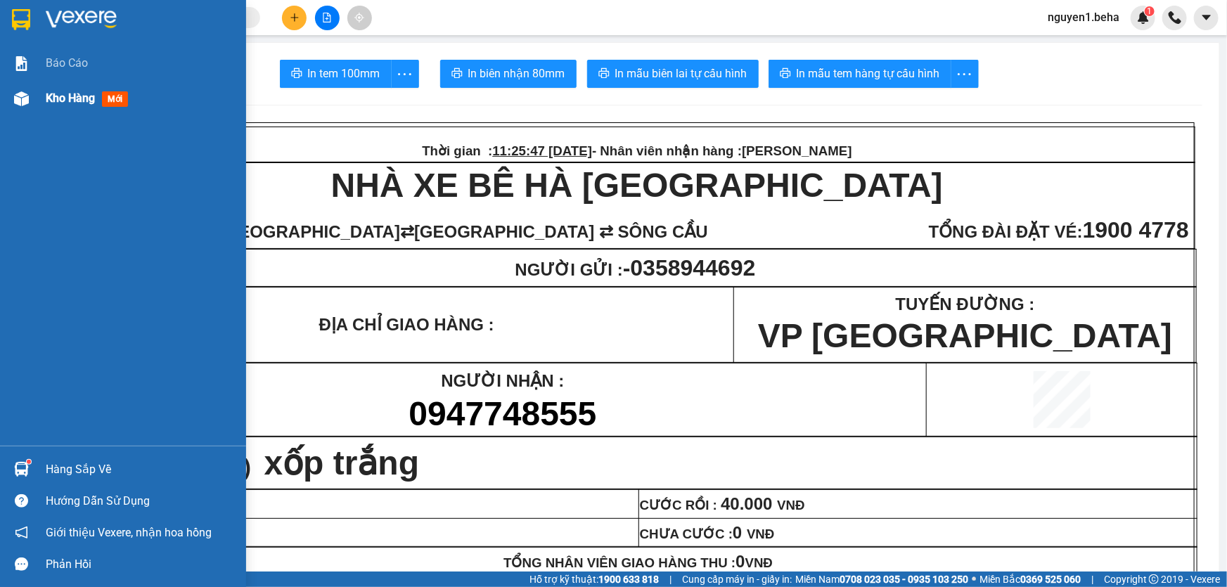
click at [20, 90] on div at bounding box center [21, 98] width 25 height 25
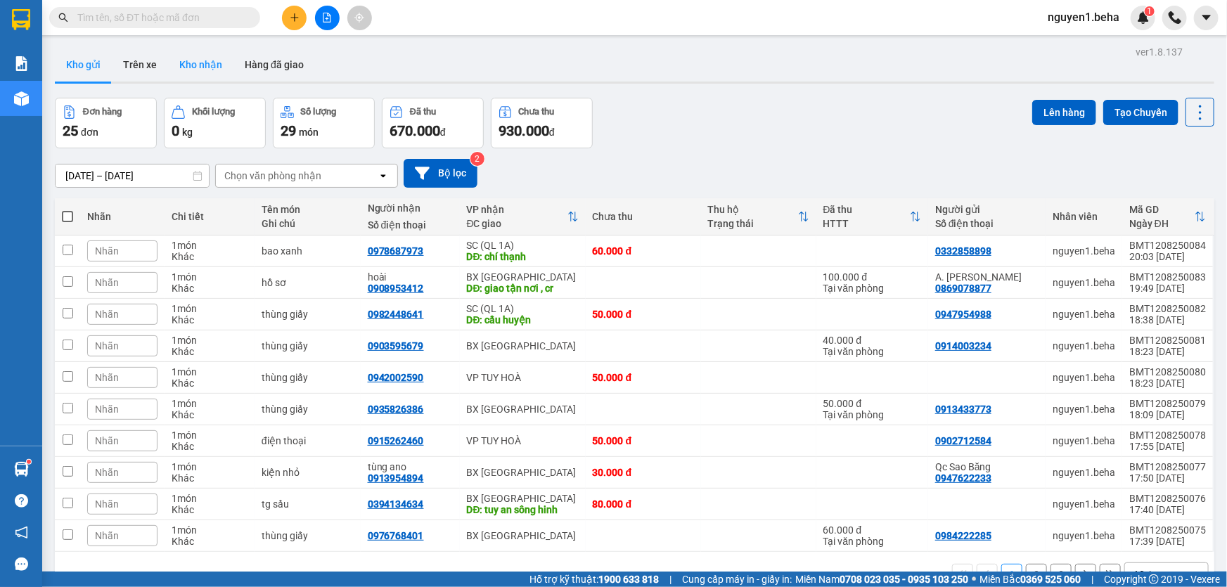
click at [211, 61] on button "Kho nhận" at bounding box center [200, 65] width 65 height 34
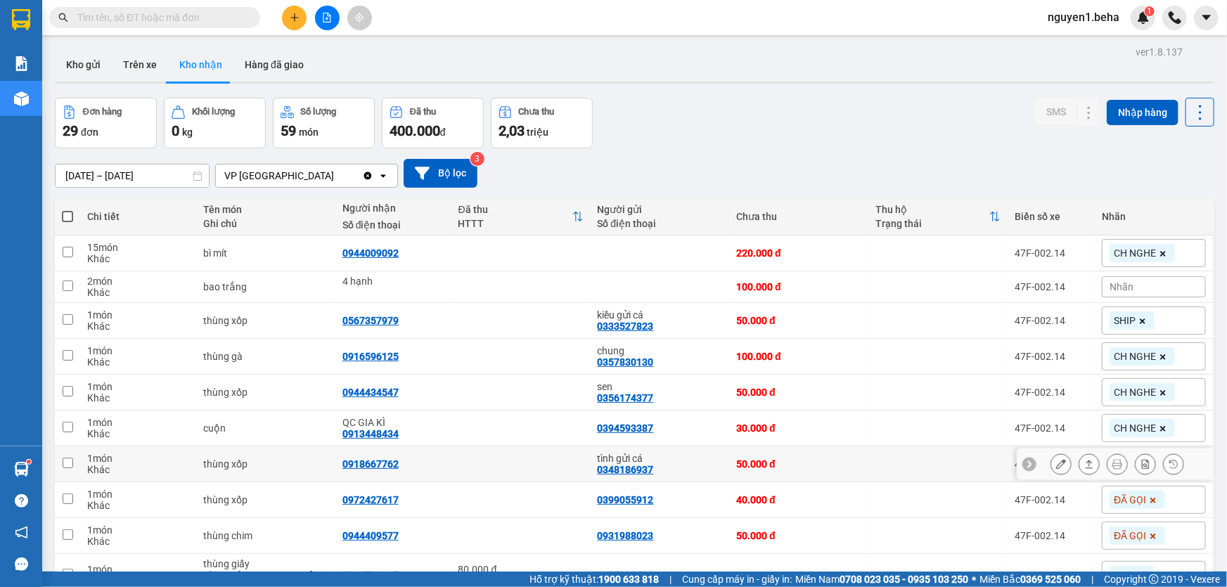
scroll to position [73, 0]
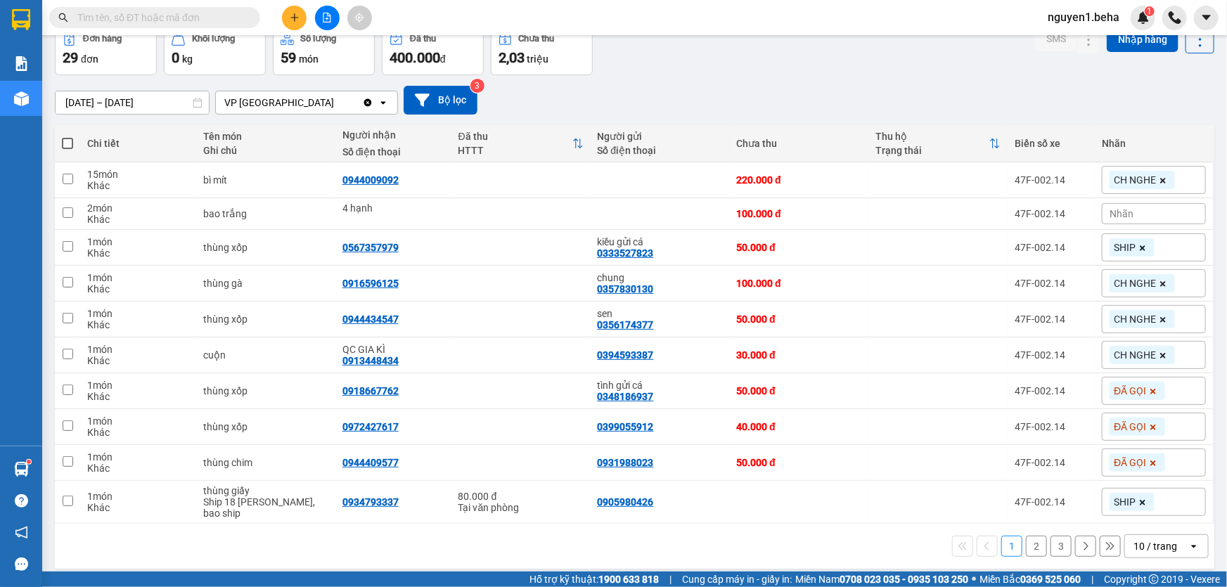
click at [1030, 537] on button "2" at bounding box center [1036, 546] width 21 height 21
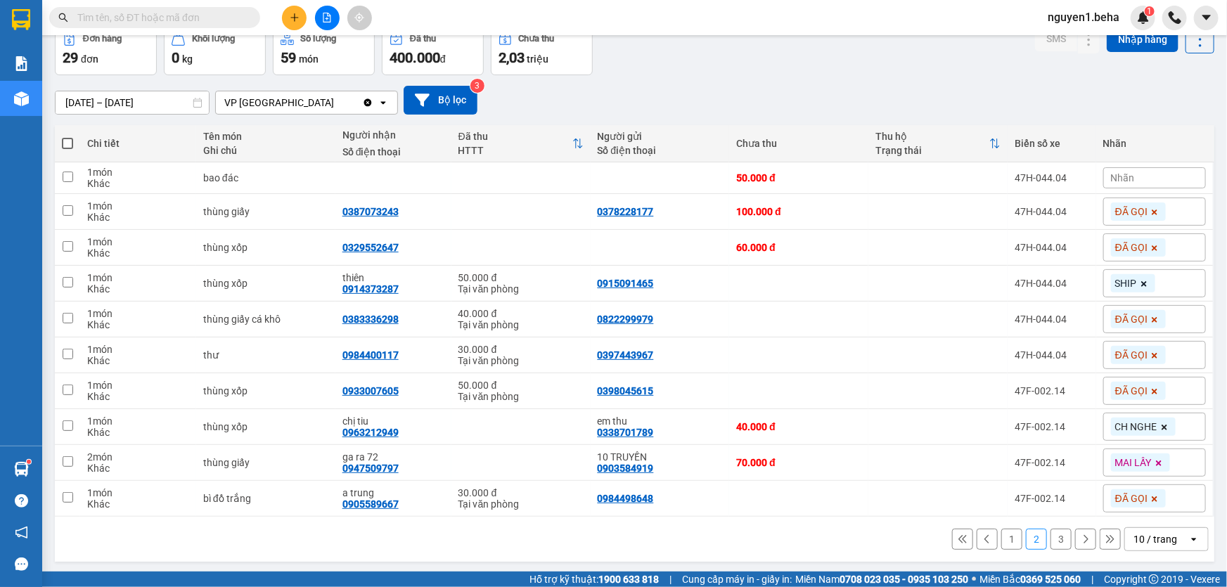
click at [1050, 539] on button "3" at bounding box center [1060, 539] width 21 height 21
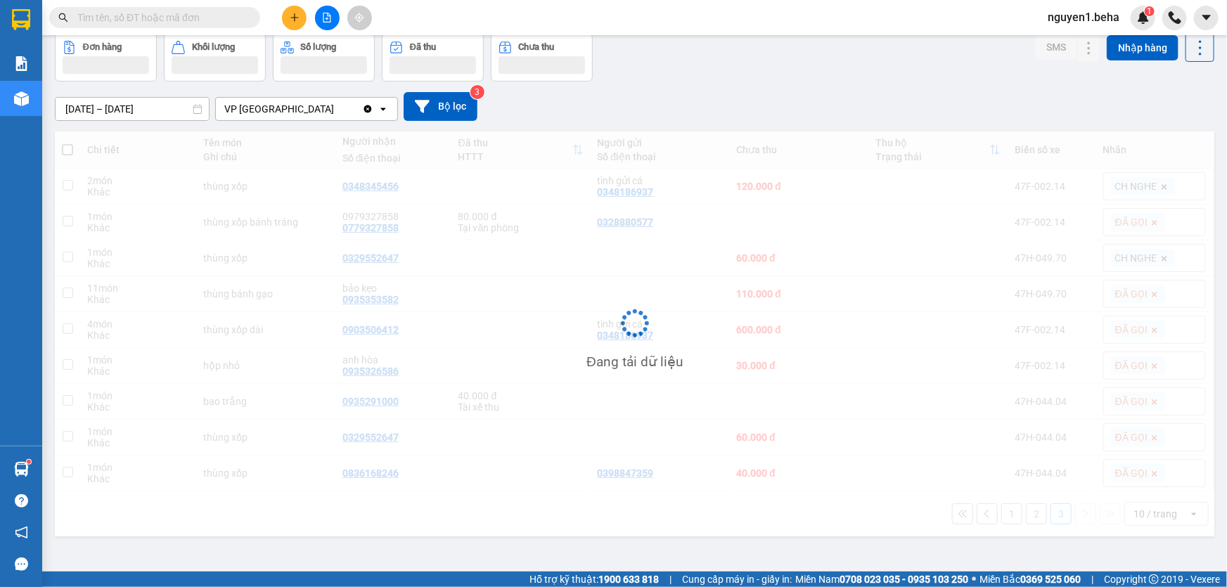
scroll to position [64, 0]
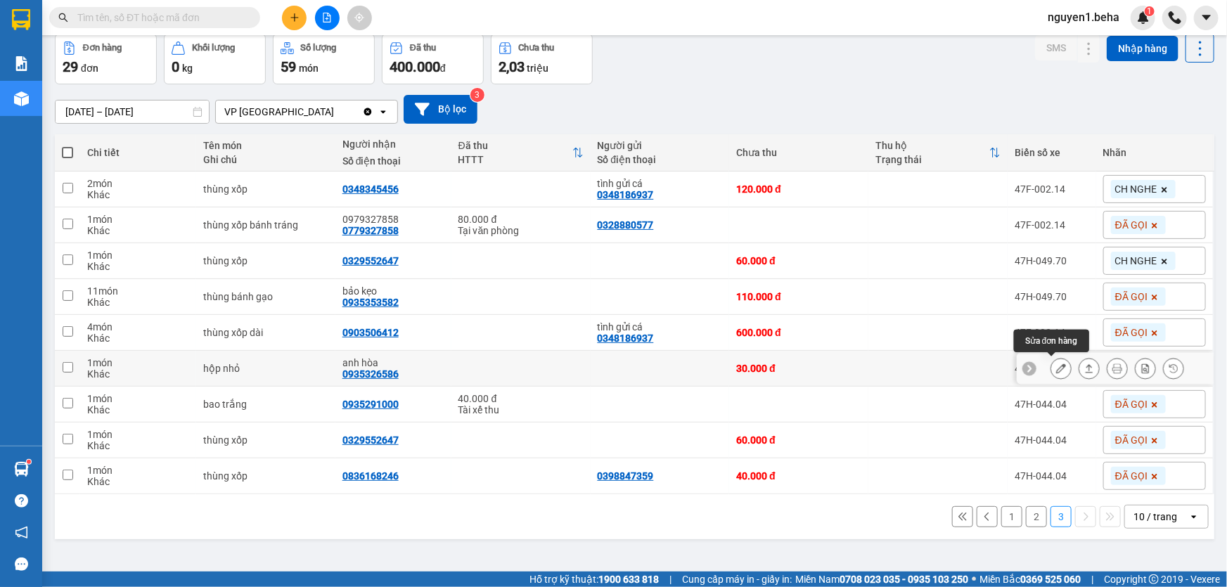
click at [1056, 363] on icon at bounding box center [1061, 368] width 10 height 10
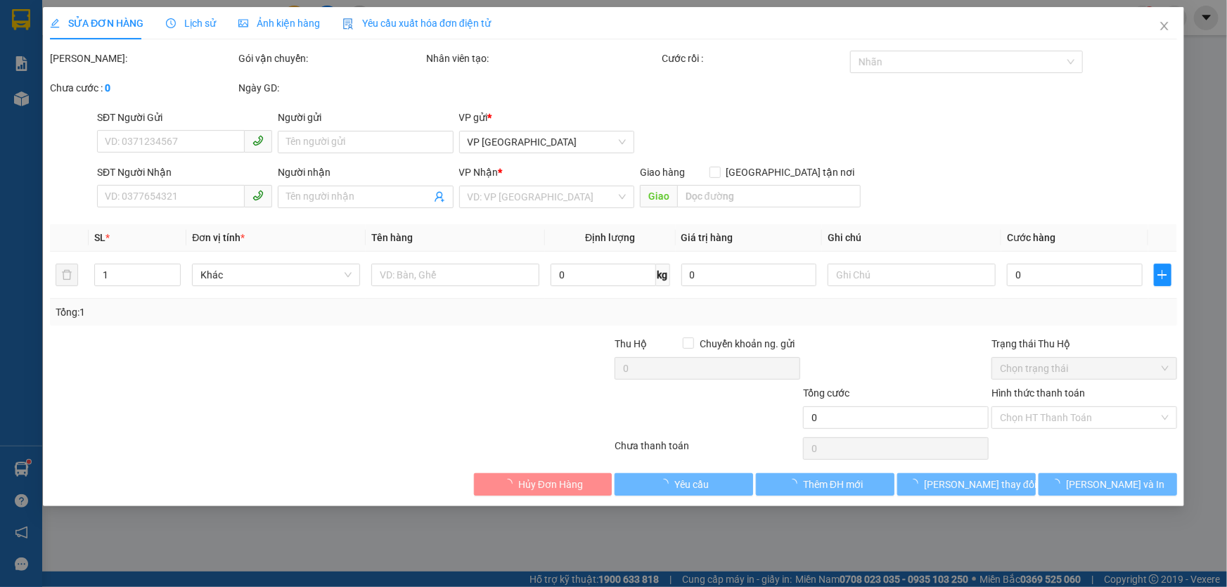
type input "0935326586"
type input "anh hòa"
type input "30.000"
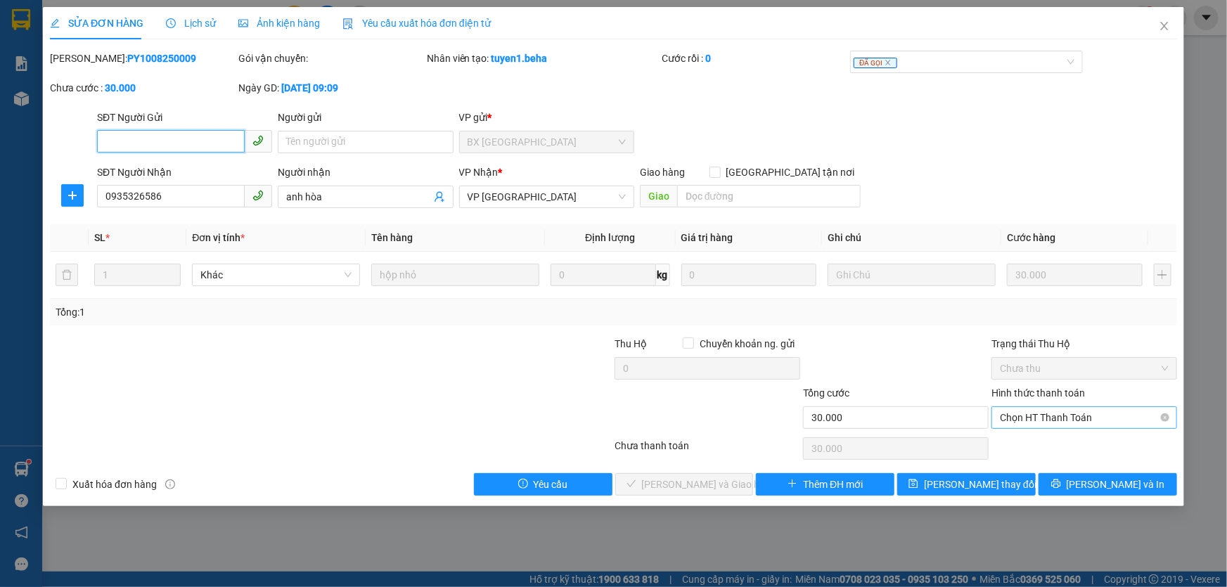
drag, startPoint x: 1038, startPoint y: 413, endPoint x: 1042, endPoint y: 423, distance: 10.7
click at [1039, 413] on span "Chọn HT Thanh Toán" at bounding box center [1084, 417] width 169 height 21
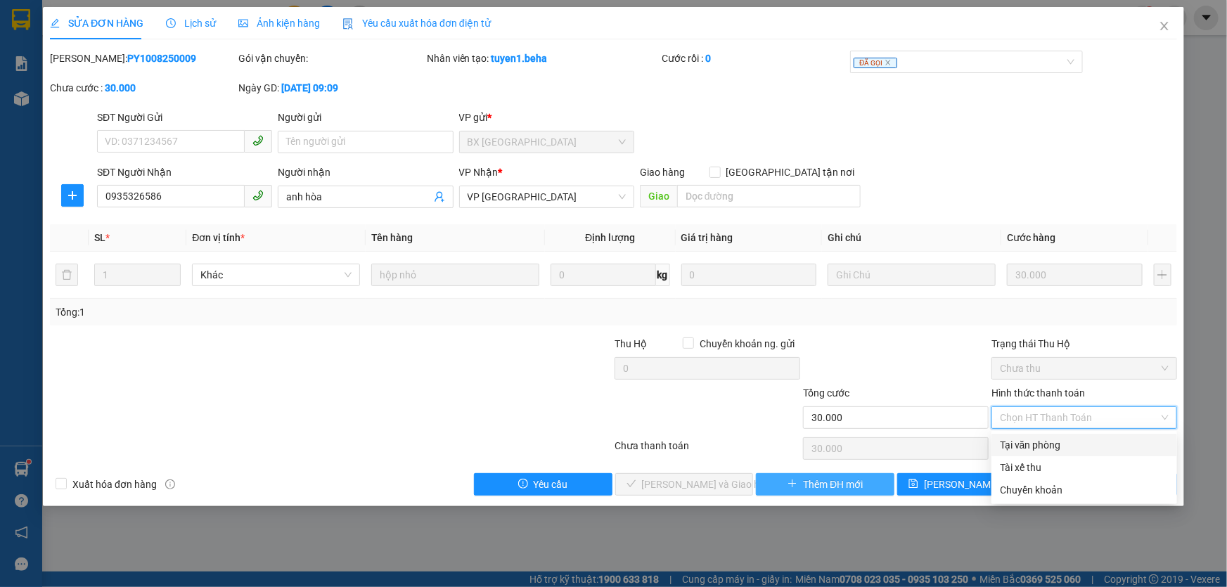
drag, startPoint x: 1036, startPoint y: 443, endPoint x: 787, endPoint y: 485, distance: 253.1
click at [1035, 446] on div "Tại văn phòng" at bounding box center [1084, 444] width 169 height 15
type input "0"
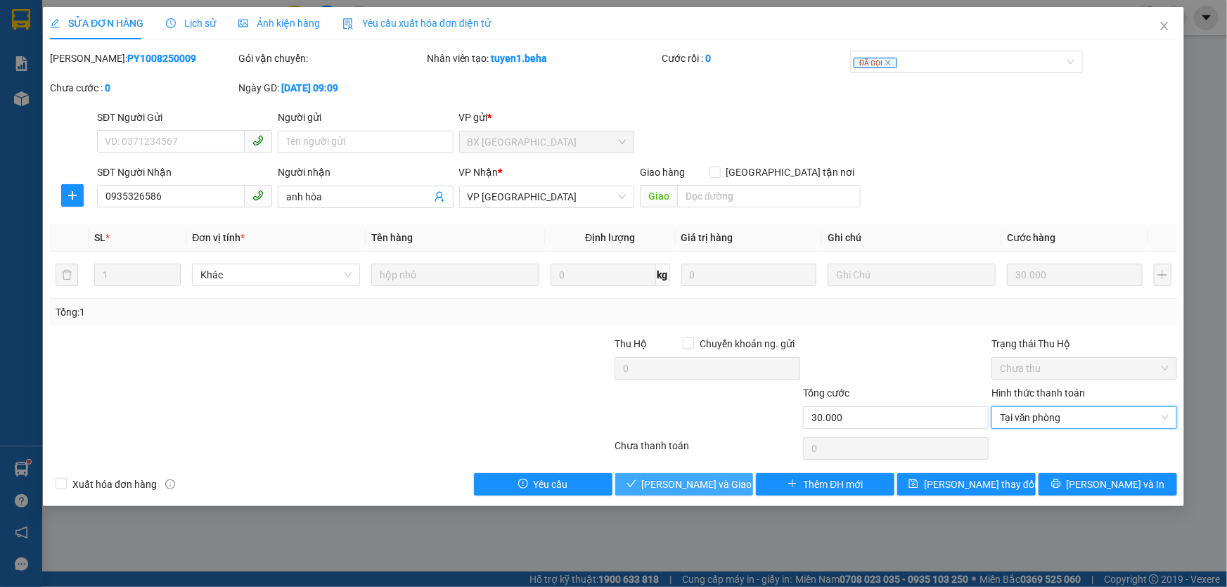
click at [685, 483] on span "[PERSON_NAME] và Giao hàng" at bounding box center [709, 484] width 135 height 15
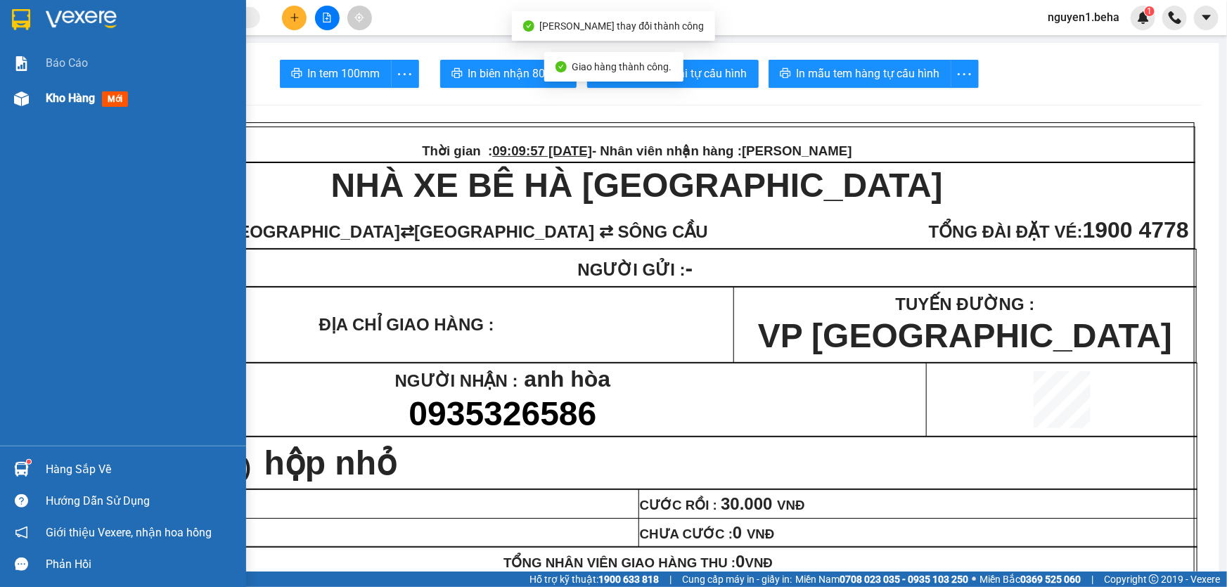
click at [27, 98] on img at bounding box center [21, 98] width 15 height 15
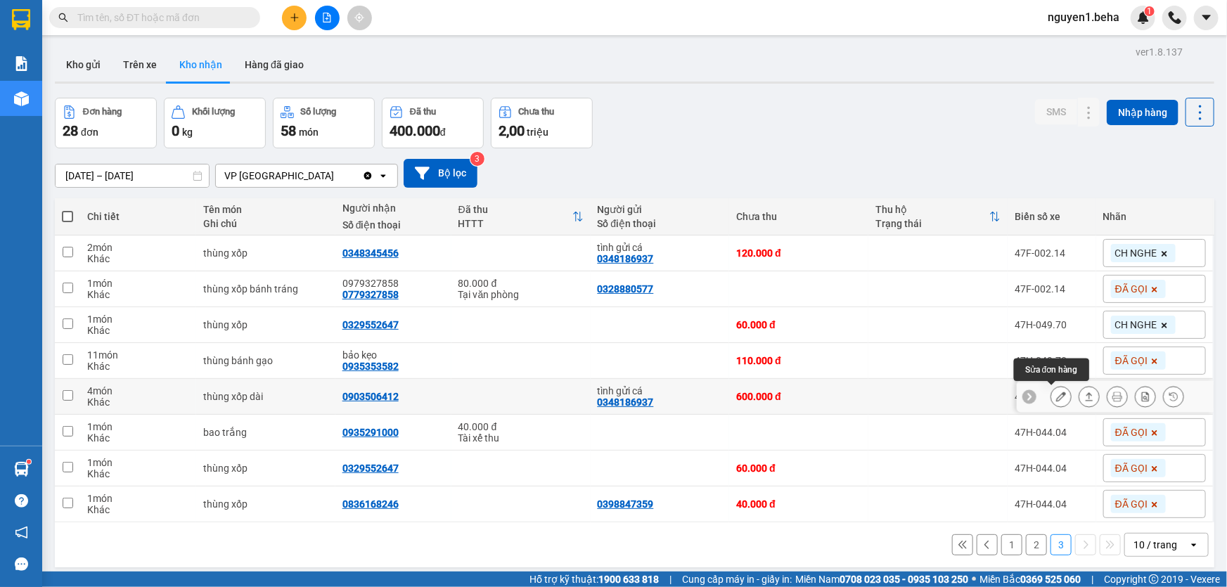
click at [1056, 394] on icon at bounding box center [1061, 397] width 10 height 10
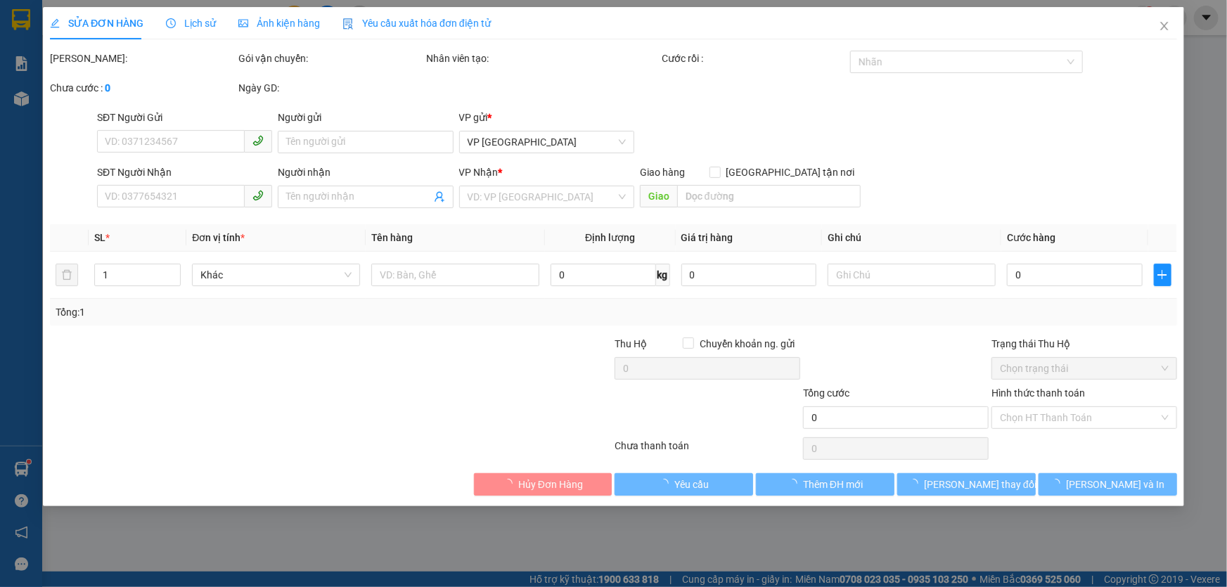
type input "0348186937"
type input "tình gửi cá"
type input "0903506412"
type input "600.000"
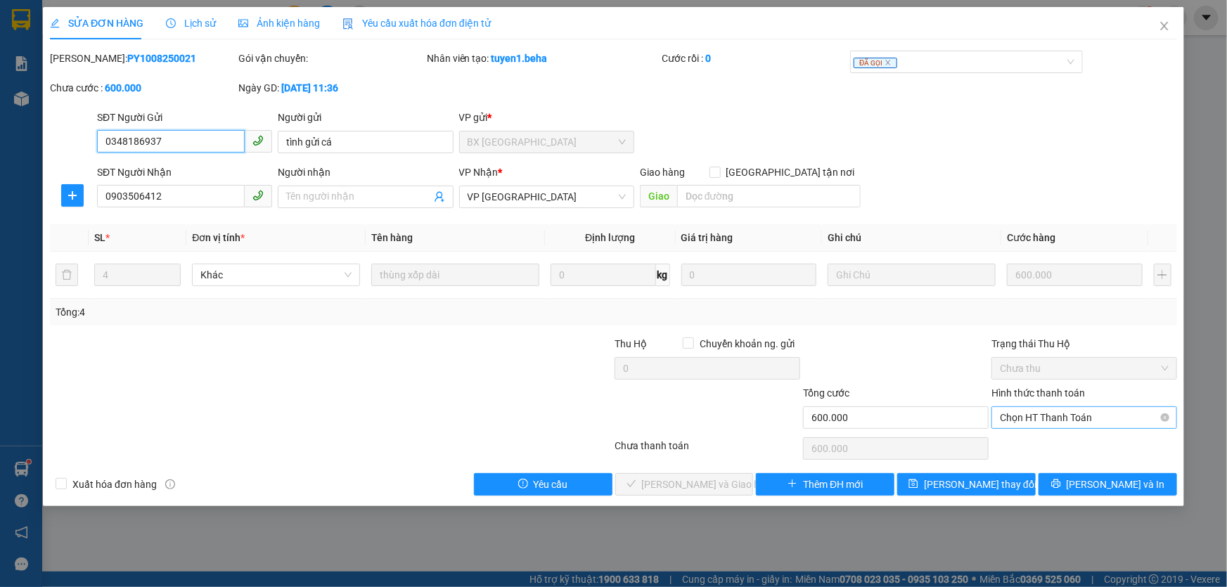
click at [1033, 415] on span "Chọn HT Thanh Toán" at bounding box center [1084, 417] width 169 height 21
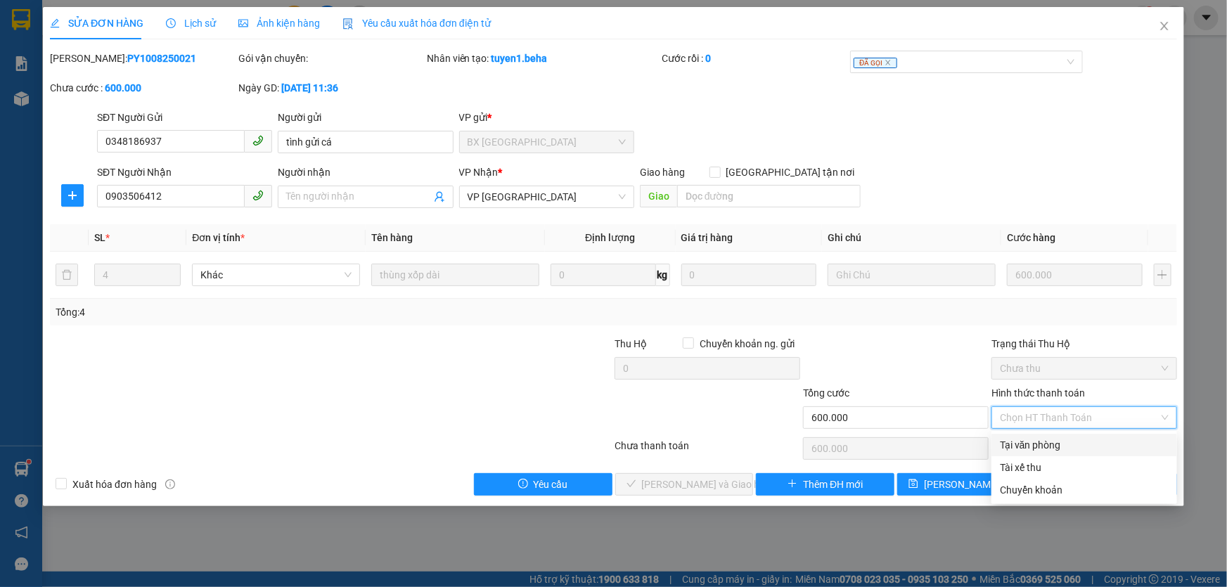
click at [1010, 444] on div "Tại văn phòng" at bounding box center [1084, 444] width 169 height 15
type input "0"
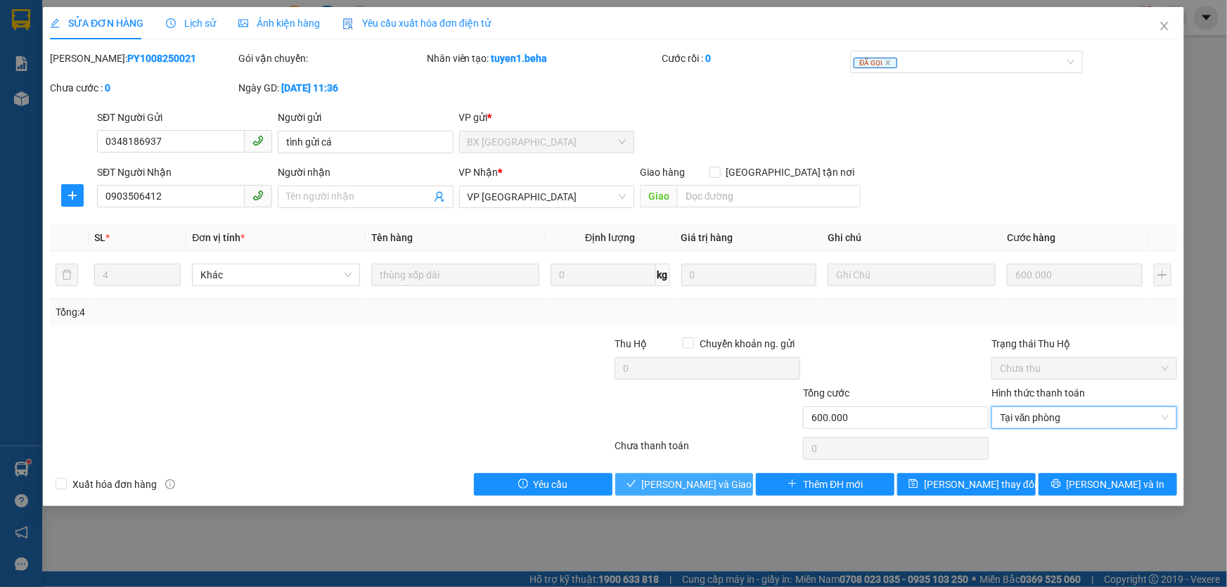
click at [683, 484] on span "[PERSON_NAME] và Giao hàng" at bounding box center [709, 484] width 135 height 15
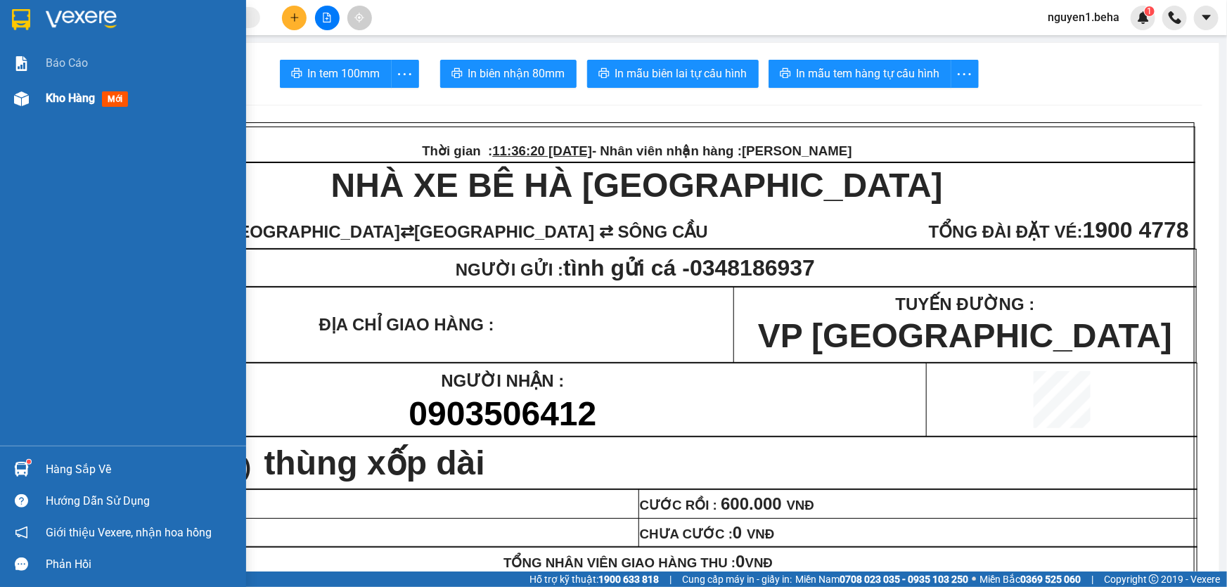
click at [26, 99] on img at bounding box center [21, 98] width 15 height 15
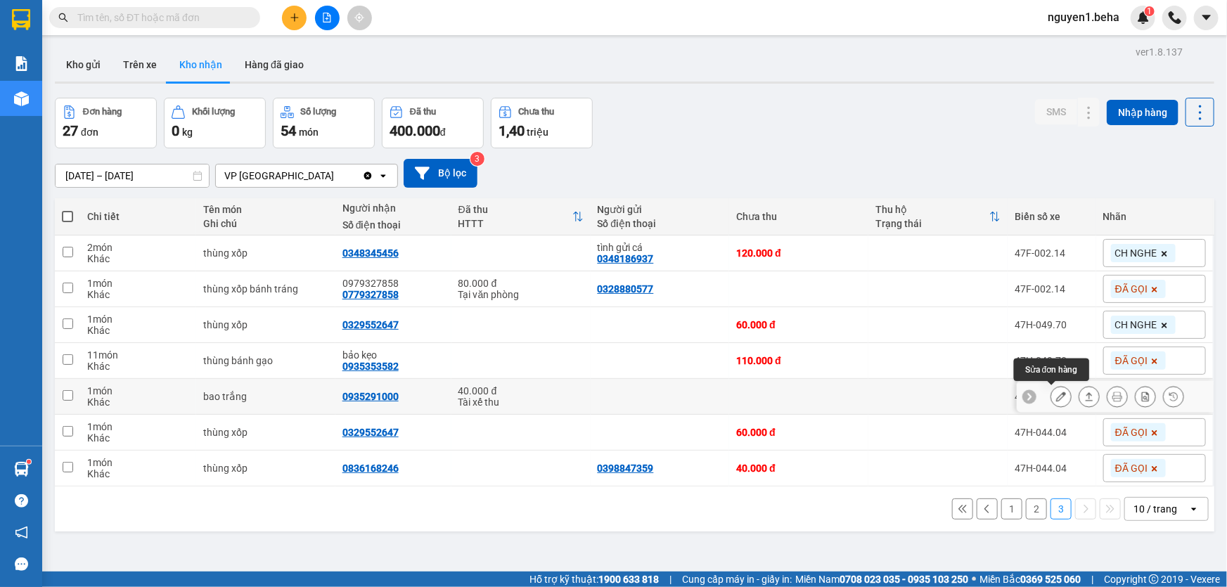
click at [1056, 394] on icon at bounding box center [1061, 397] width 10 height 10
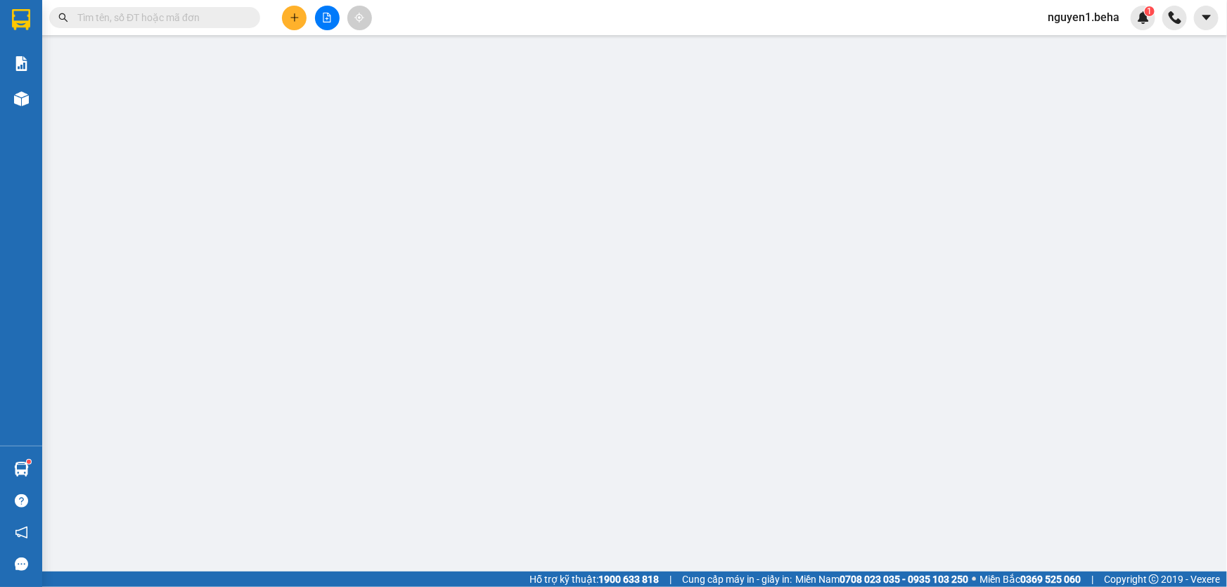
type input "0935291000"
type input "40.000"
type input "0"
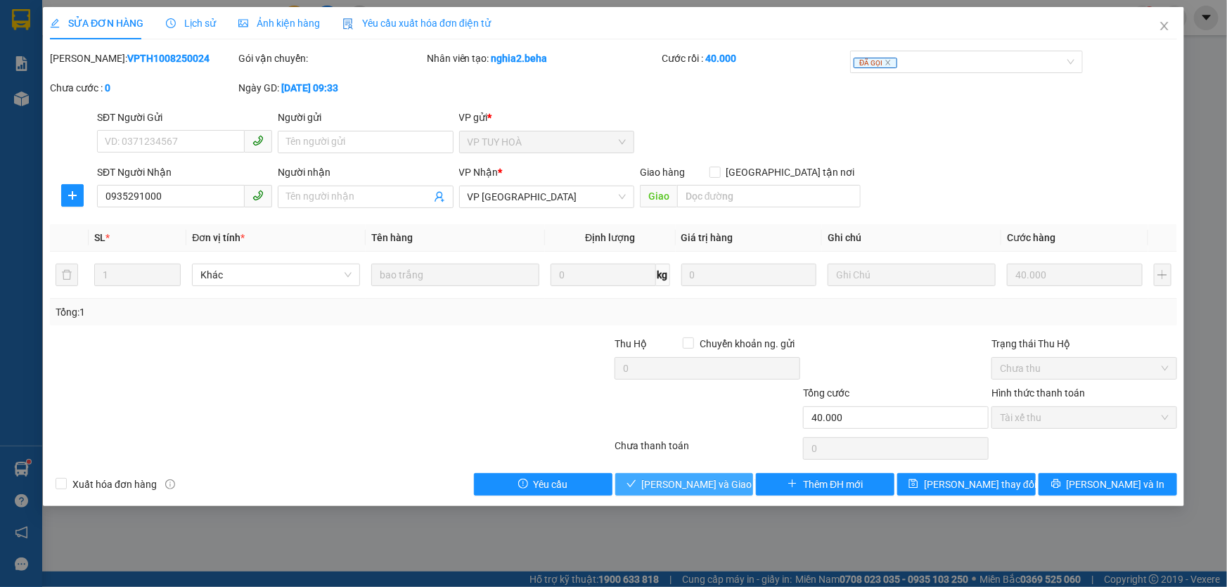
click at [679, 488] on span "[PERSON_NAME] và Giao hàng" at bounding box center [709, 484] width 135 height 15
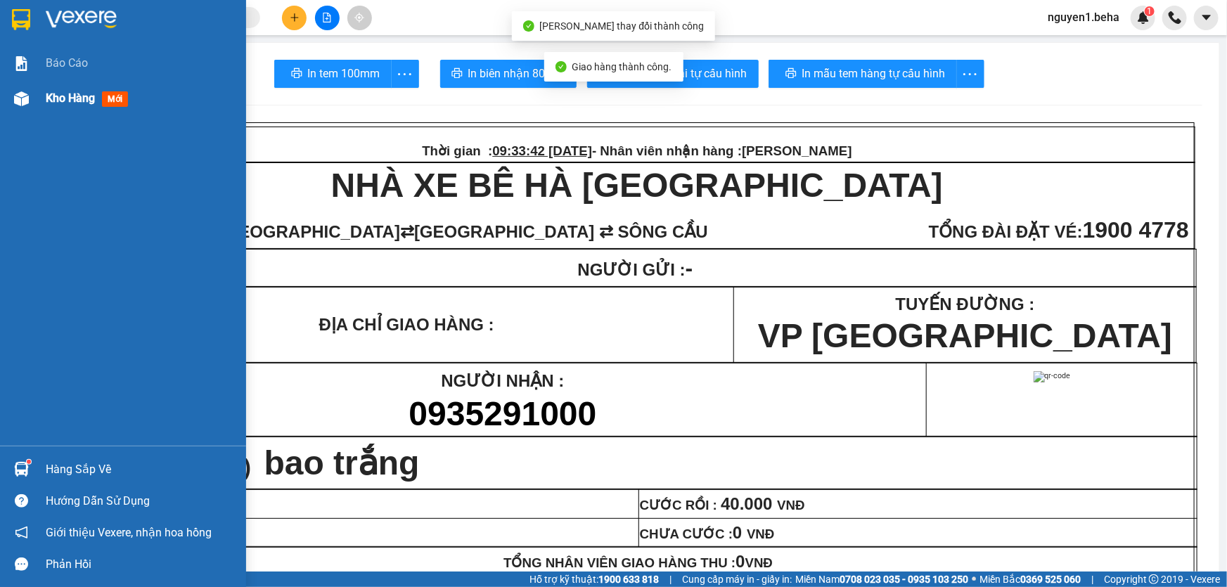
click at [32, 99] on div at bounding box center [21, 98] width 25 height 25
